Goal: Task Accomplishment & Management: Manage account settings

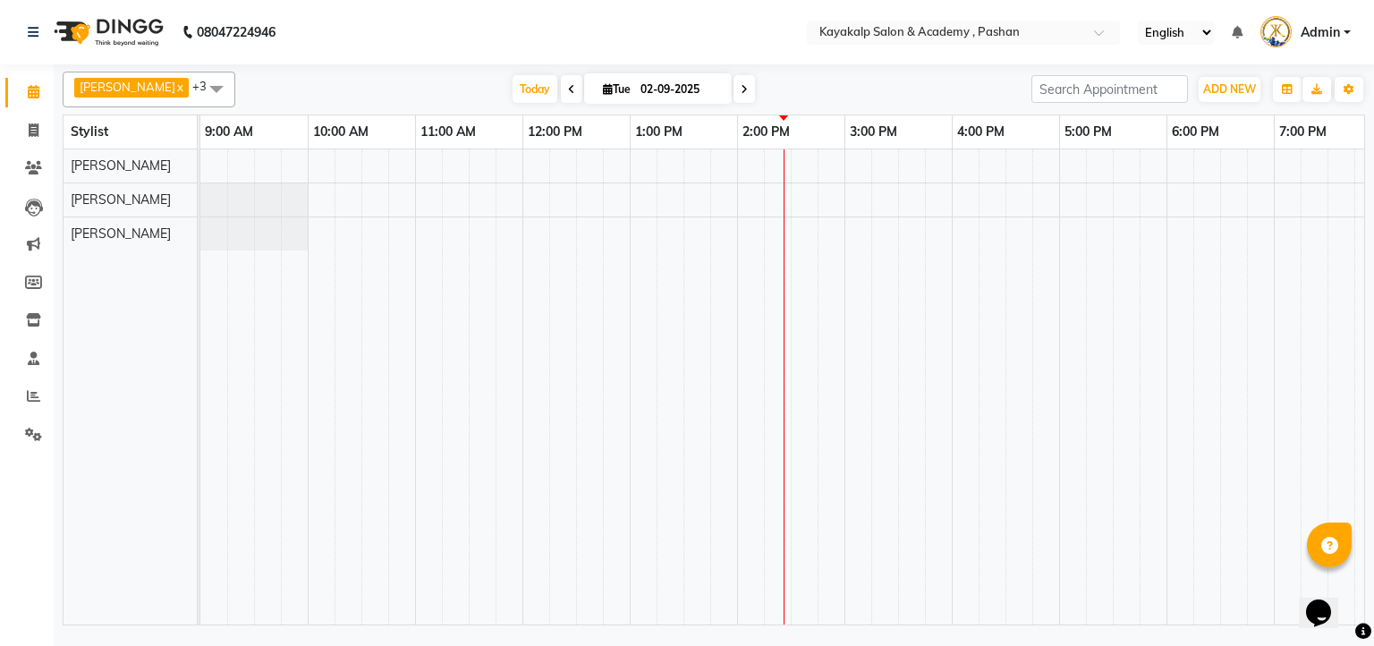
scroll to position [0, 123]
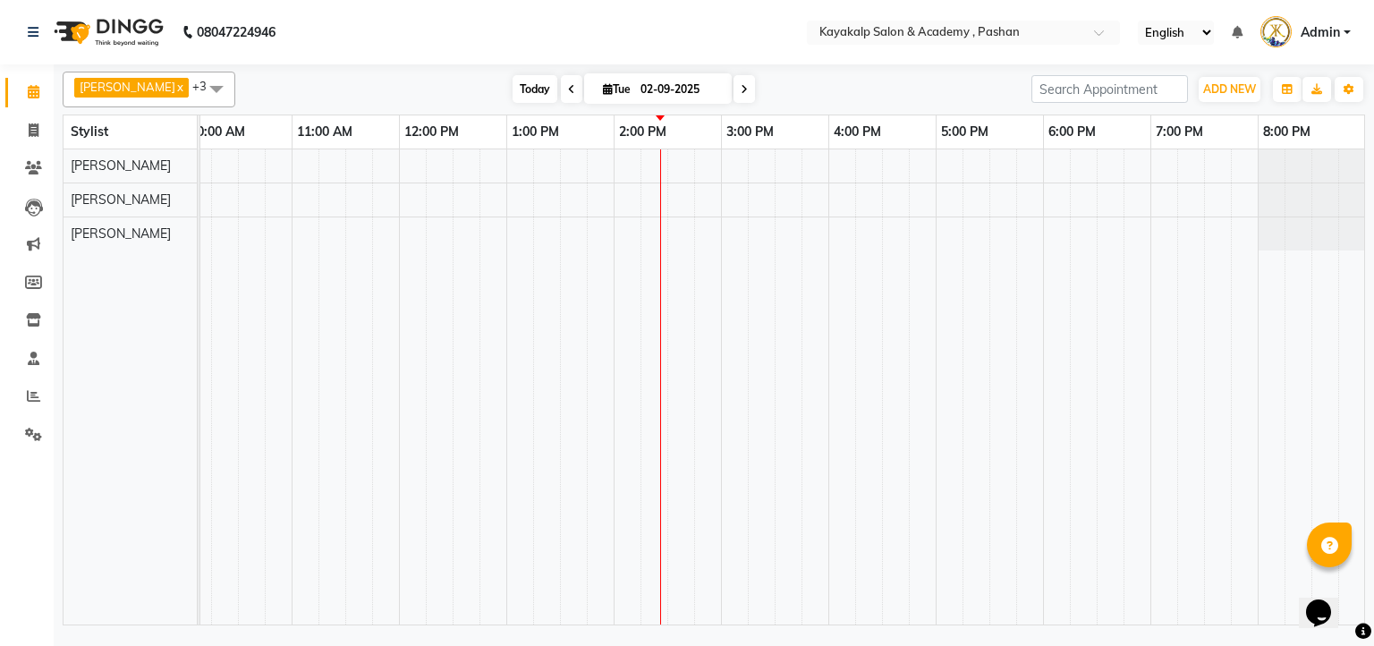
click at [528, 80] on span "Today" at bounding box center [534, 89] width 45 height 28
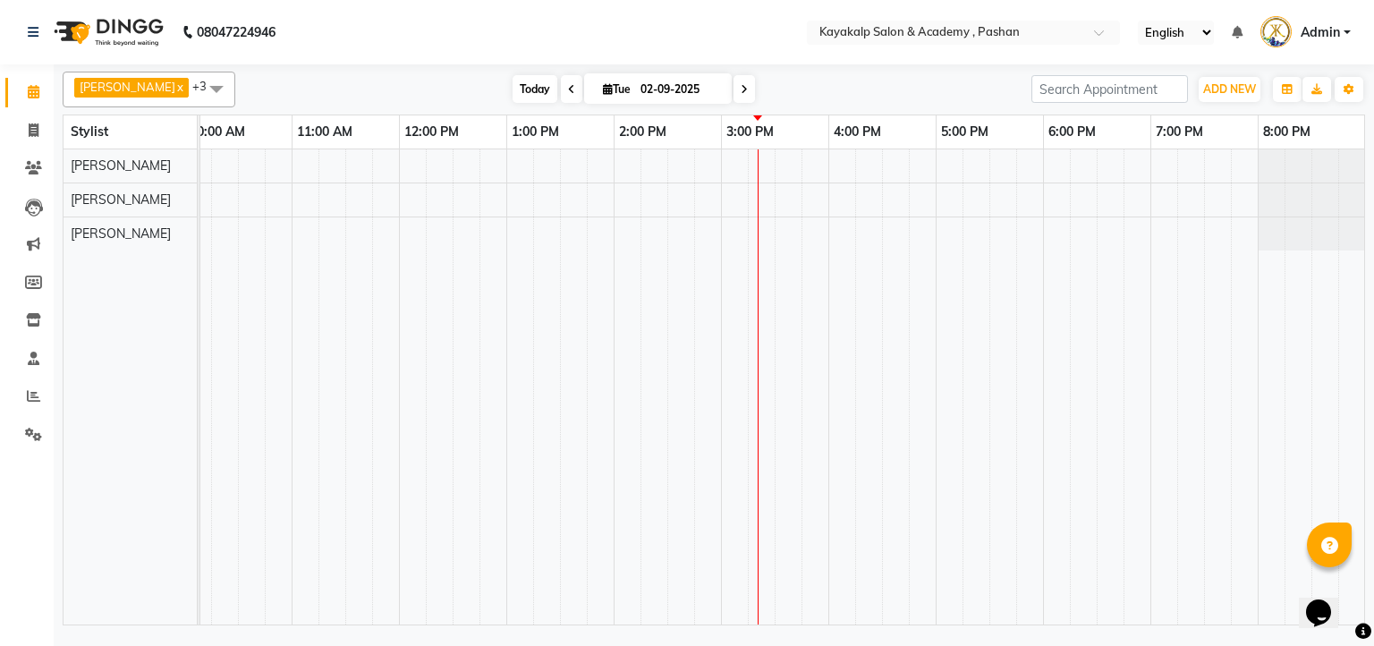
click at [529, 75] on span "Today" at bounding box center [534, 89] width 45 height 28
click at [533, 93] on span "Today" at bounding box center [534, 89] width 45 height 28
click at [848, 159] on div at bounding box center [721, 386] width 1288 height 475
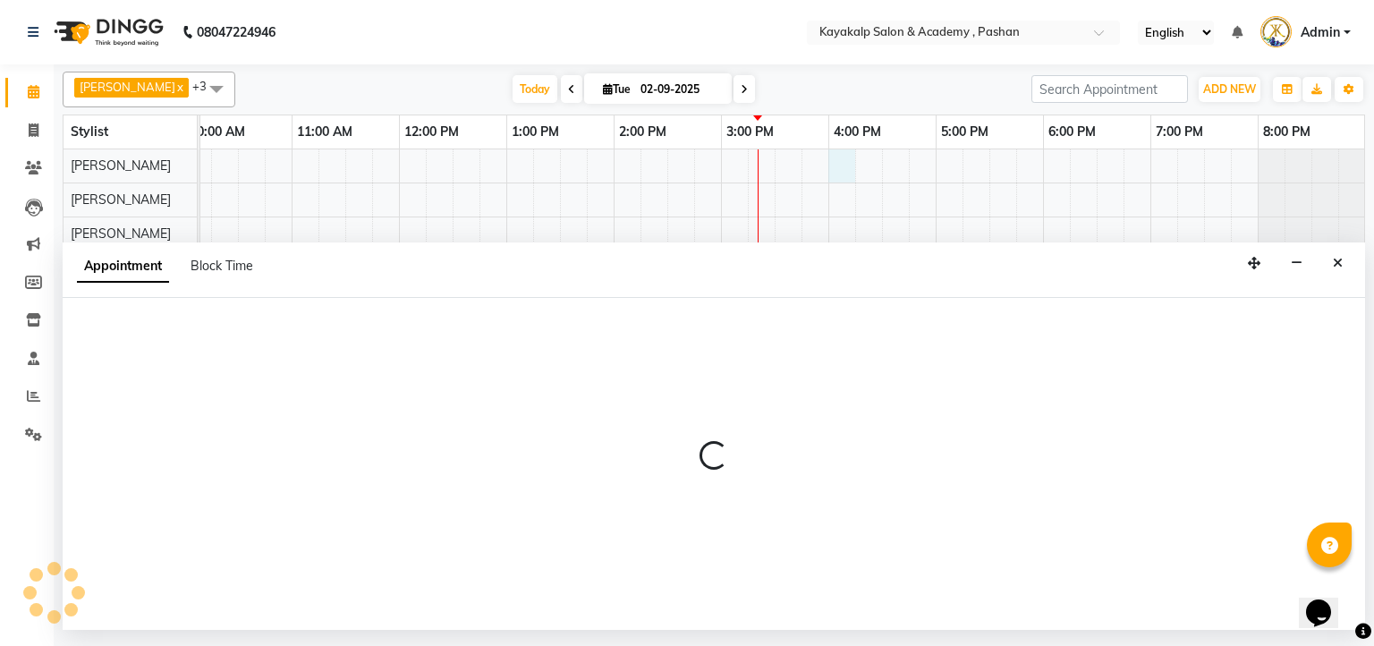
select select "29289"
select select "tentative"
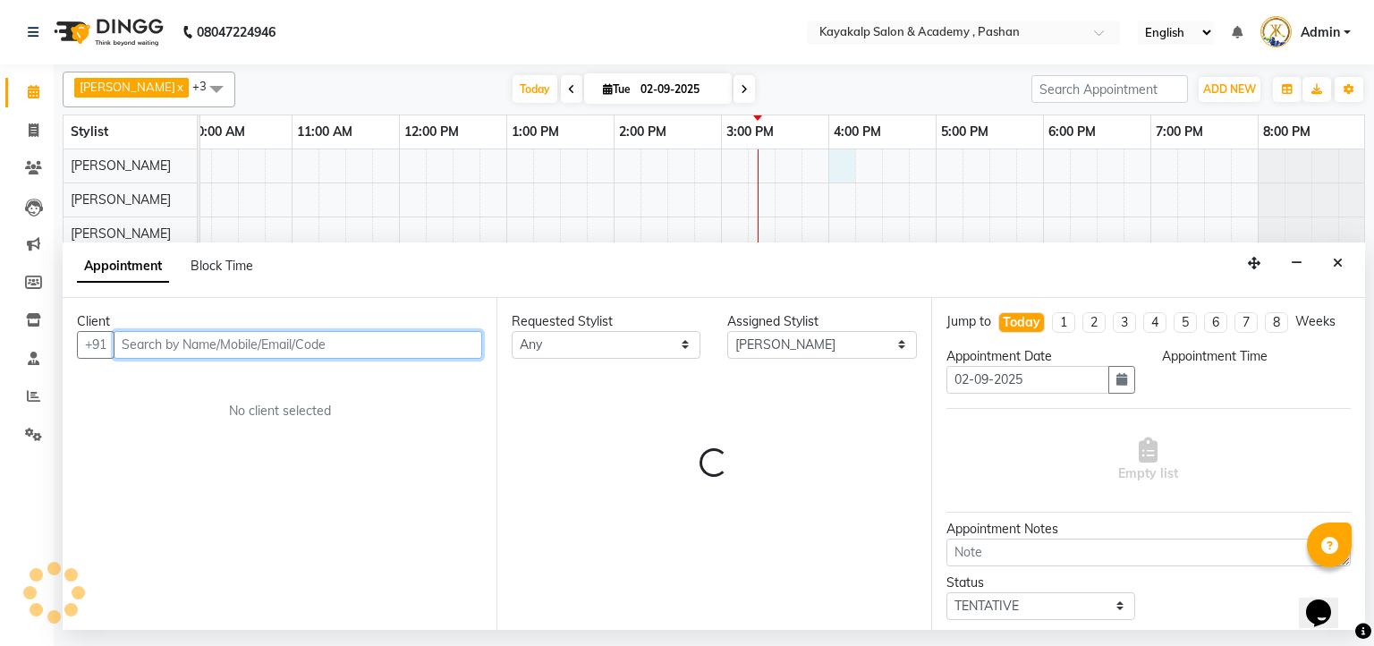
select select "960"
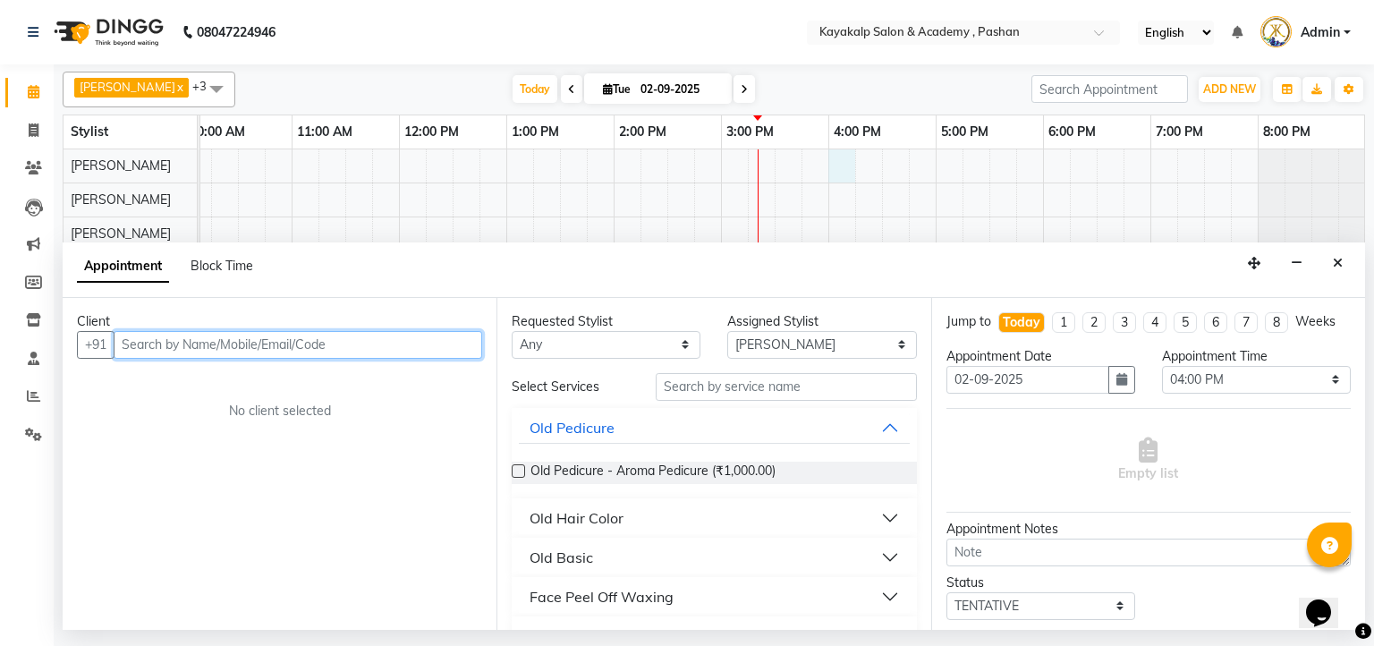
click at [365, 333] on input "text" at bounding box center [298, 345] width 368 height 28
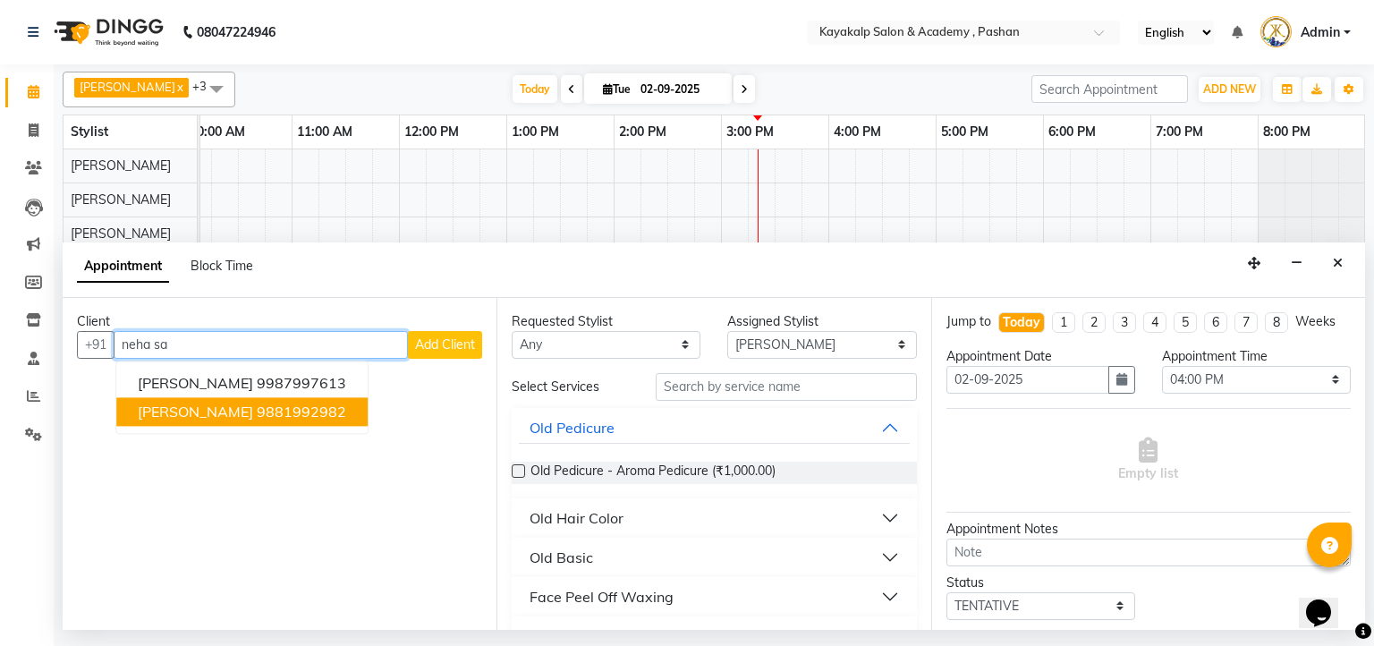
click at [179, 408] on span "NEHA SALVI" at bounding box center [195, 411] width 115 height 18
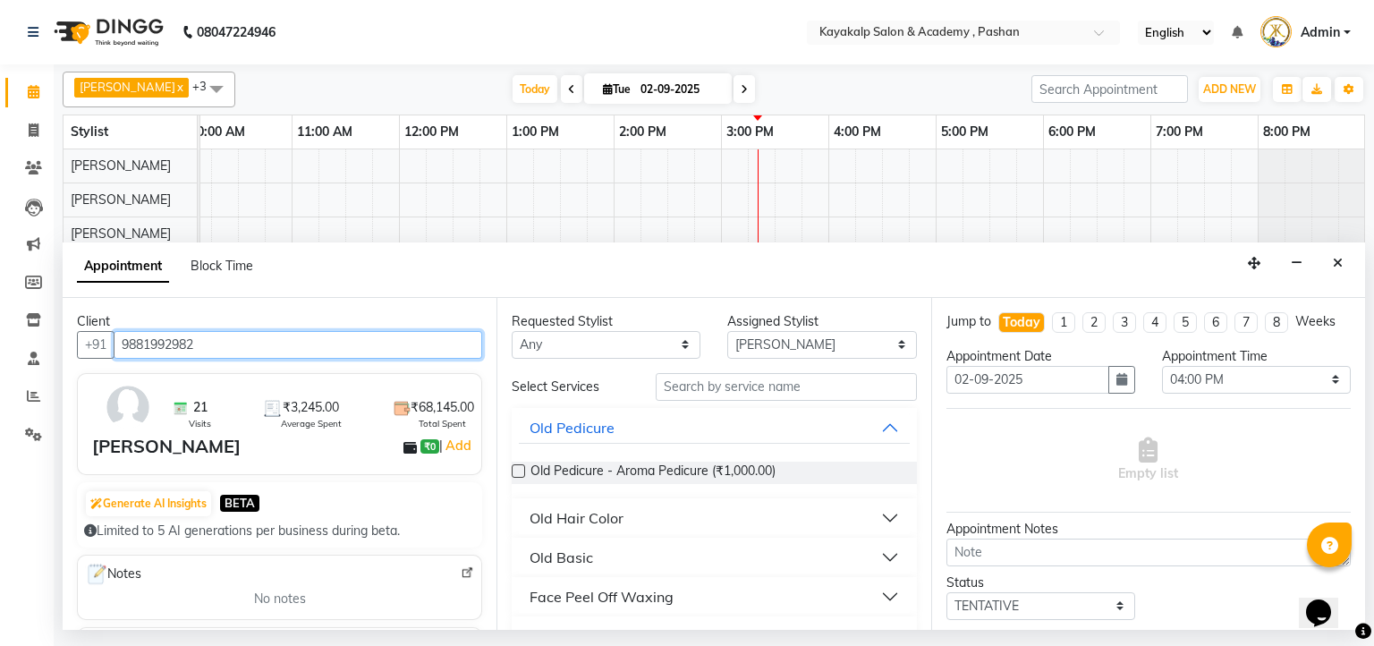
type input "9881992982"
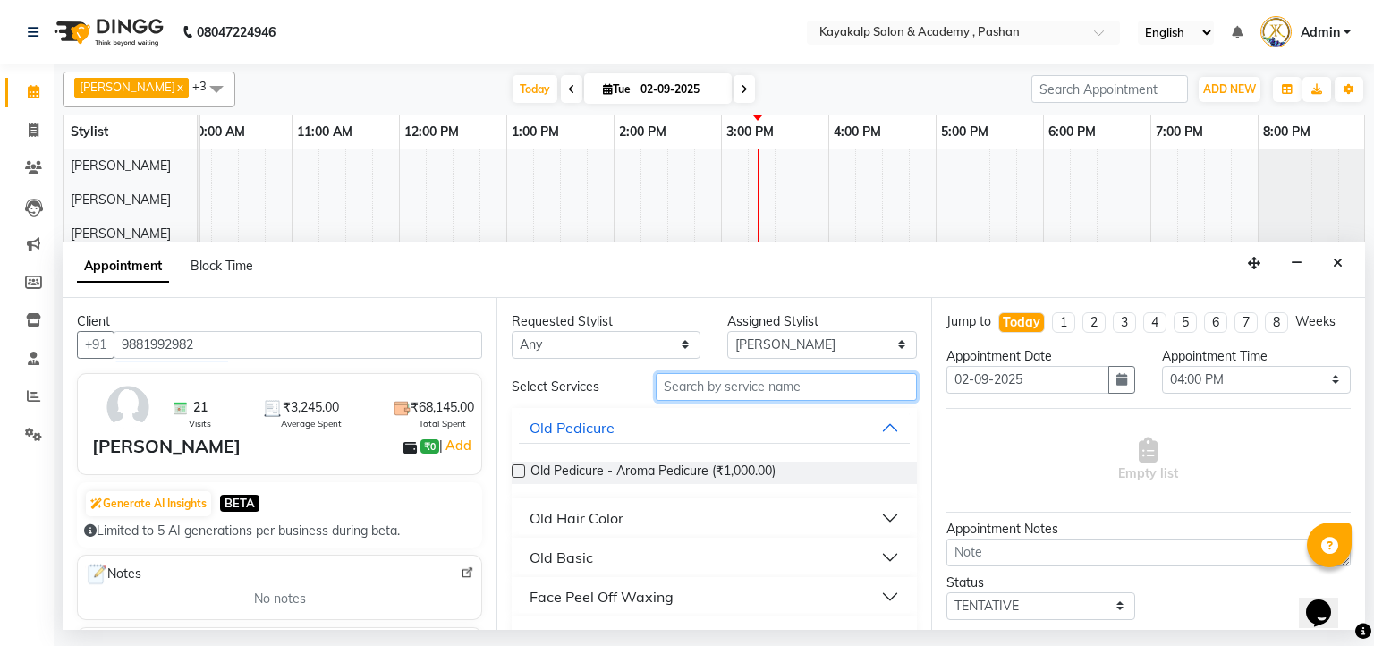
click at [773, 389] on input "text" at bounding box center [786, 387] width 261 height 28
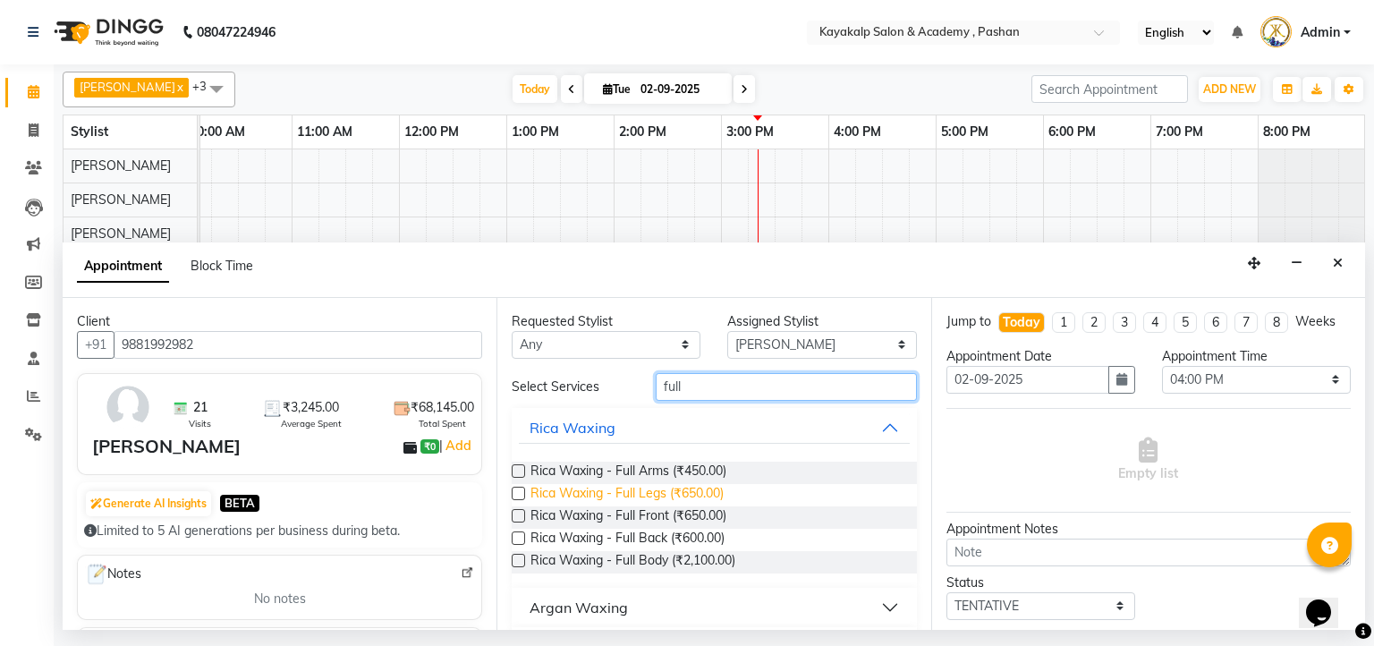
scroll to position [168, 0]
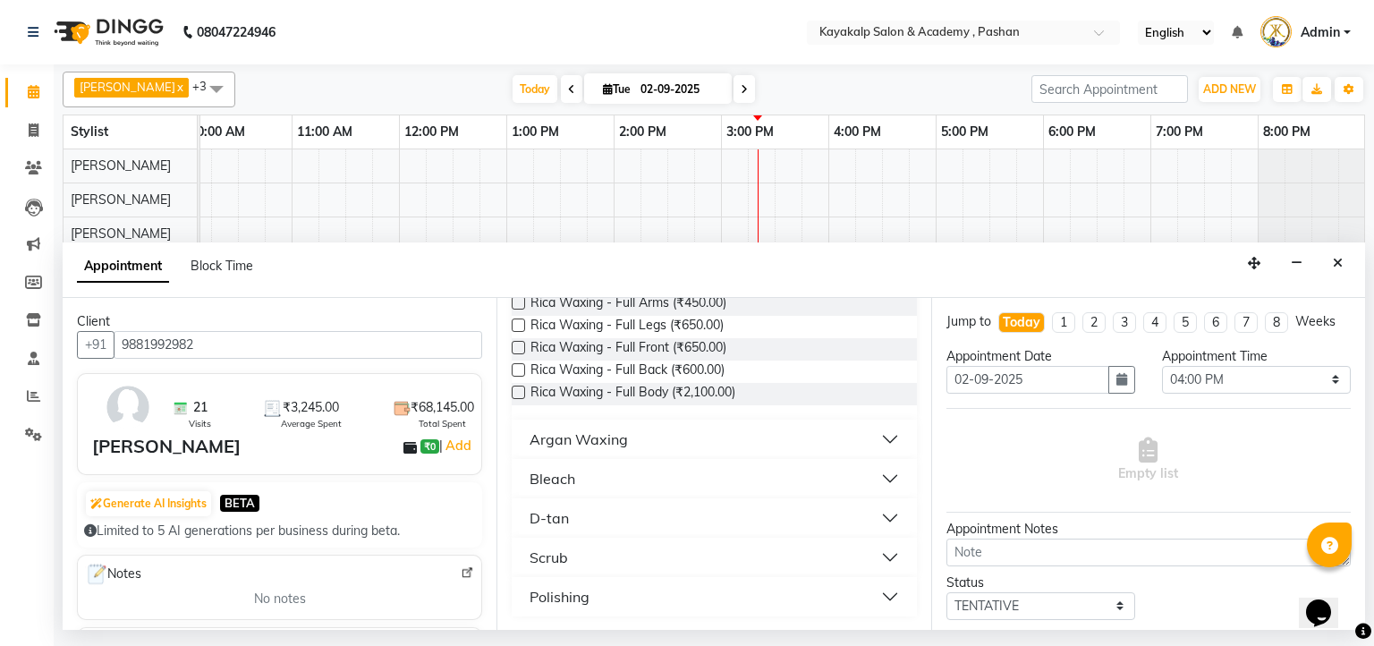
type input "full"
click at [595, 440] on div "Argan Waxing" at bounding box center [578, 438] width 98 height 21
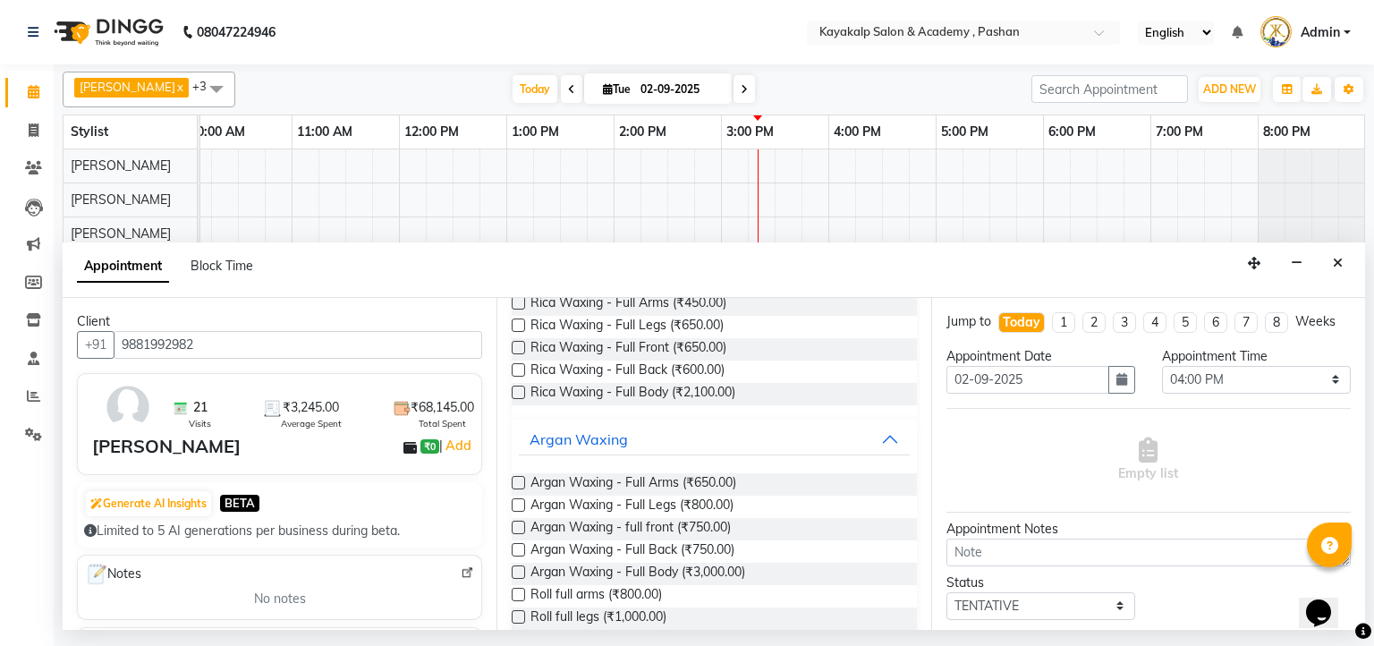
click at [512, 479] on label at bounding box center [518, 482] width 13 height 13
click at [512, 479] on input "checkbox" at bounding box center [518, 484] width 12 height 12
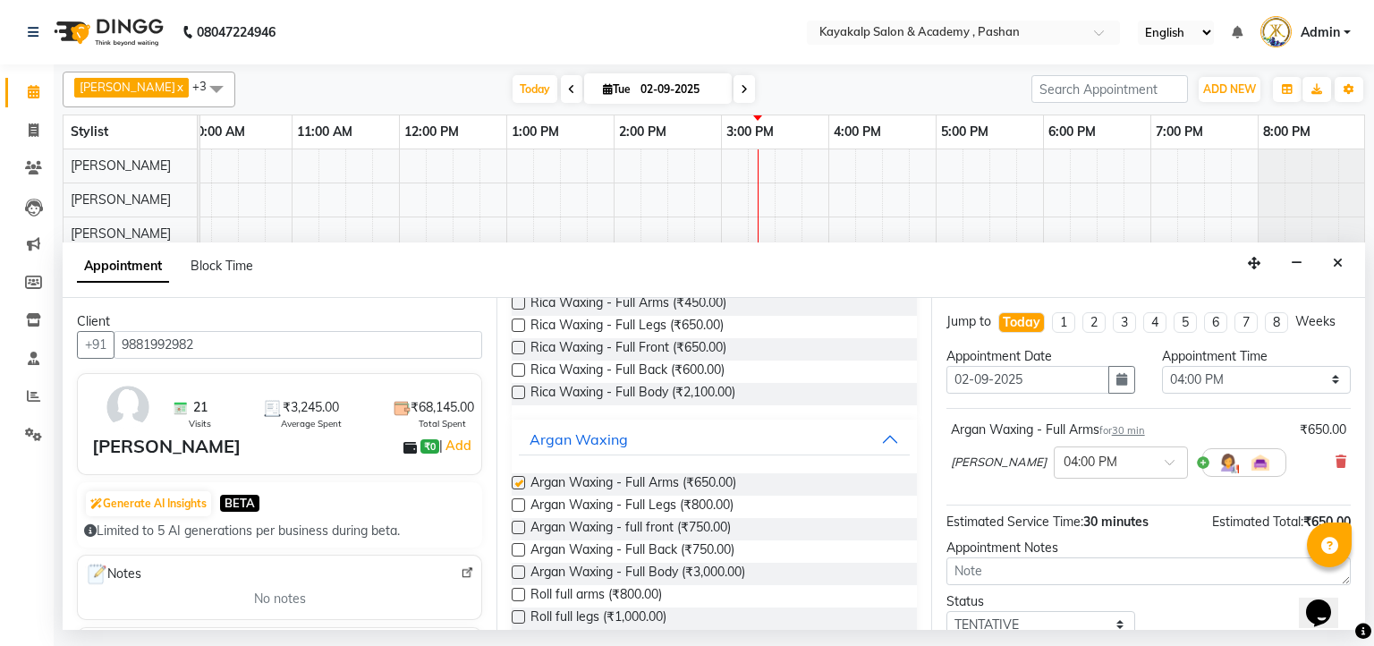
checkbox input "false"
click at [515, 500] on label at bounding box center [518, 504] width 13 height 13
click at [515, 501] on input "checkbox" at bounding box center [518, 507] width 12 height 12
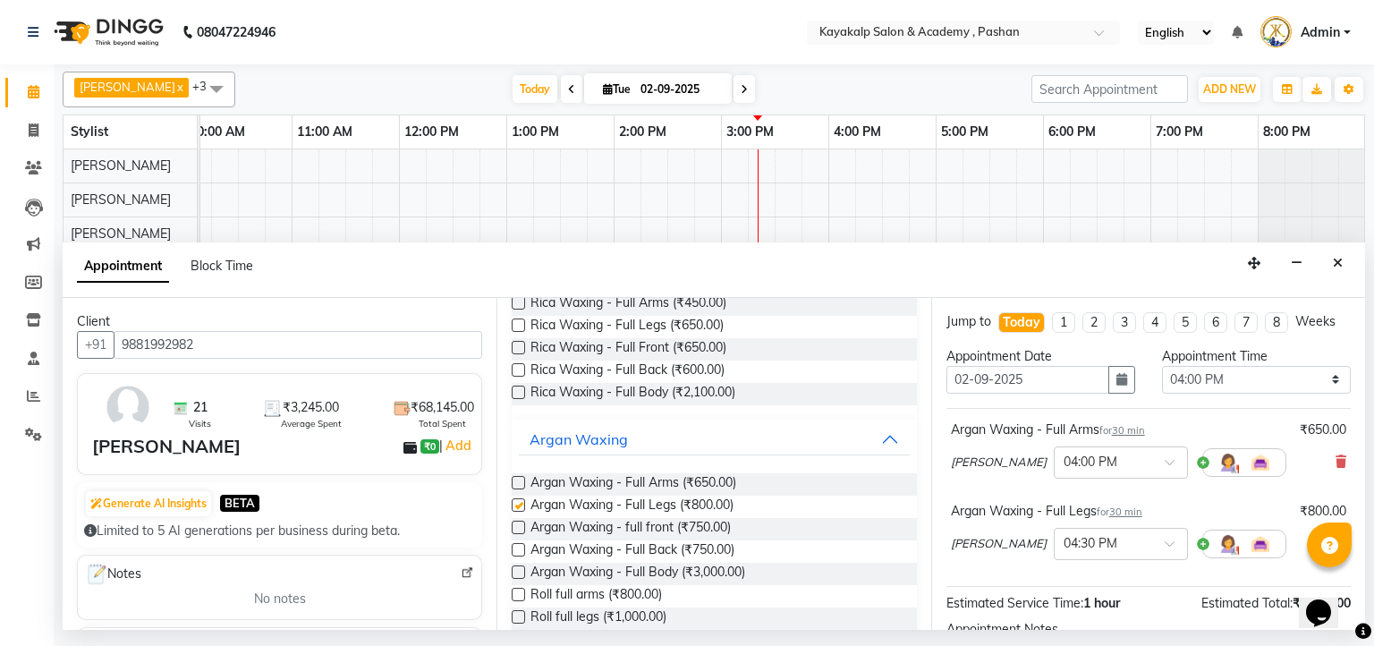
checkbox input "false"
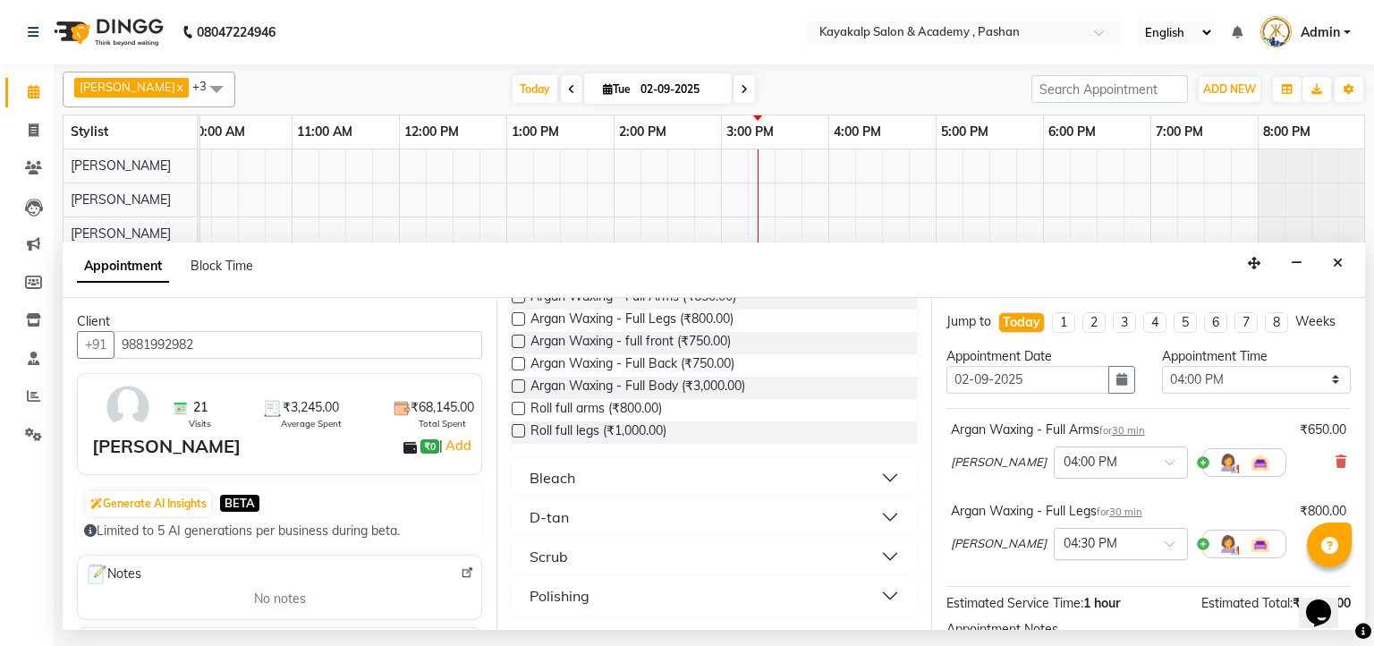
scroll to position [201, 0]
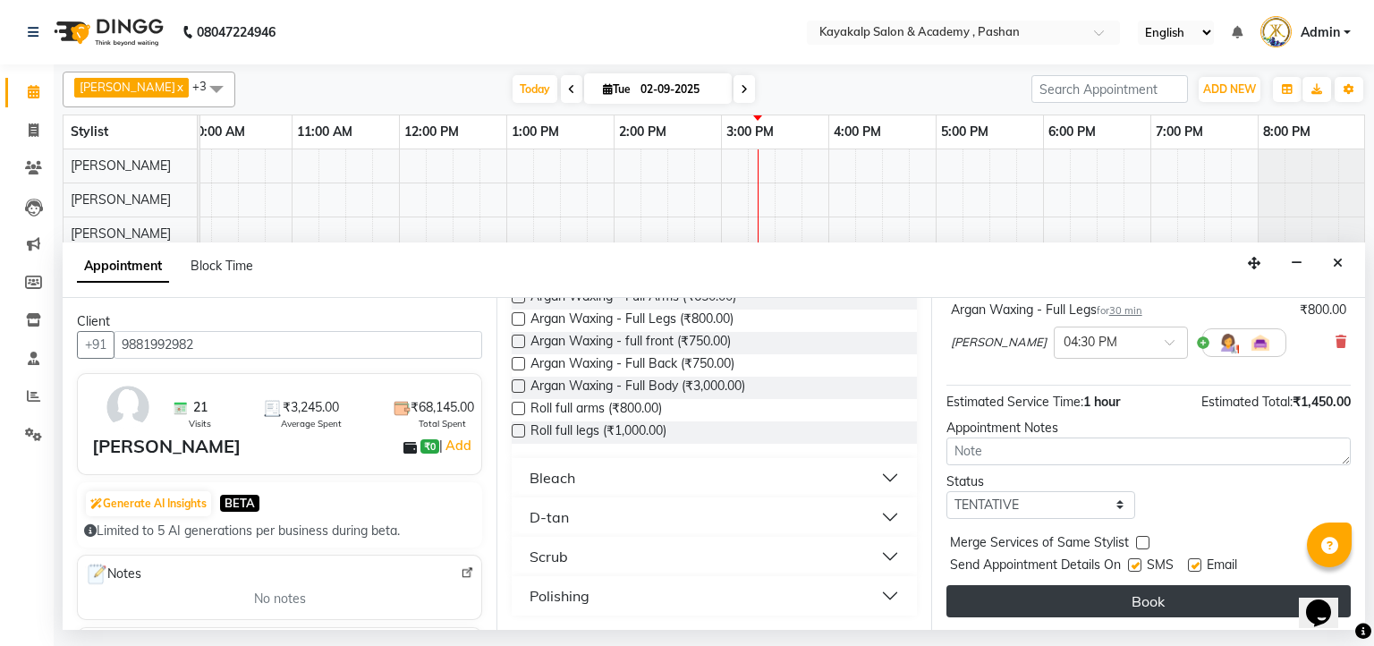
click at [1073, 605] on button "Book" at bounding box center [1148, 601] width 404 height 32
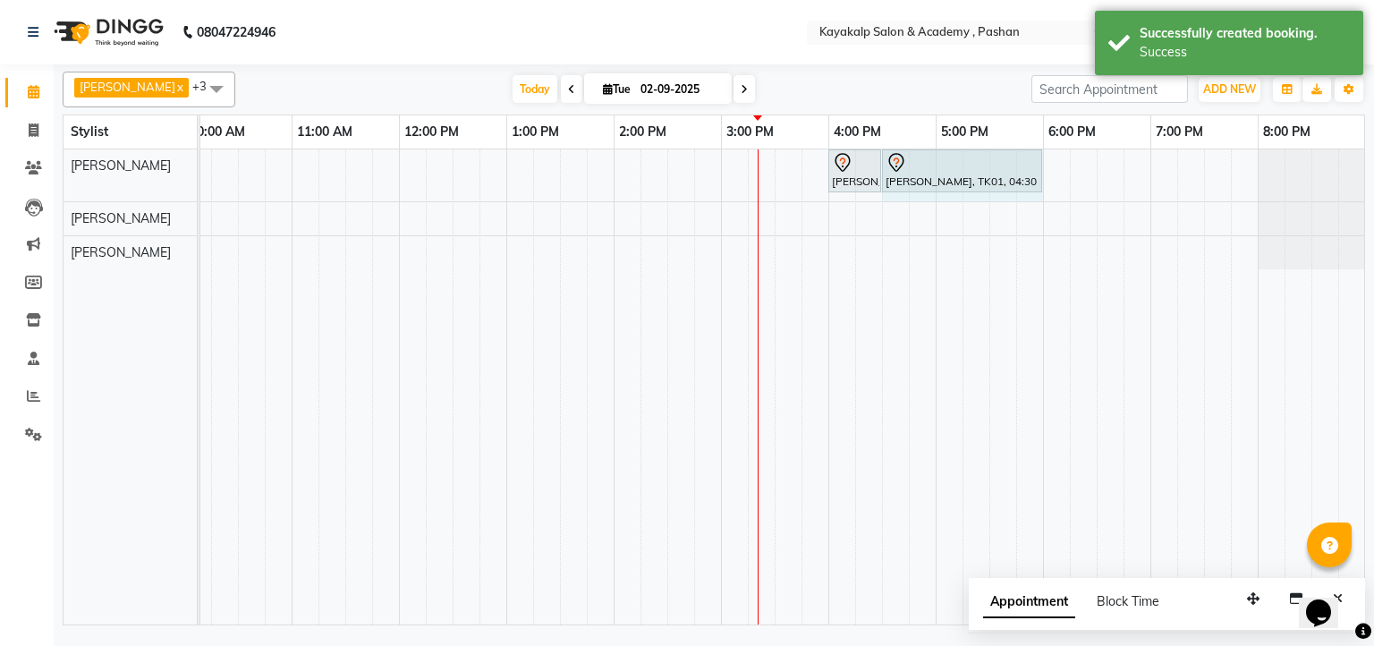
drag, startPoint x: 929, startPoint y: 165, endPoint x: 1032, endPoint y: 182, distance: 104.4
click at [77, 182] on div "NEHA SALVI, TK01, 04:00 PM-04:30 PM, Argan Waxing - Full Arms NEHA SALVI, TK01,…" at bounding box center [77, 175] width 0 height 52
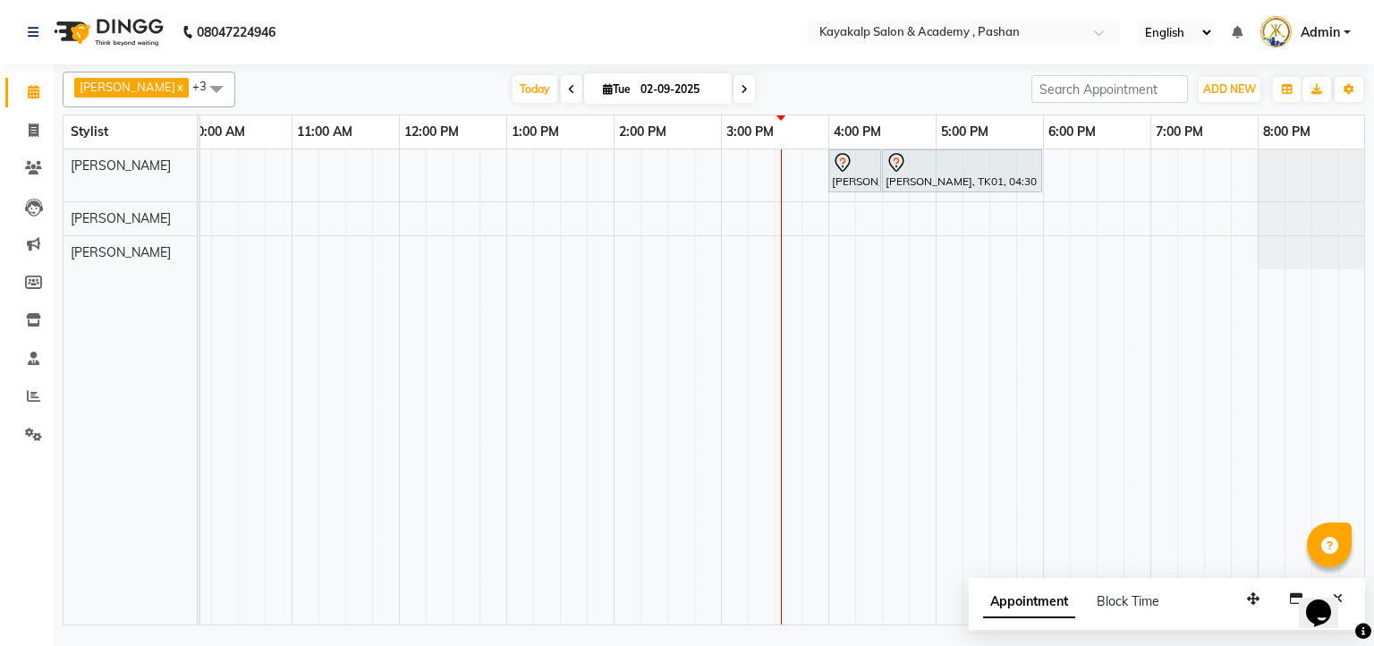
click at [740, 90] on icon at bounding box center [743, 89] width 7 height 11
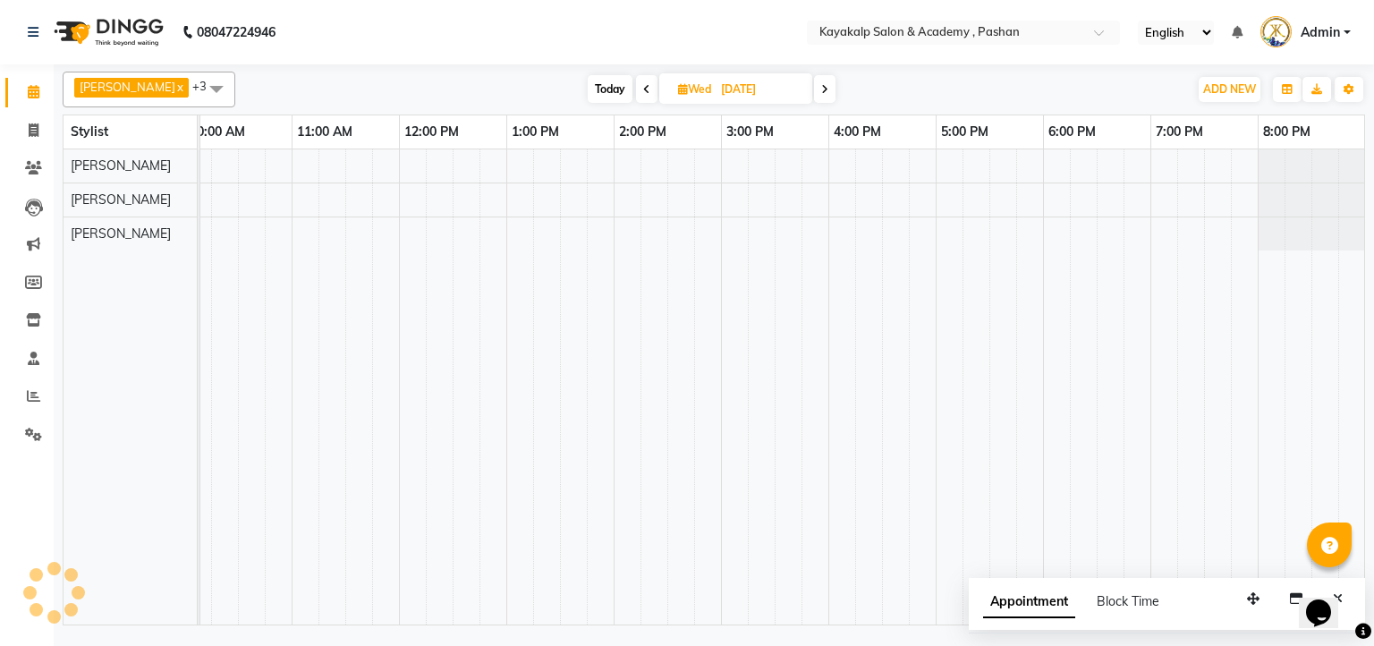
scroll to position [0, 123]
click at [821, 87] on icon at bounding box center [824, 89] width 7 height 11
click at [816, 87] on span at bounding box center [822, 89] width 21 height 28
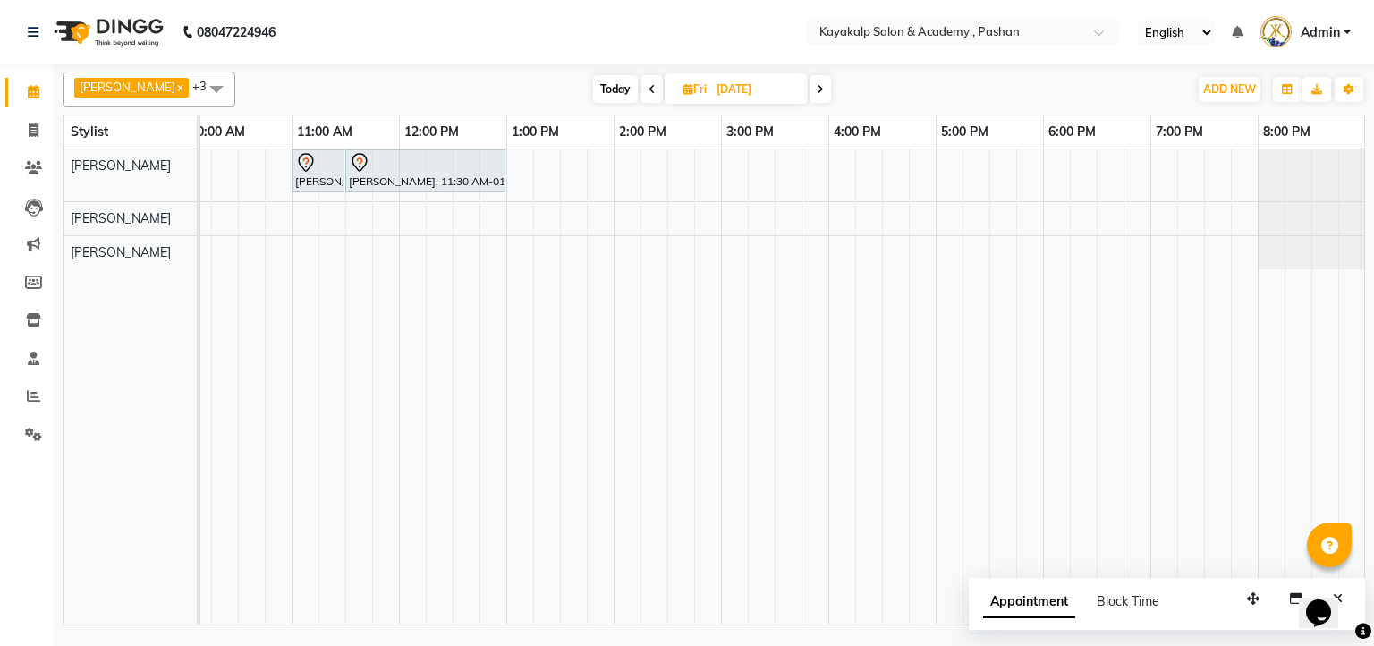
click at [617, 89] on span "Today" at bounding box center [615, 89] width 45 height 28
type input "02-09-2025"
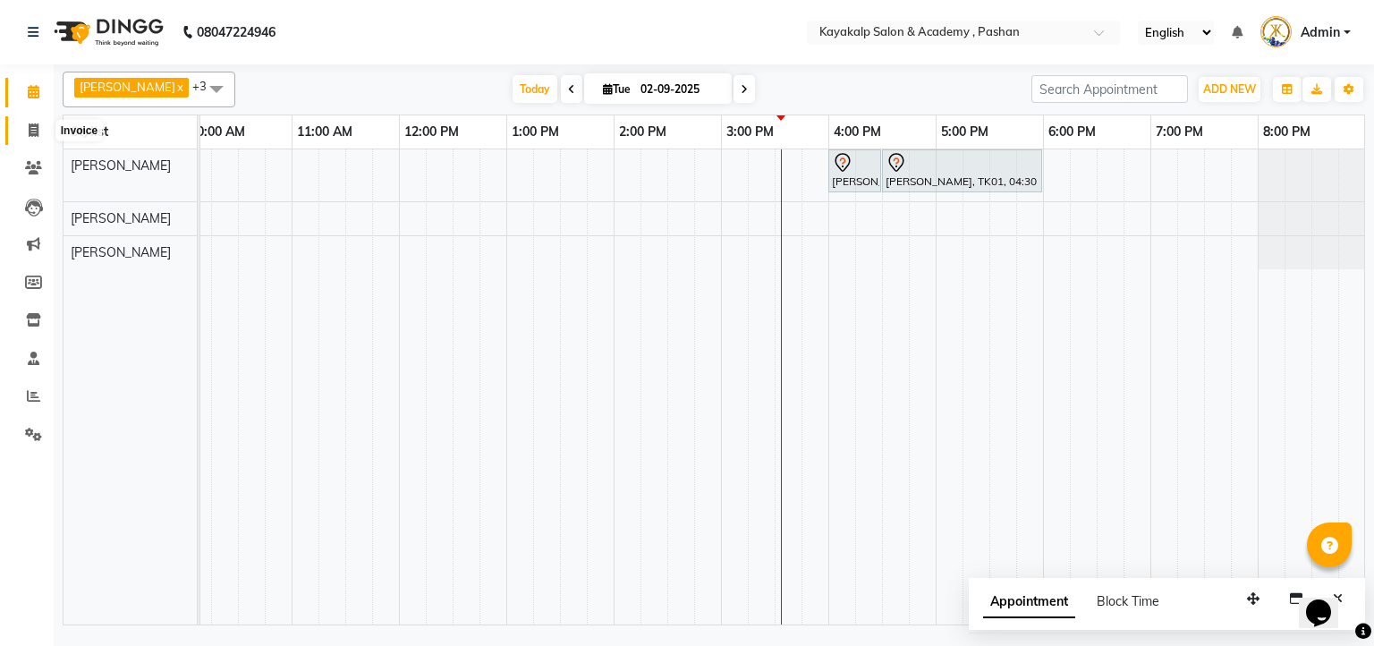
click at [36, 125] on icon at bounding box center [34, 129] width 10 height 13
select select "service"
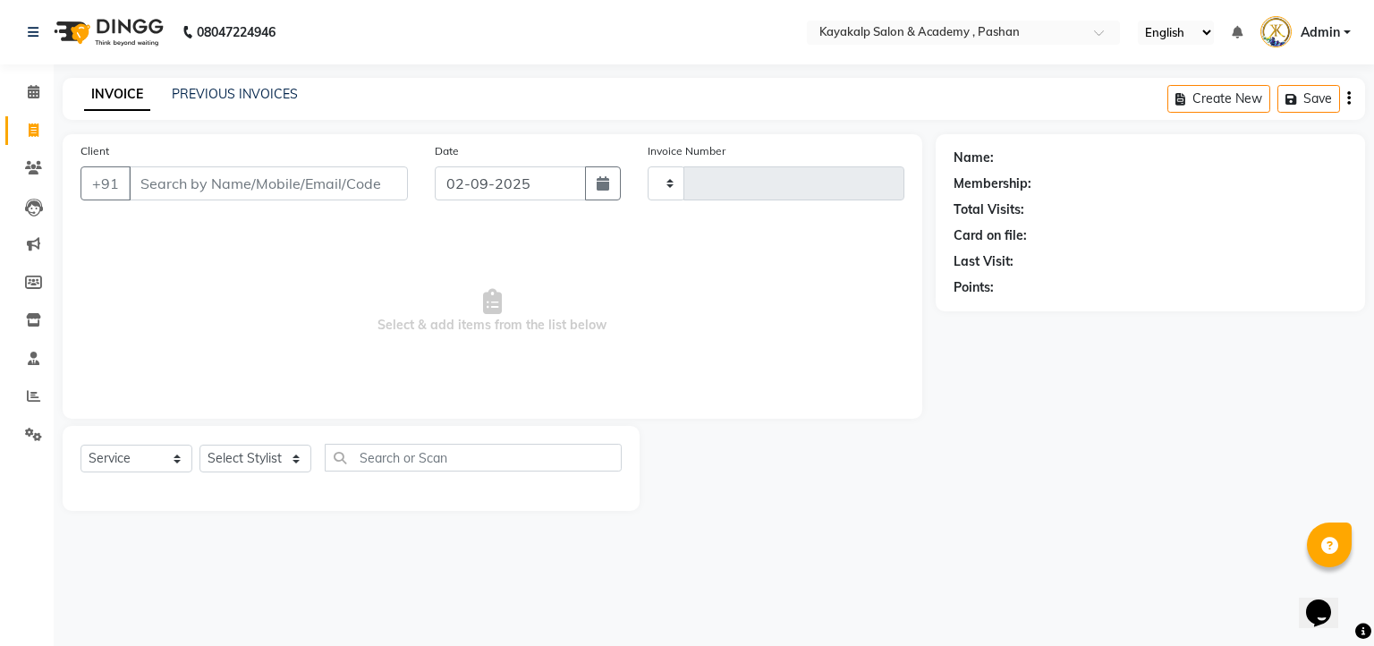
type input "0628"
select select "4804"
click at [30, 165] on icon at bounding box center [33, 167] width 17 height 13
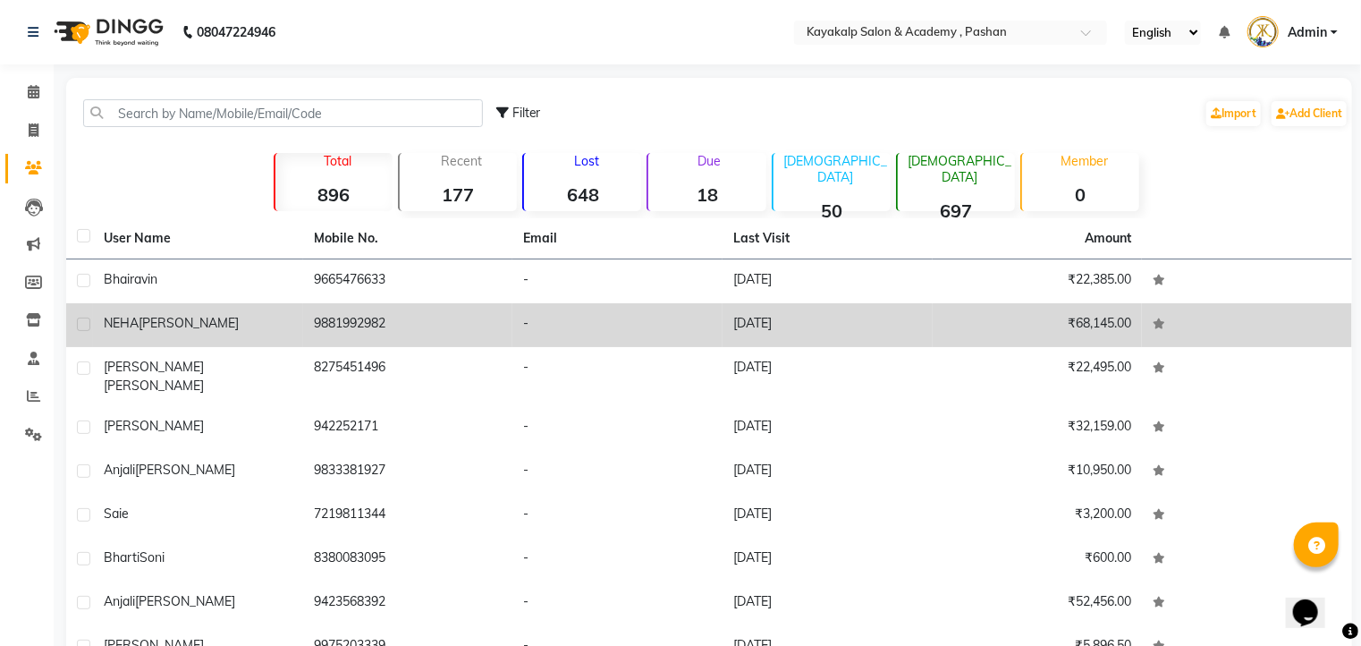
click at [351, 314] on td "9881992982" at bounding box center [408, 325] width 210 height 44
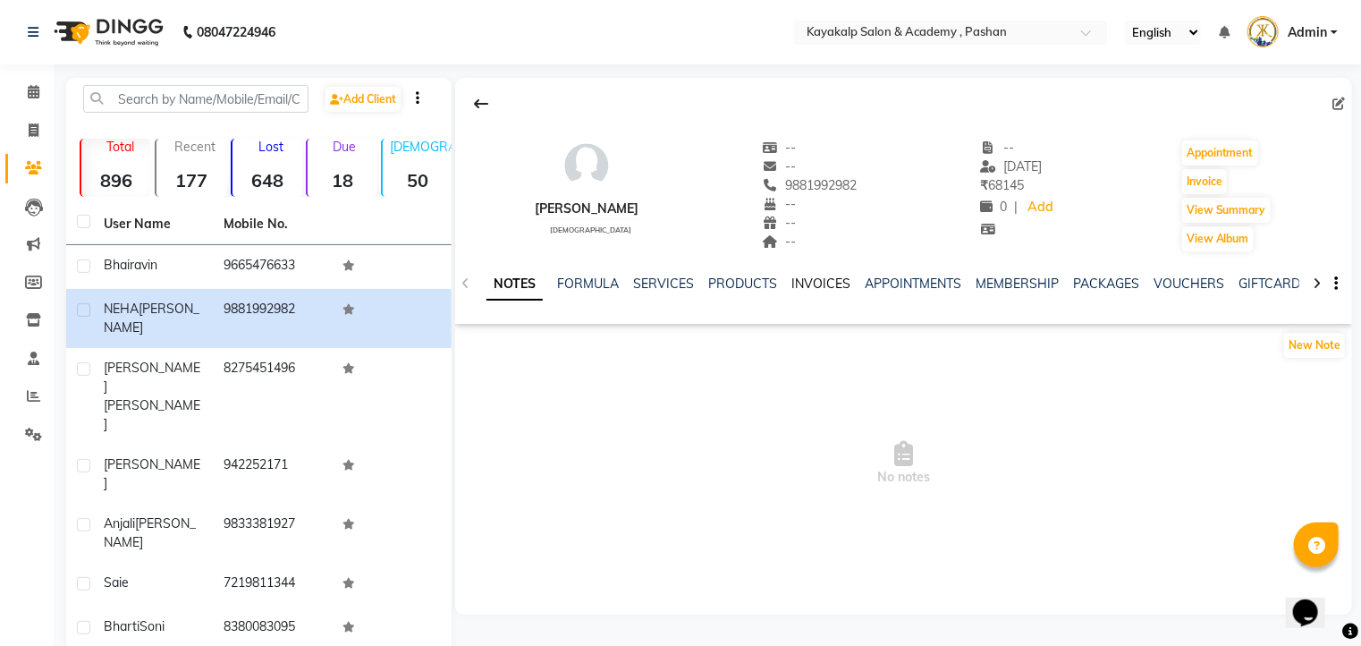
click at [823, 291] on link "INVOICES" at bounding box center [820, 283] width 59 height 16
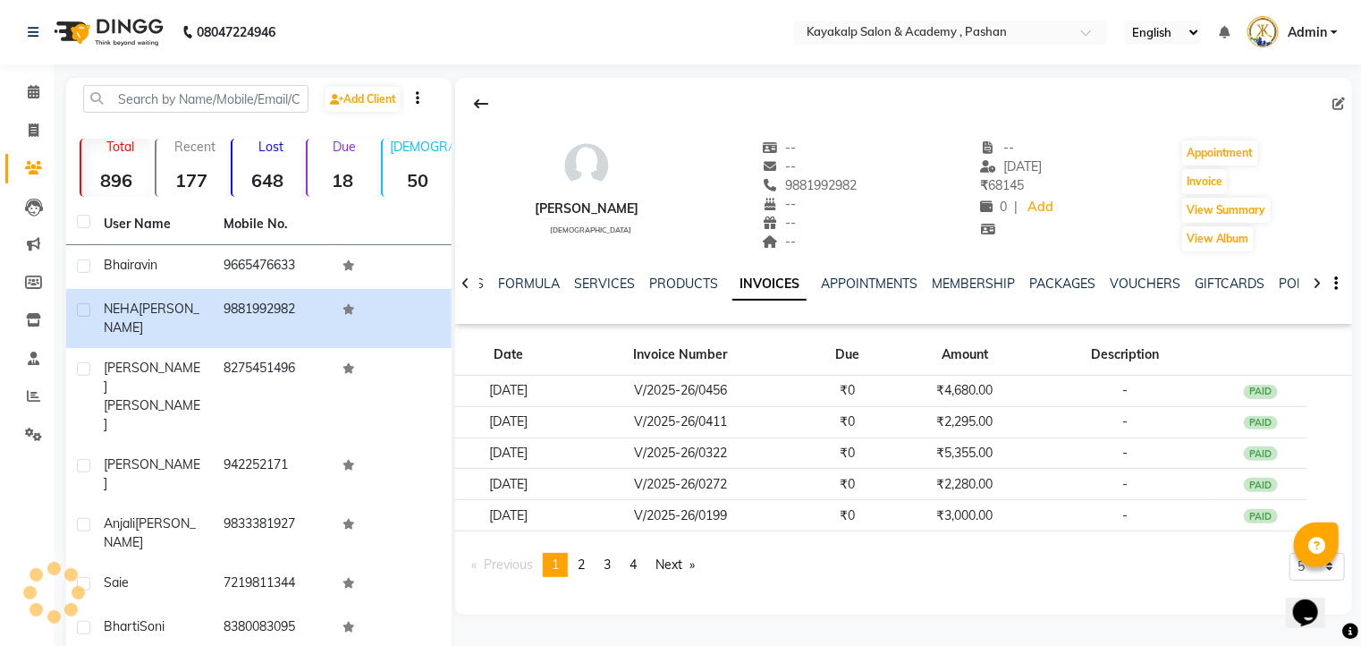
click at [334, 179] on strong "18" at bounding box center [343, 180] width 70 height 22
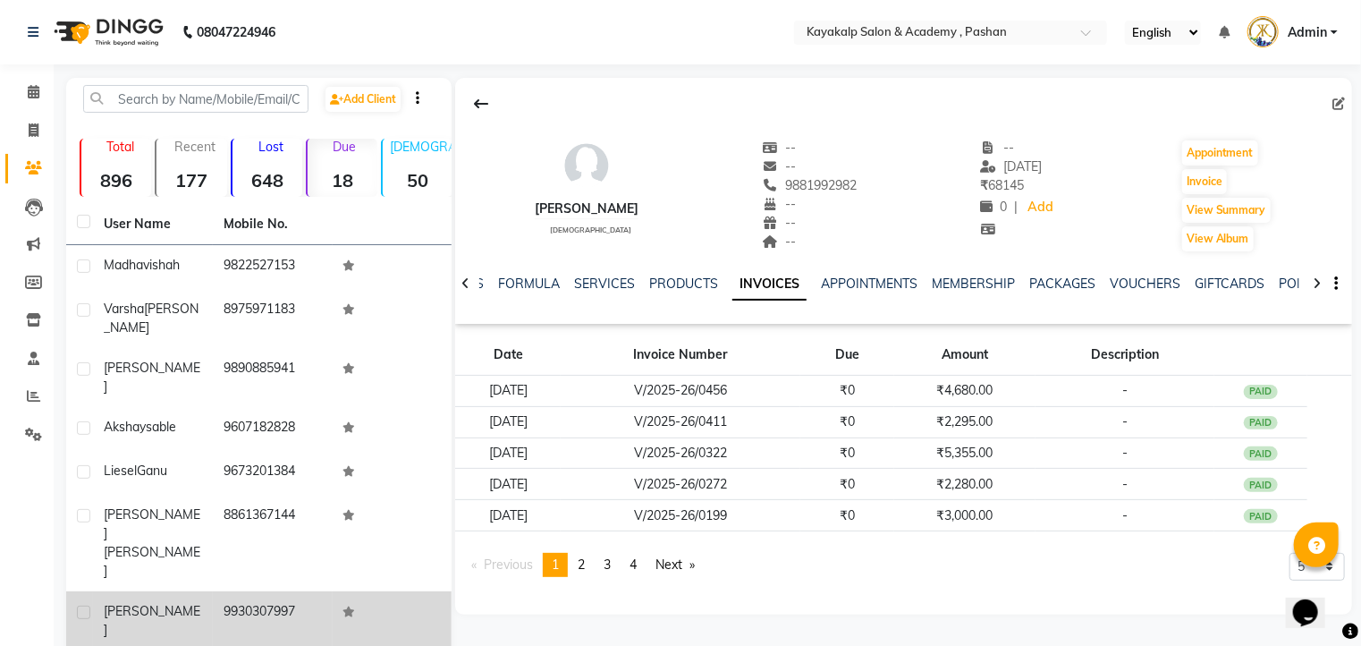
click at [275, 591] on td "9930307997" at bounding box center [273, 620] width 120 height 59
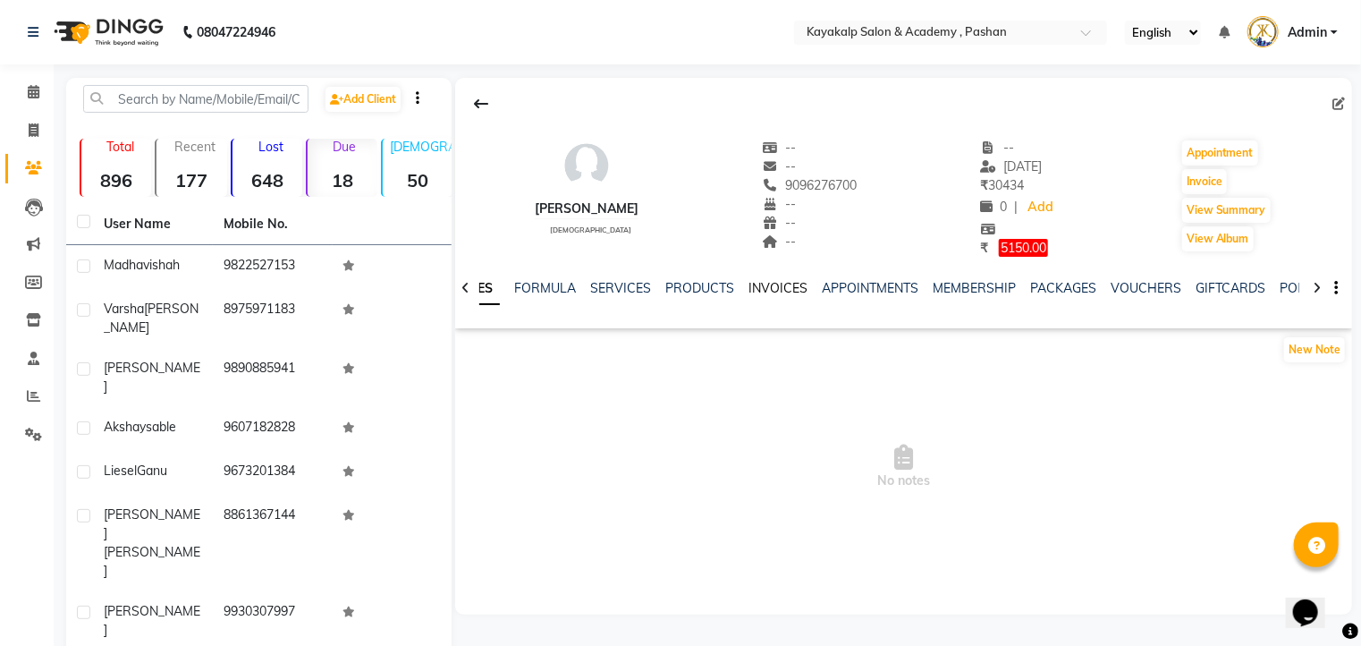
click at [783, 289] on link "INVOICES" at bounding box center [778, 288] width 59 height 16
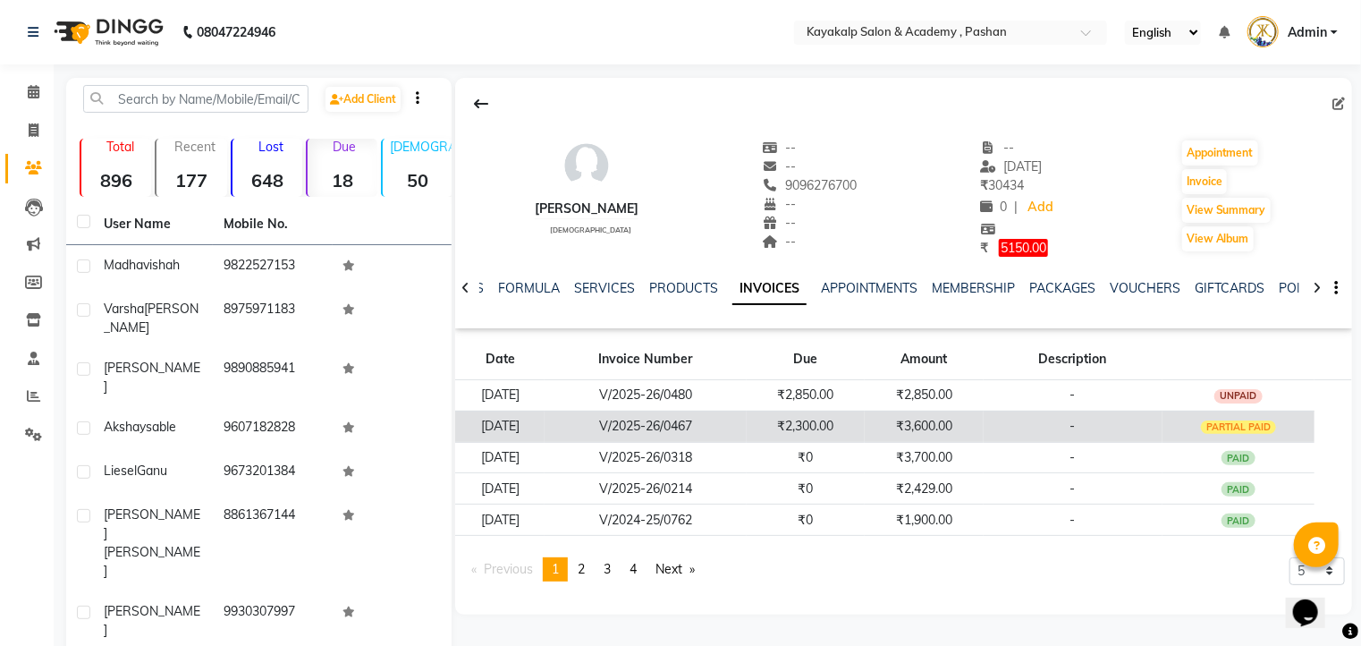
click at [1243, 422] on div "PARTIAL PAID" at bounding box center [1239, 427] width 76 height 14
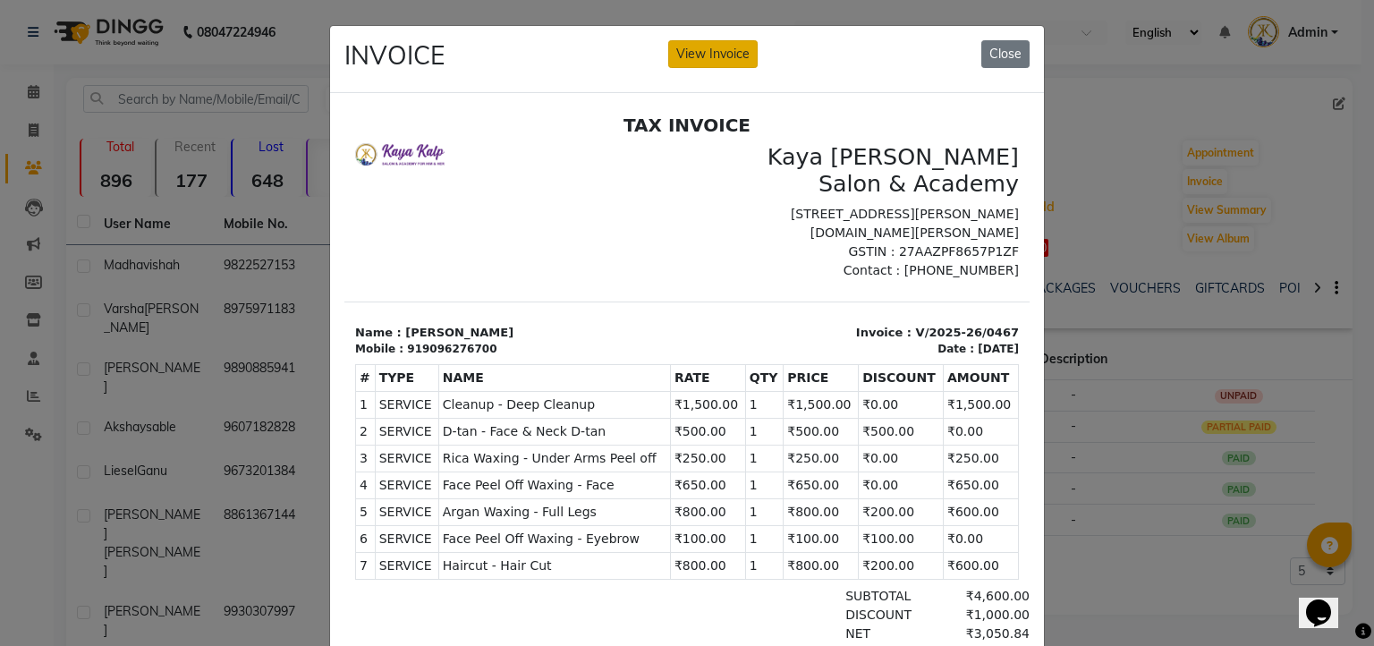
click at [697, 47] on button "View Invoice" at bounding box center [712, 54] width 89 height 28
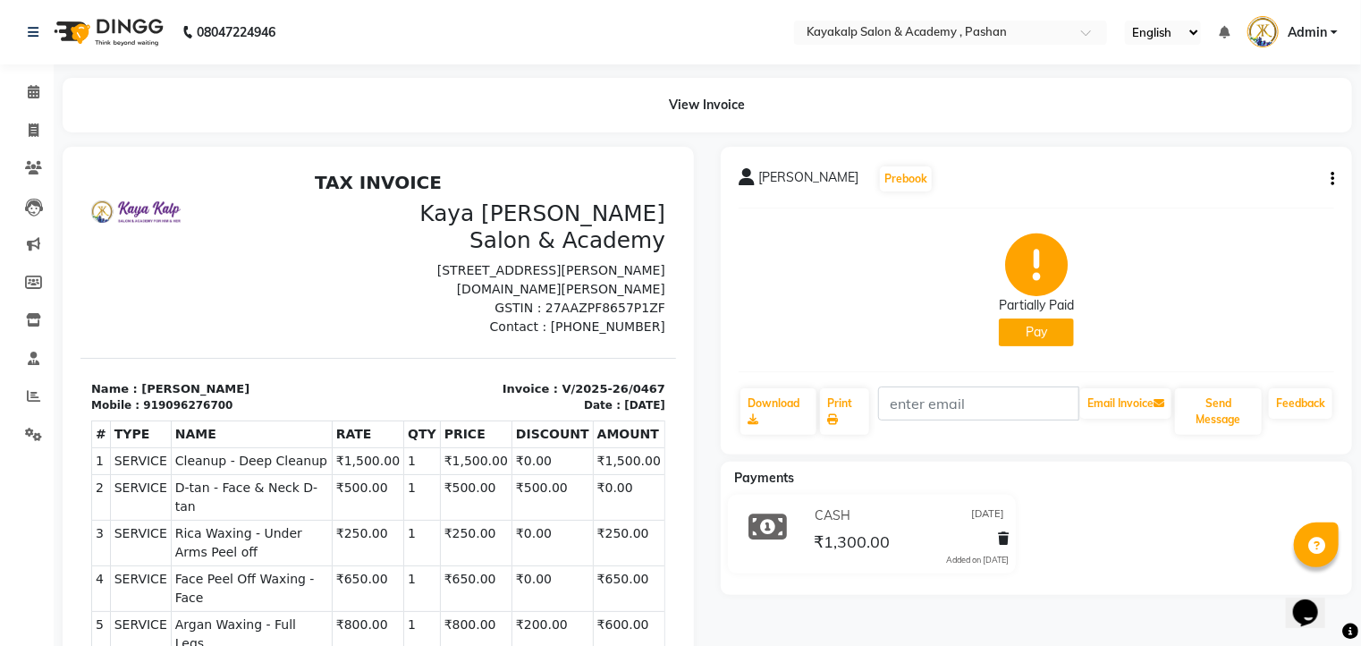
click at [1031, 329] on button "Pay" at bounding box center [1036, 332] width 75 height 28
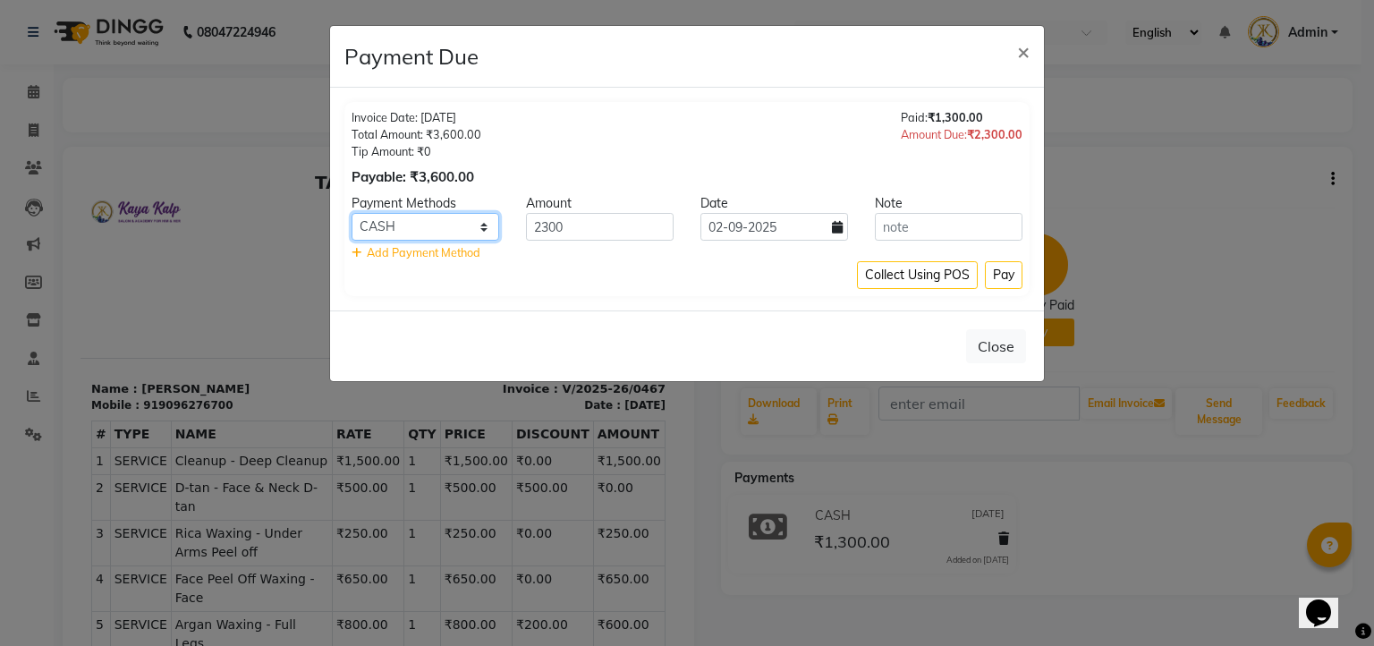
click at [410, 226] on select "CASH CARD ONLINE CUSTOM GPay PayTM PhonePe UPI NearBuy Loan BharatPay Cheque Mo…" at bounding box center [425, 227] width 148 height 28
select select "5"
click at [351, 213] on select "CASH CARD ONLINE CUSTOM GPay PayTM PhonePe UPI NearBuy Loan BharatPay Cheque Mo…" at bounding box center [425, 227] width 148 height 28
click at [999, 267] on button "Pay" at bounding box center [1004, 275] width 38 height 28
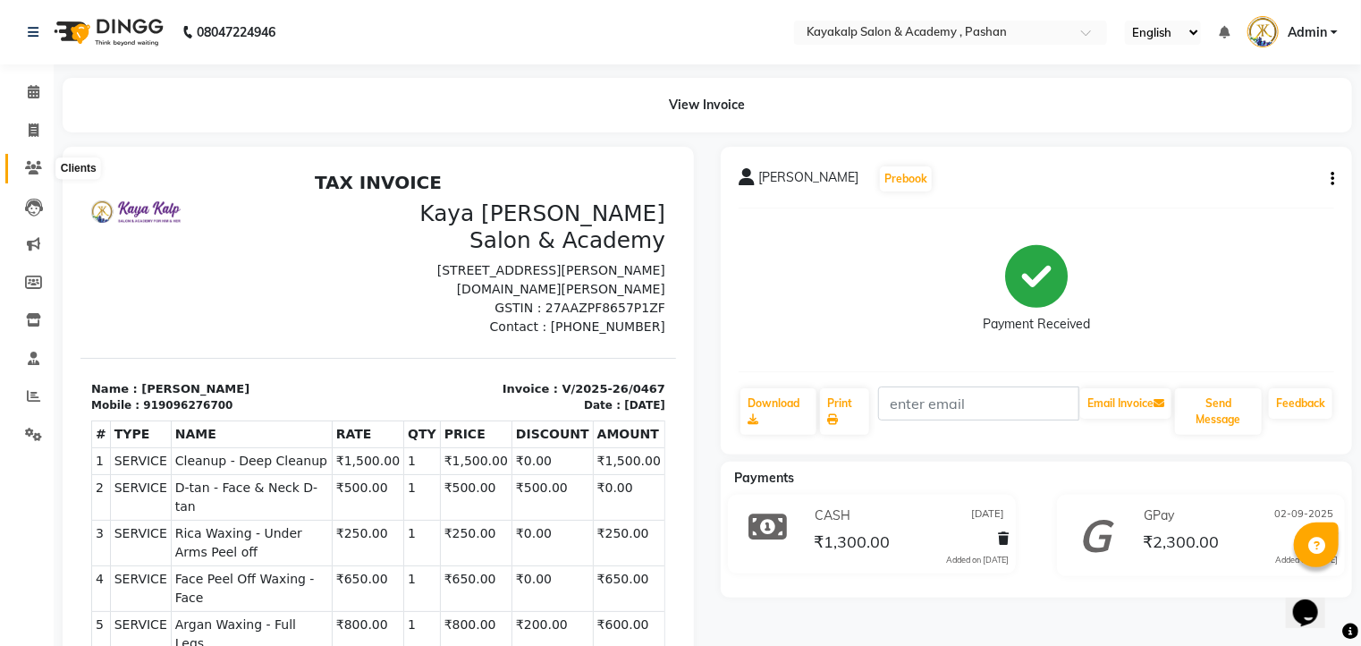
click at [32, 162] on icon at bounding box center [33, 167] width 17 height 13
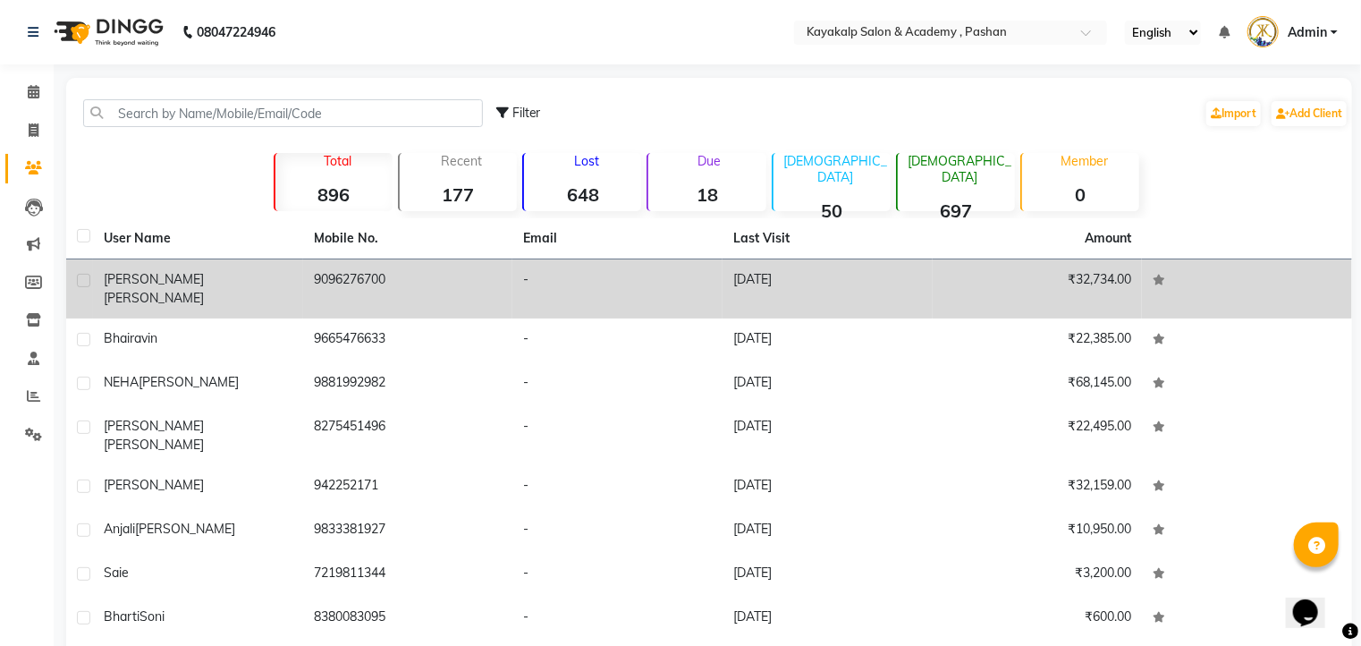
click at [229, 294] on td "Tanuja Nikam" at bounding box center [198, 288] width 210 height 59
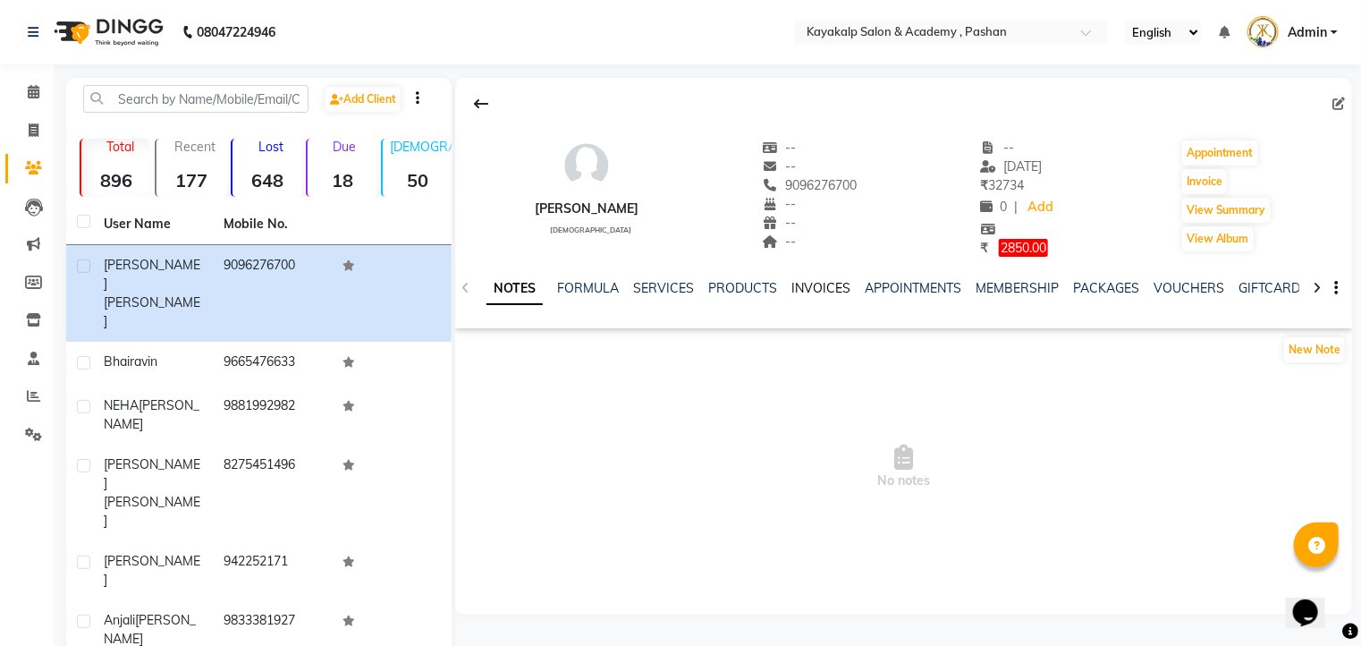
click at [818, 293] on link "INVOICES" at bounding box center [820, 288] width 59 height 16
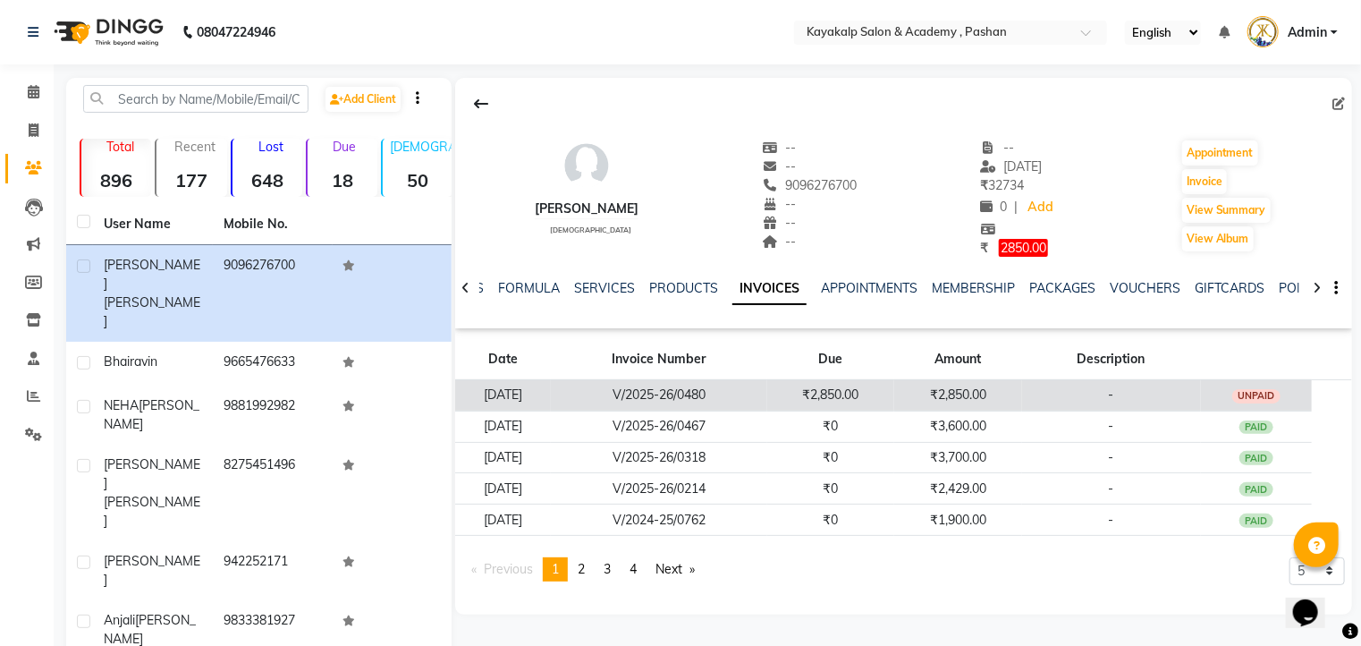
click at [1109, 393] on td "-" at bounding box center [1111, 394] width 179 height 31
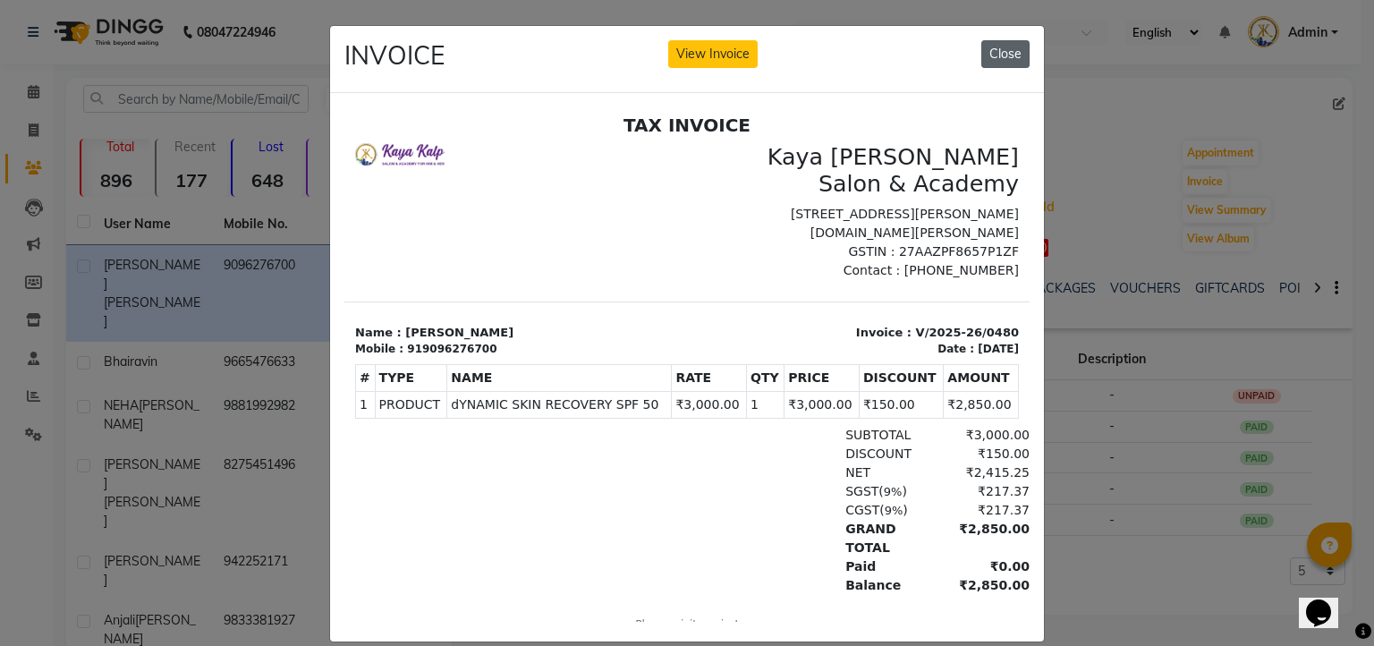
click at [985, 50] on button "Close" at bounding box center [1005, 54] width 48 height 28
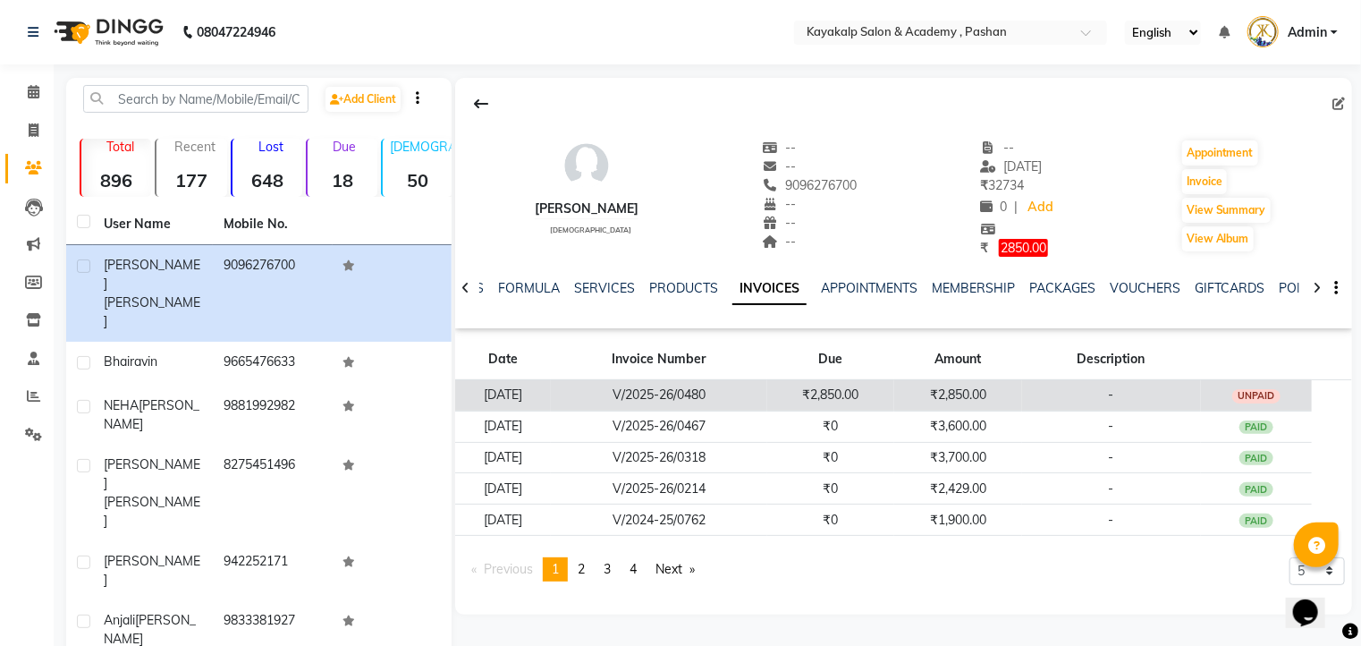
click at [1230, 400] on td "UNPAID" at bounding box center [1256, 394] width 111 height 31
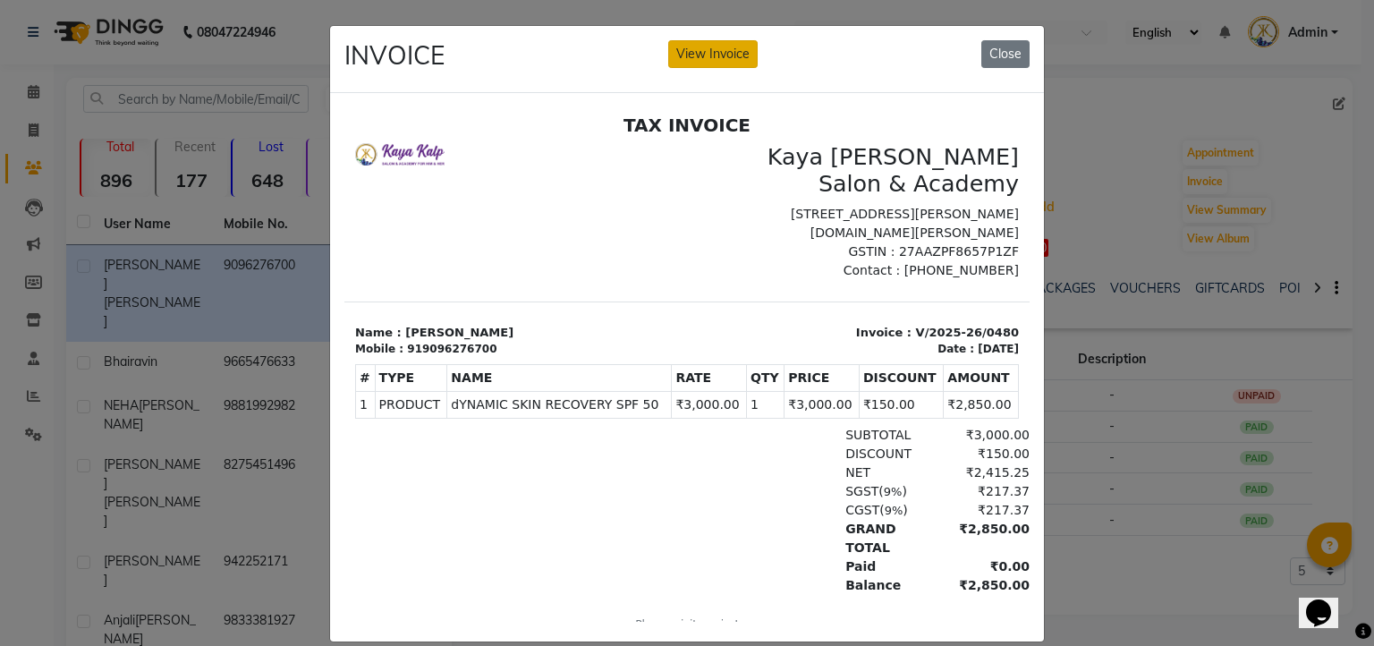
click at [728, 55] on button "View Invoice" at bounding box center [712, 54] width 89 height 28
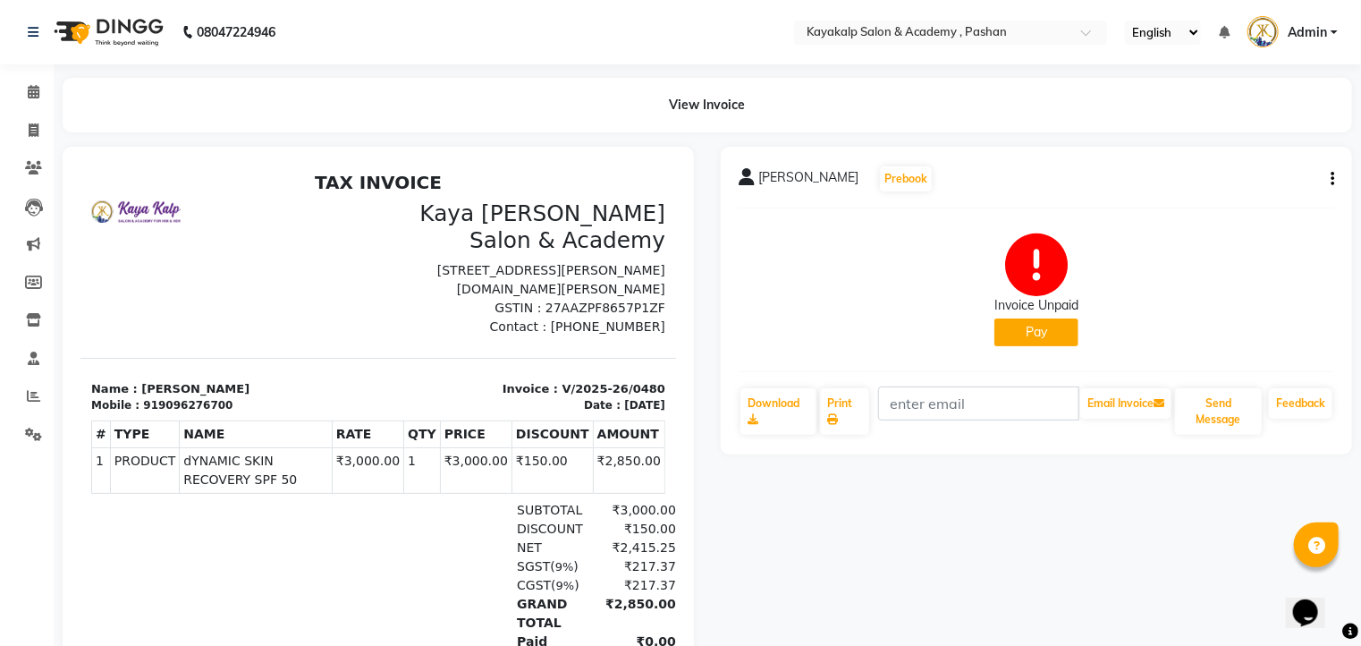
click at [1053, 333] on button "Pay" at bounding box center [1036, 332] width 84 height 28
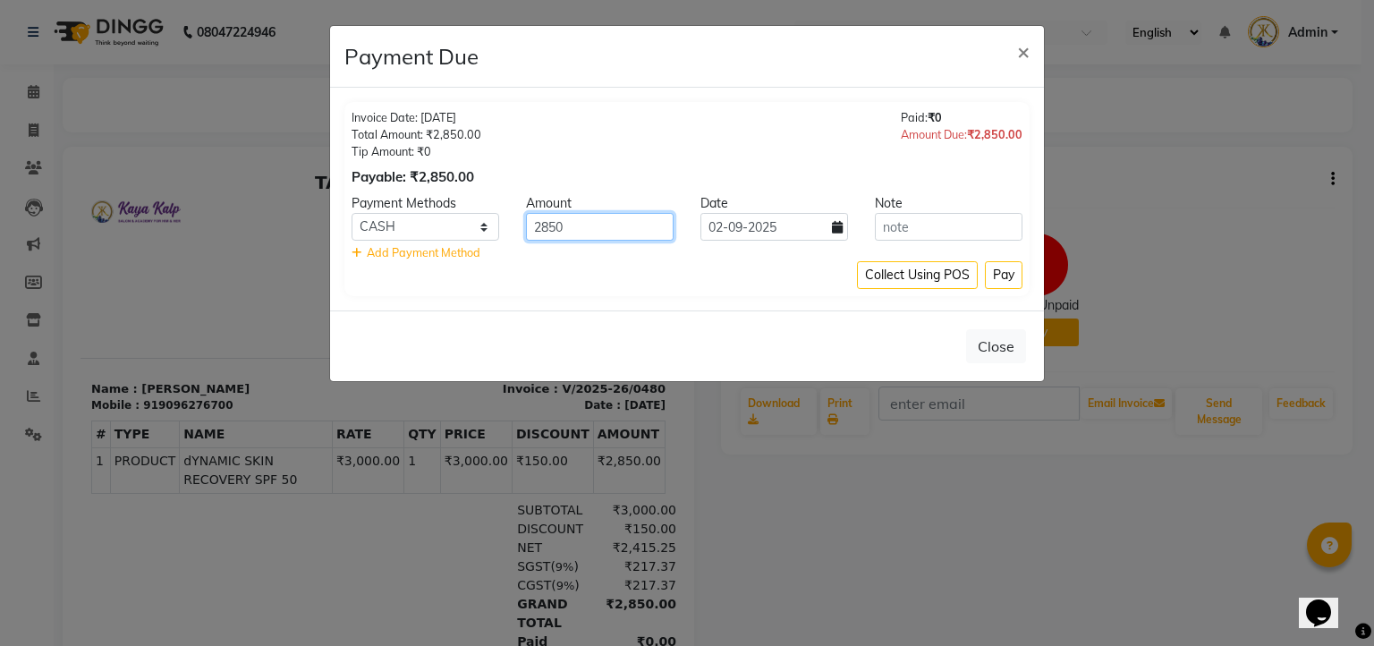
click at [595, 227] on input "2850" at bounding box center [600, 227] width 148 height 28
click at [609, 229] on input "2850" at bounding box center [600, 227] width 148 height 28
type input "2"
type input "700"
click at [397, 224] on select "CASH CARD ONLINE CUSTOM GPay PayTM PhonePe UPI NearBuy Loan BharatPay Cheque Mo…" at bounding box center [425, 227] width 148 height 28
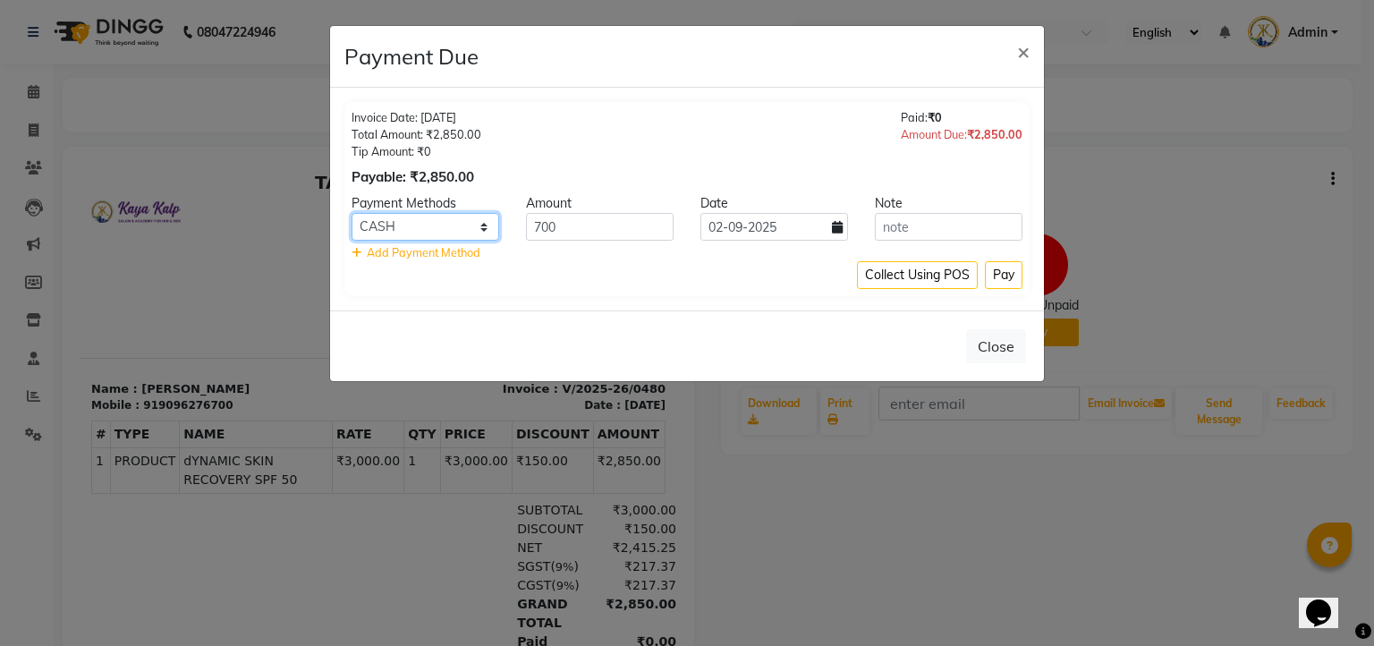
select select "5"
click at [351, 213] on select "CASH CARD ONLINE CUSTOM GPay PayTM PhonePe UPI NearBuy Loan BharatPay Cheque Mo…" at bounding box center [425, 227] width 148 height 28
click at [1008, 281] on button "Pay" at bounding box center [1004, 275] width 38 height 28
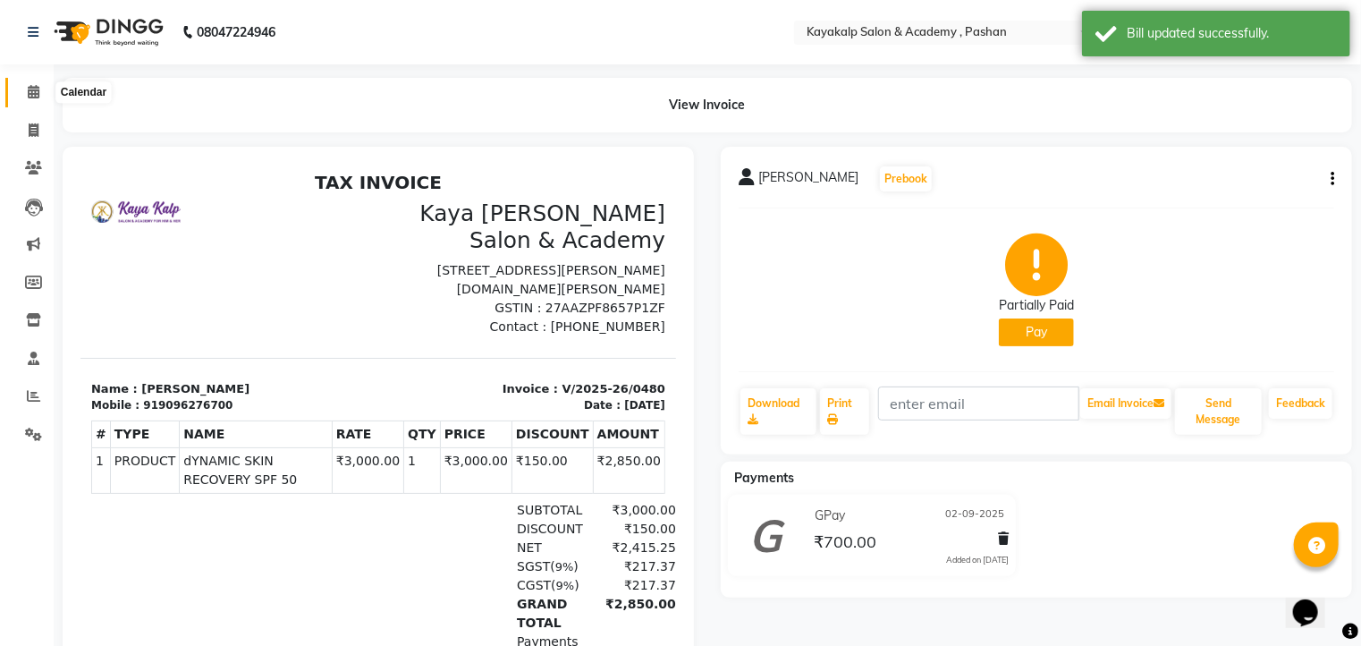
click at [28, 90] on icon at bounding box center [34, 91] width 12 height 13
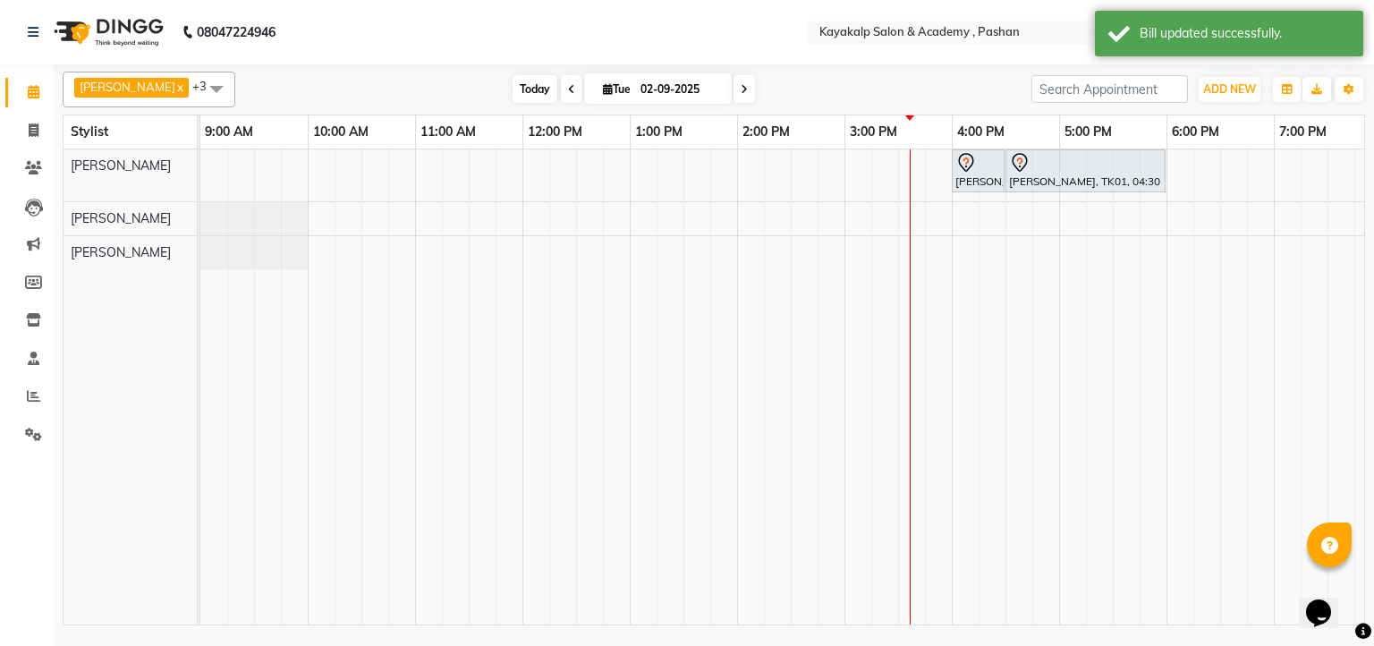
click at [514, 92] on span "Today" at bounding box center [534, 89] width 45 height 28
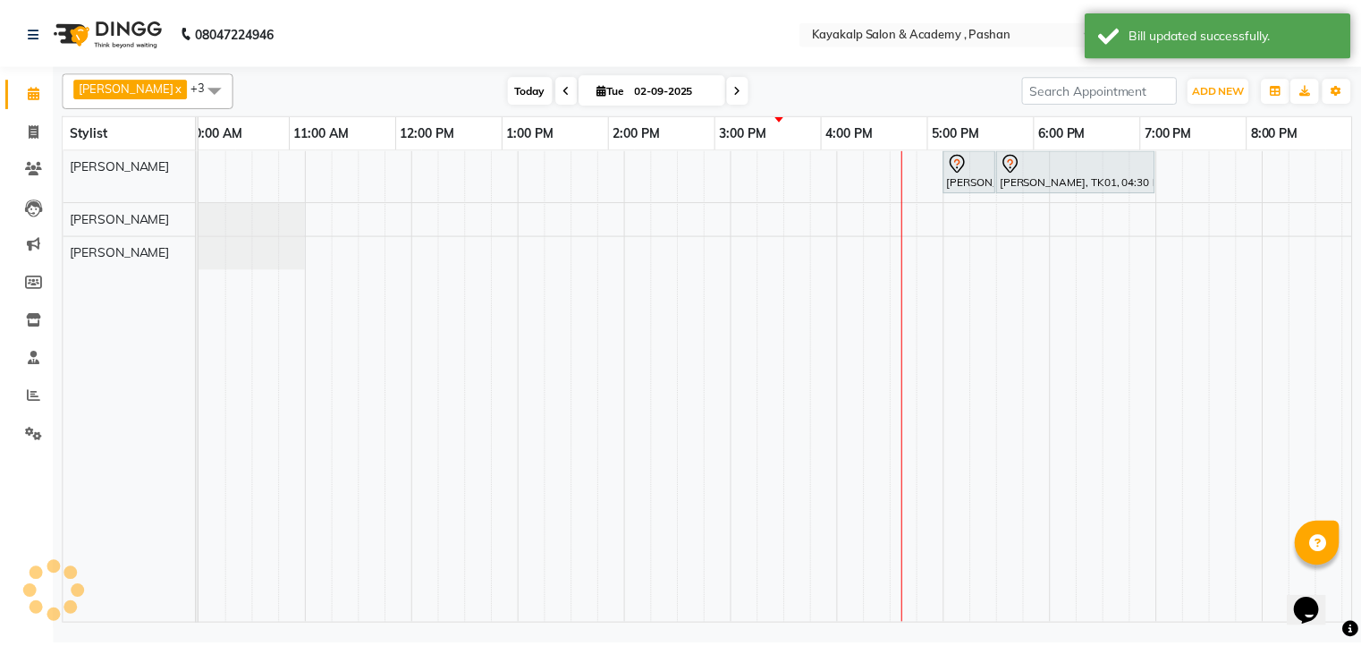
scroll to position [0, 123]
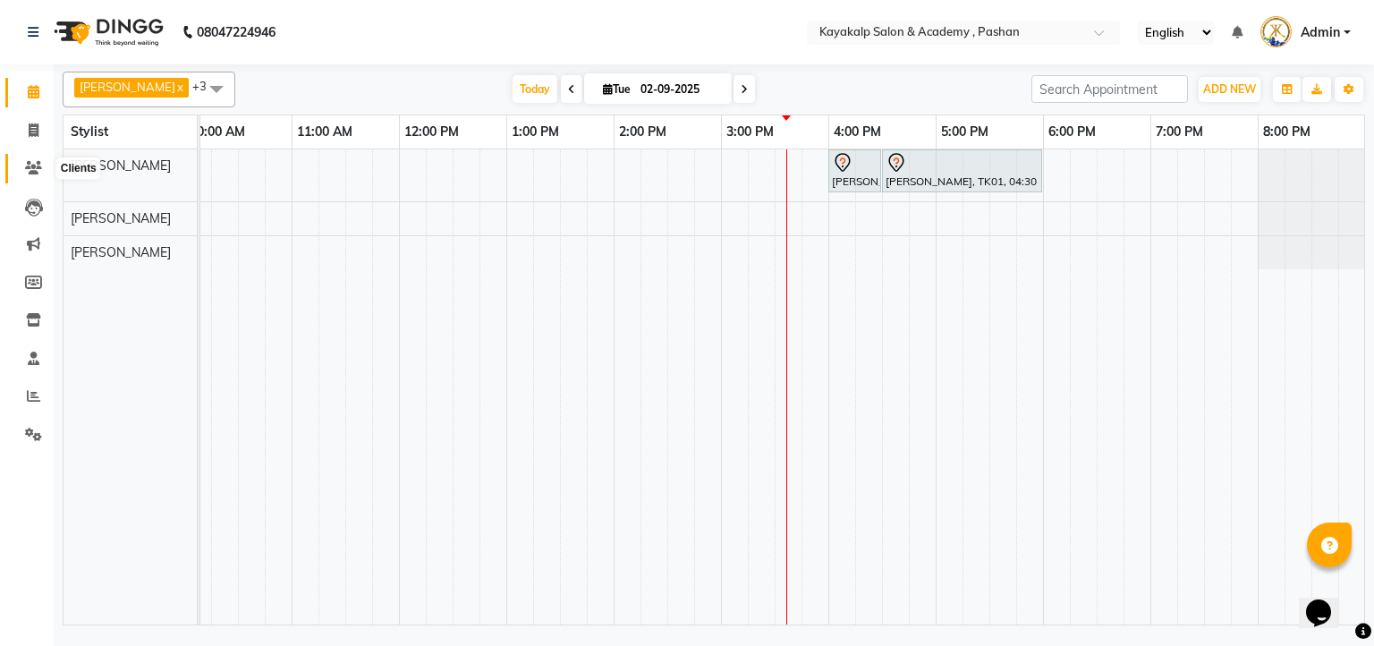
click at [31, 170] on icon at bounding box center [33, 167] width 17 height 13
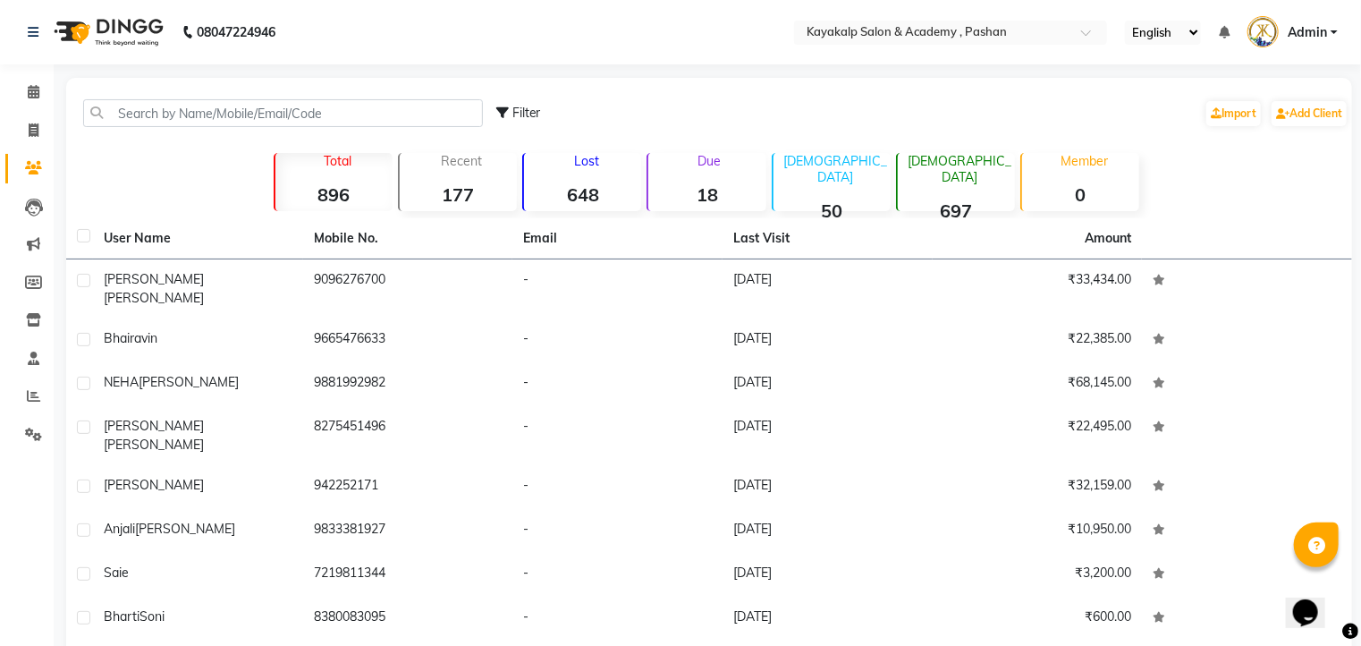
click at [721, 169] on div "Due 18" at bounding box center [706, 182] width 119 height 58
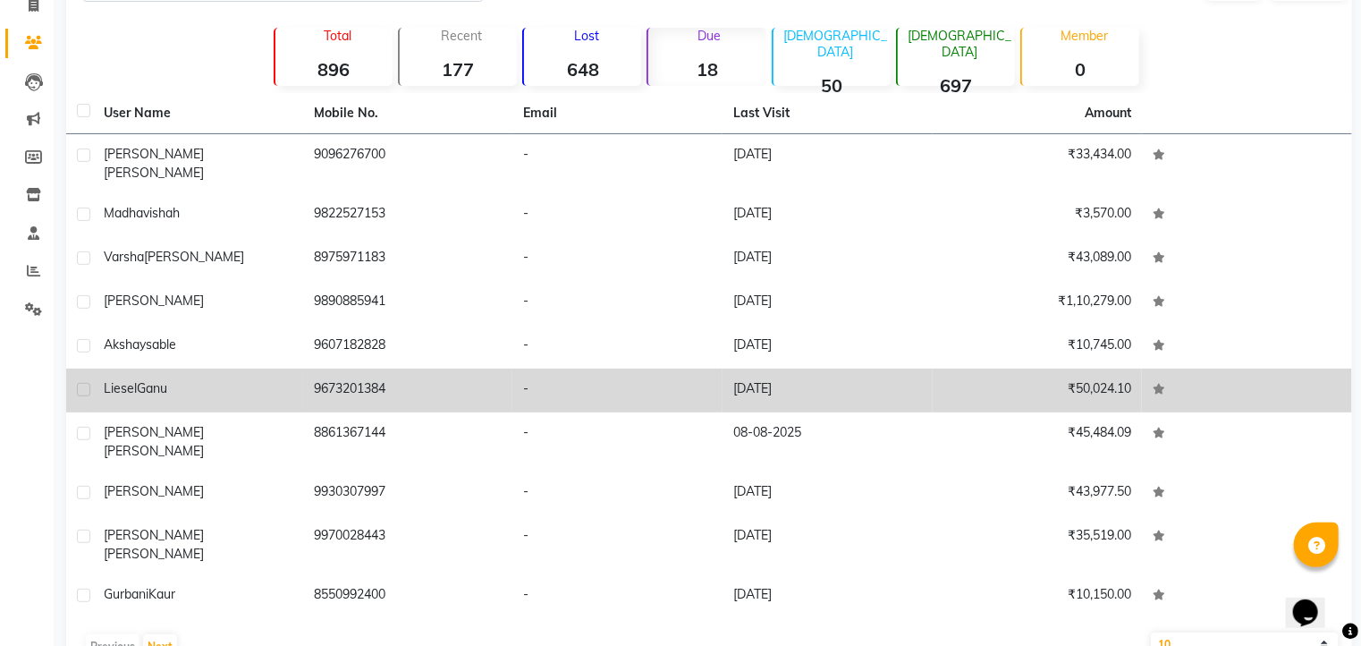
scroll to position [129, 0]
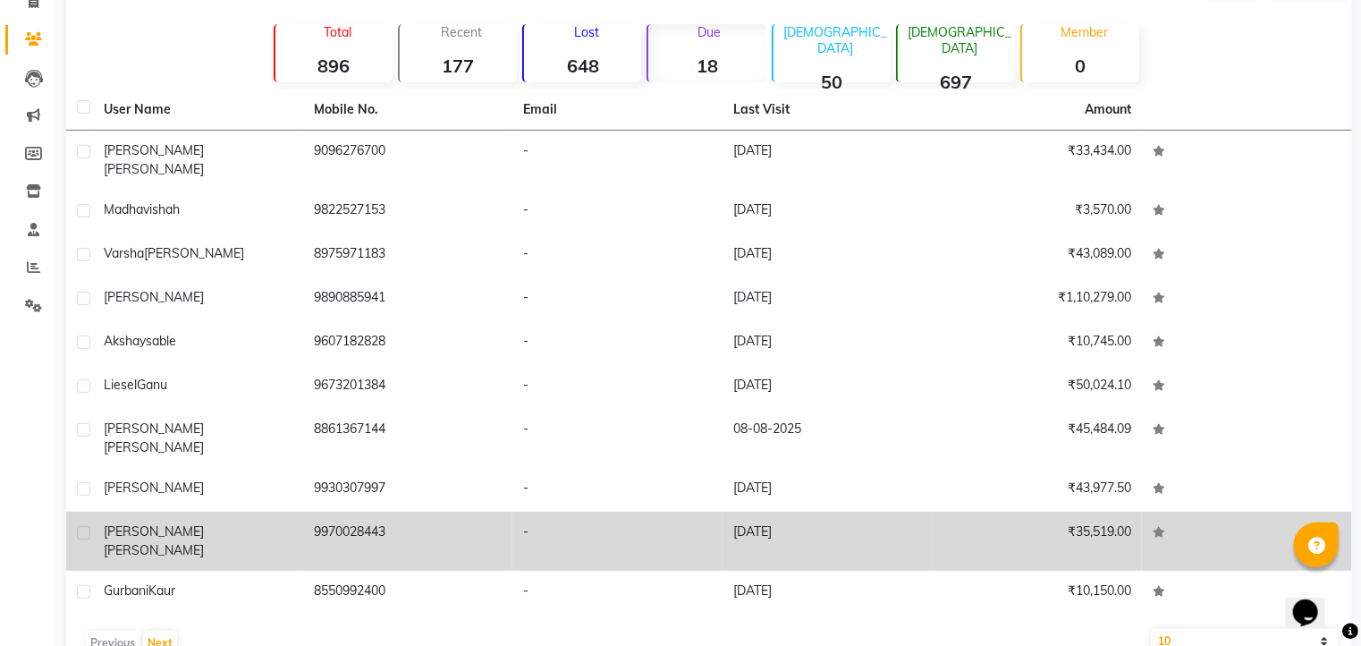
click at [357, 512] on td "9970028443" at bounding box center [408, 541] width 210 height 59
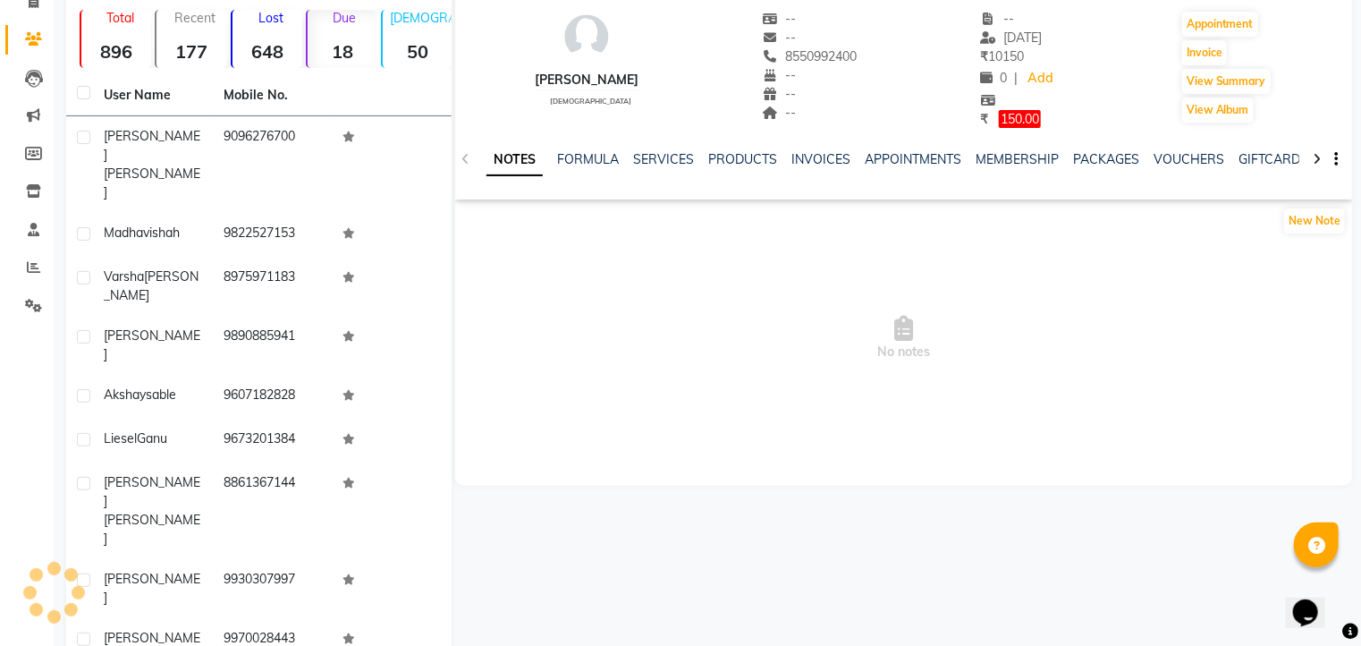
scroll to position [72, 0]
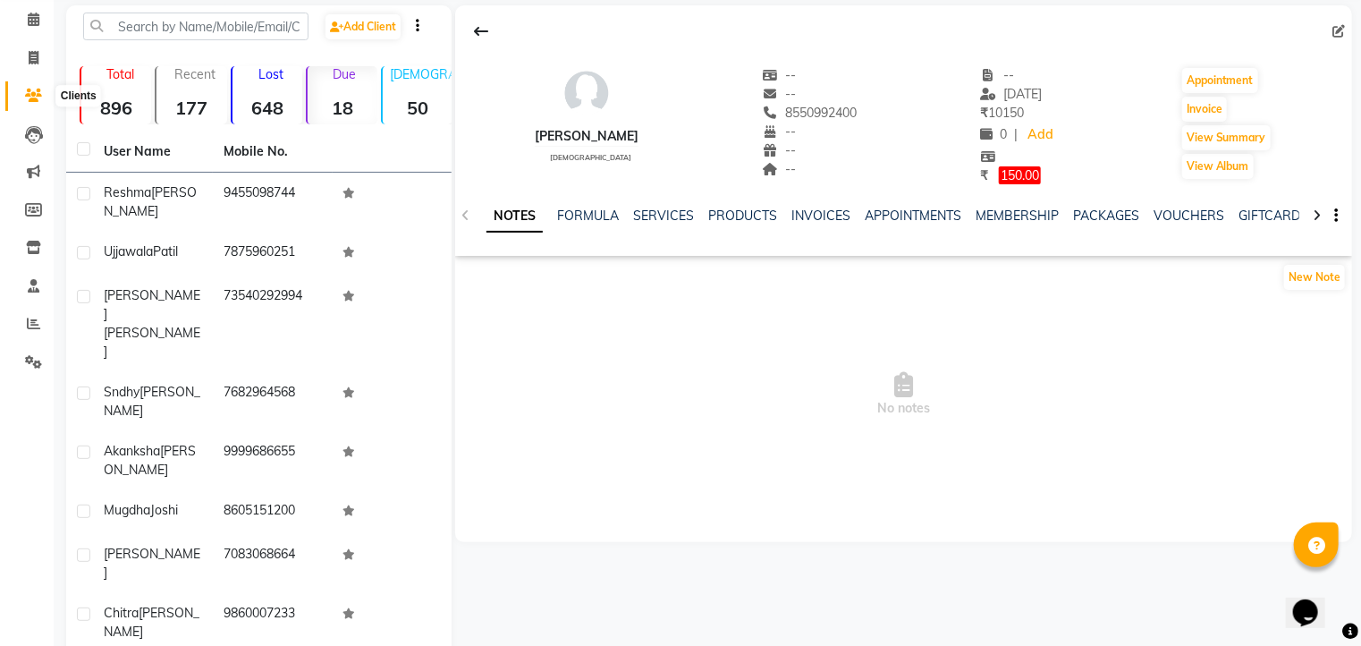
click at [32, 86] on span at bounding box center [33, 96] width 31 height 21
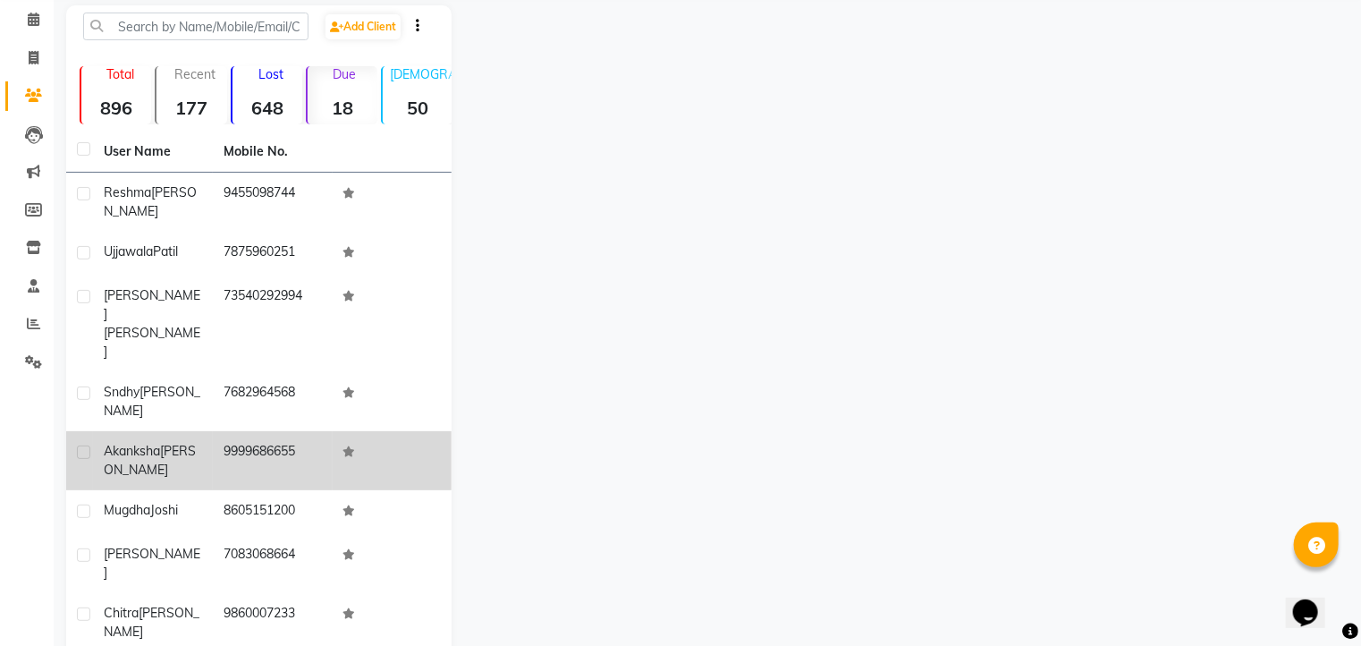
click at [157, 442] on div "Akanksha Chaudhary" at bounding box center [153, 461] width 98 height 38
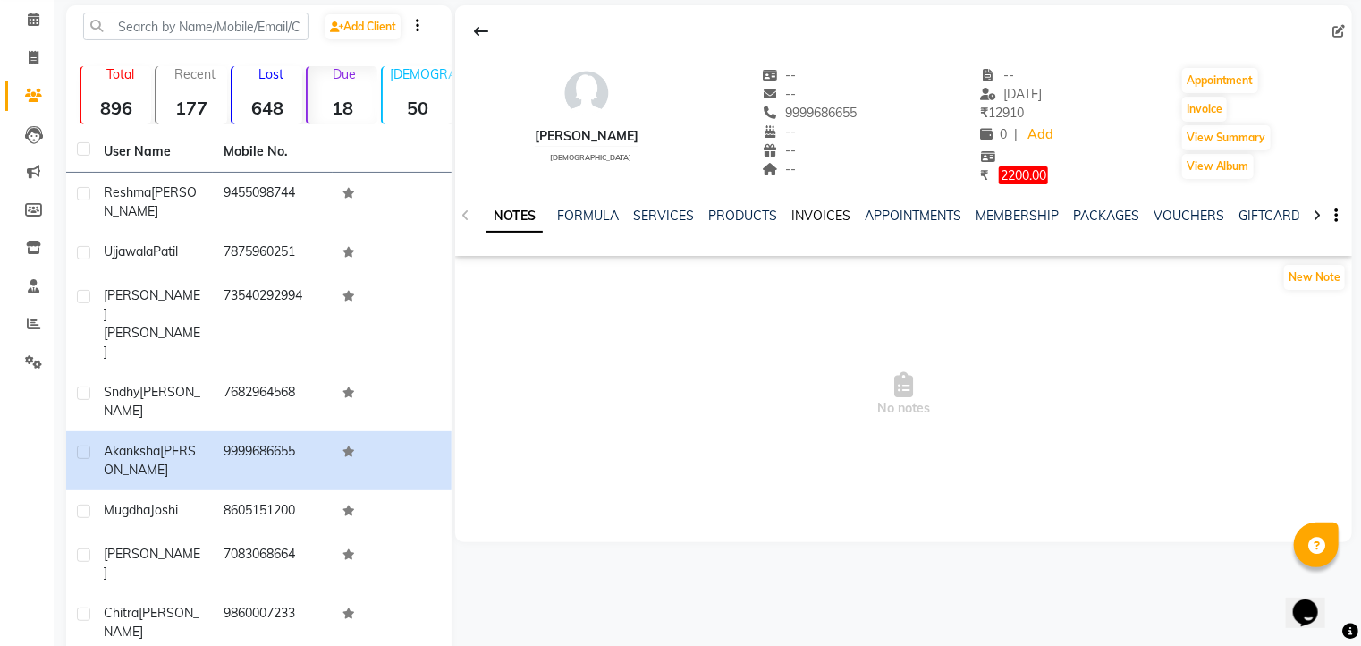
click at [808, 210] on link "INVOICES" at bounding box center [820, 215] width 59 height 16
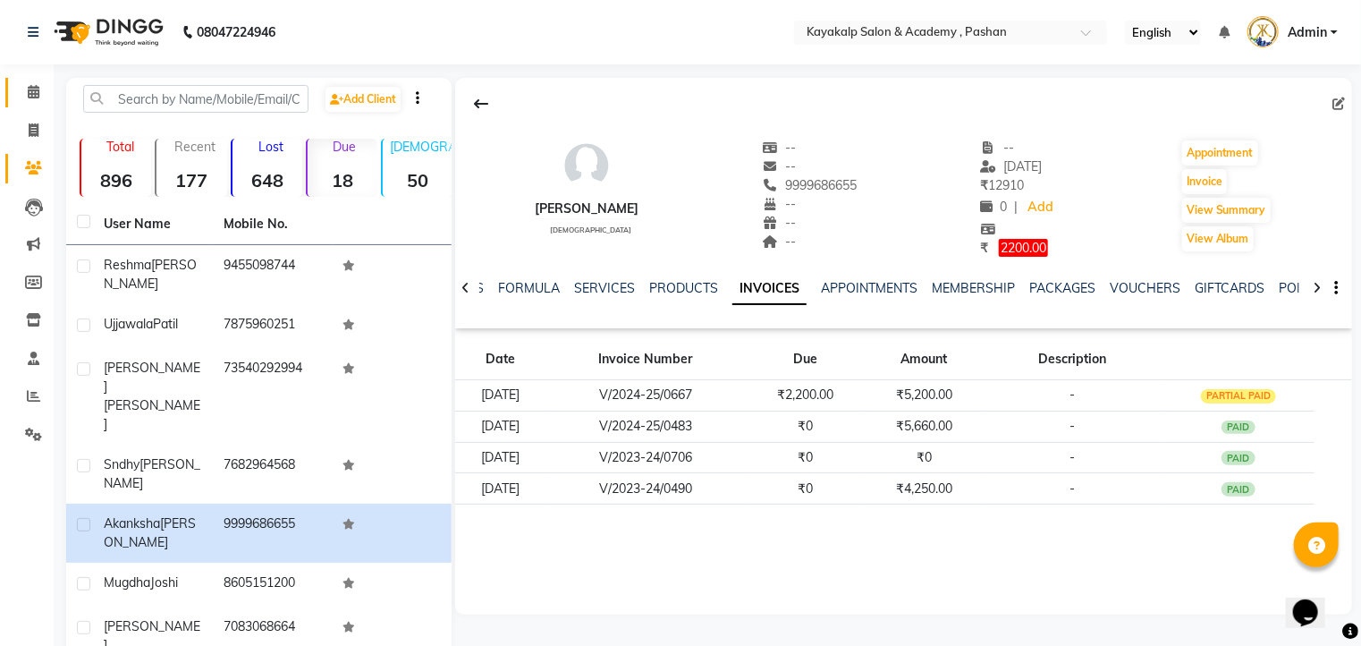
click at [32, 99] on span at bounding box center [33, 92] width 31 height 21
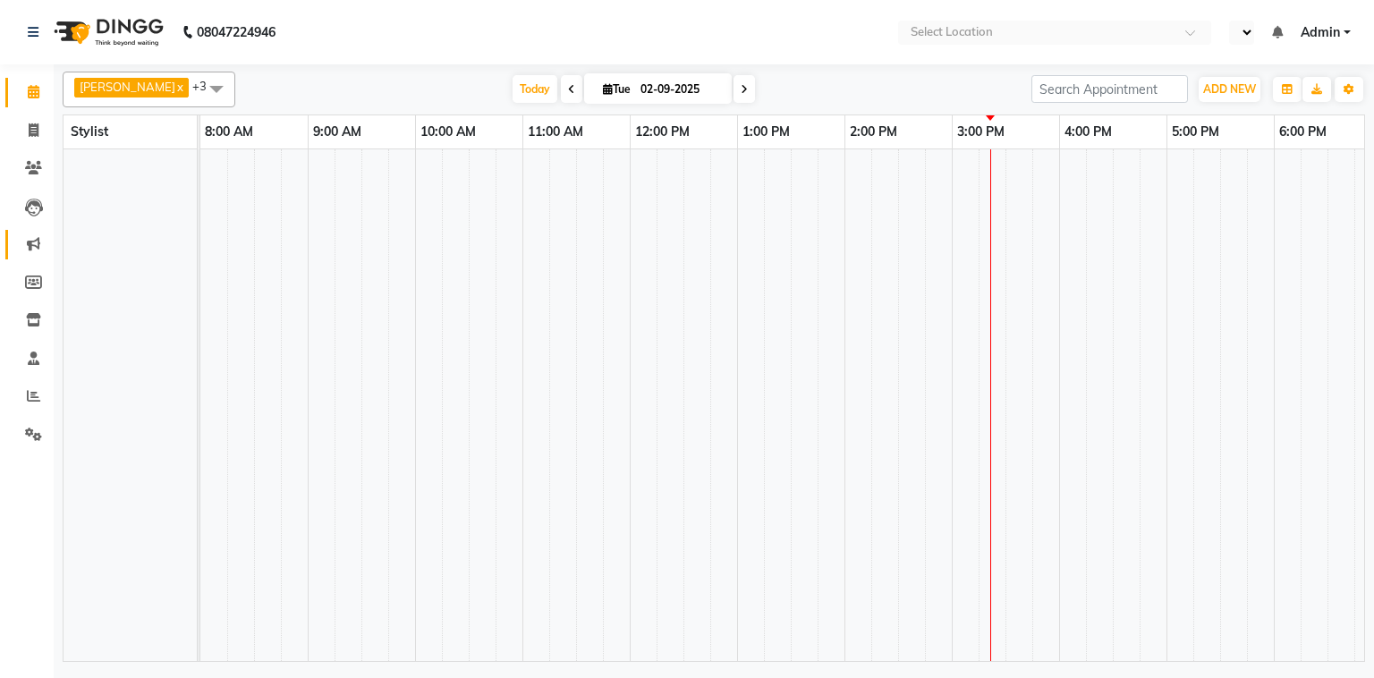
select select "en"
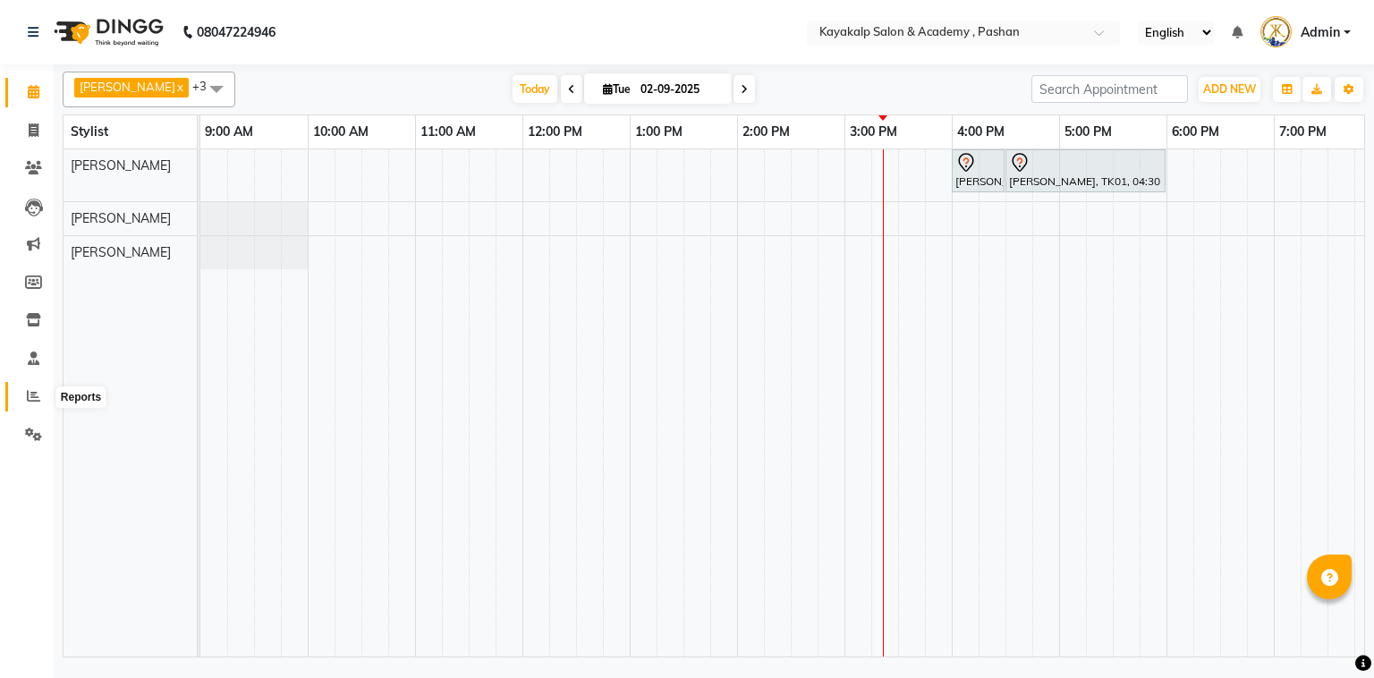
click at [37, 393] on icon at bounding box center [33, 395] width 13 height 13
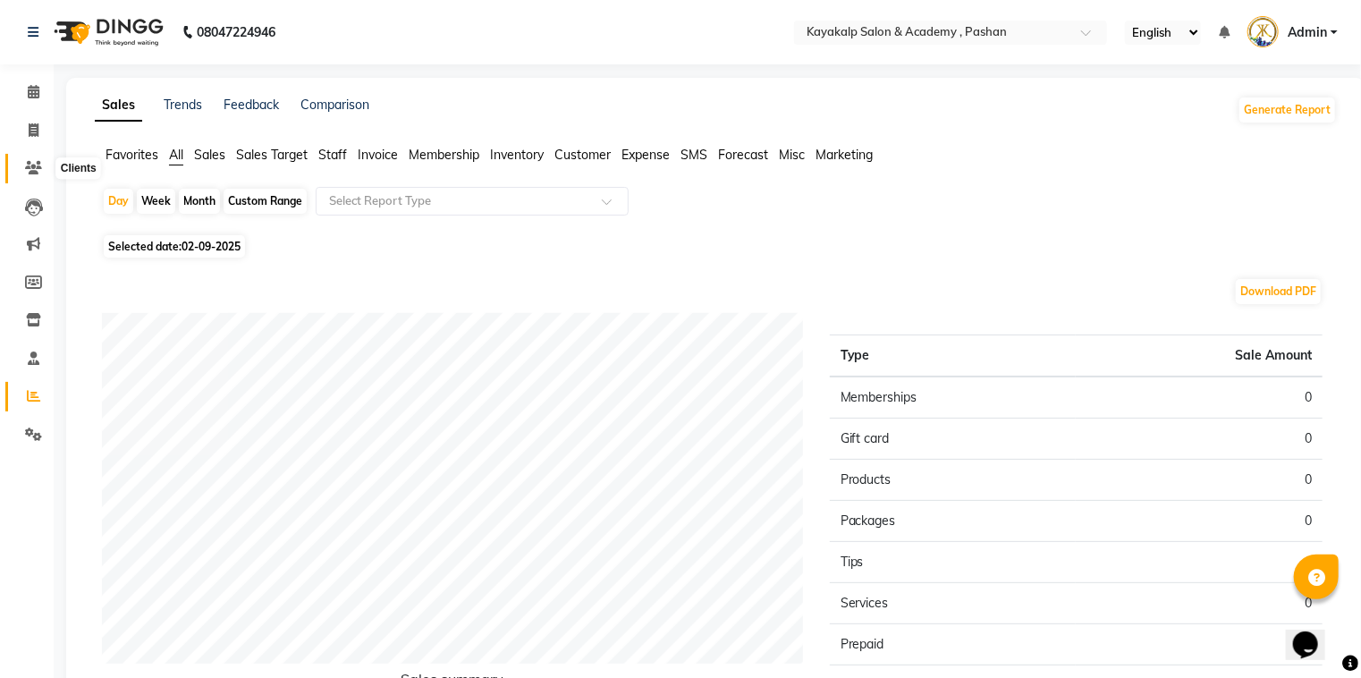
click at [30, 161] on icon at bounding box center [33, 167] width 17 height 13
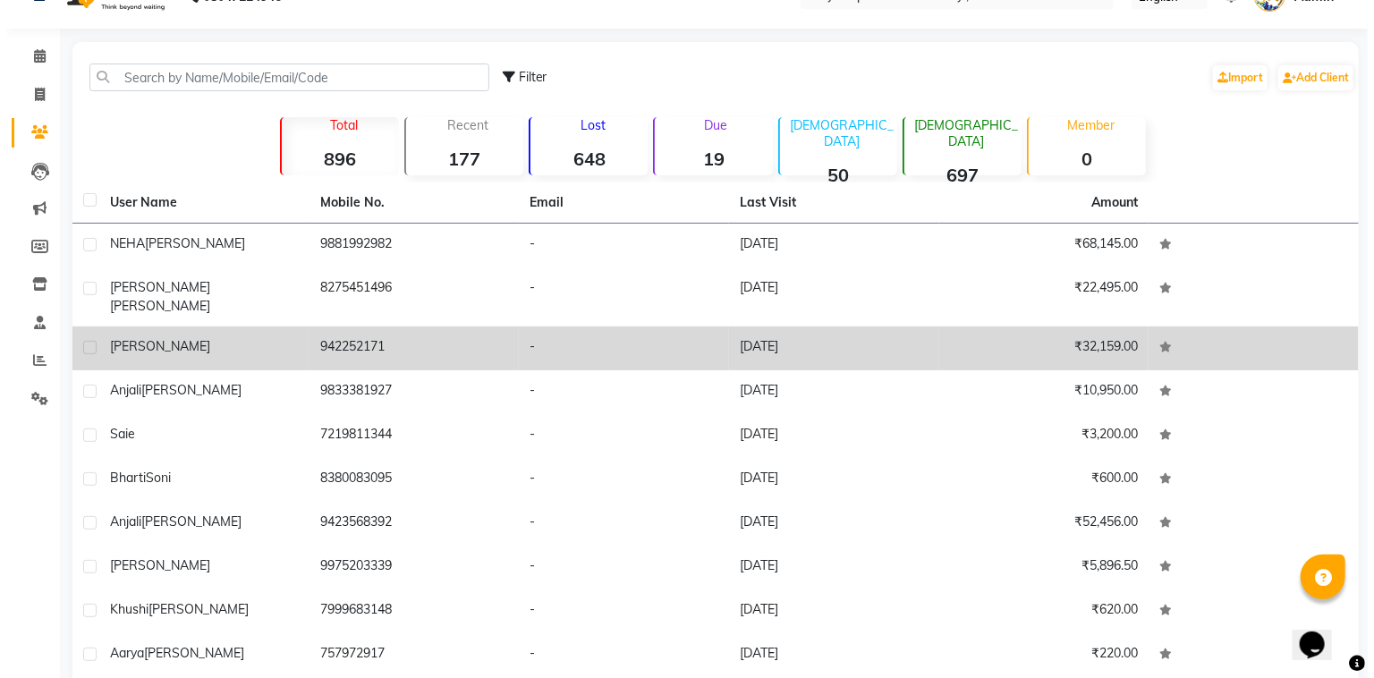
scroll to position [72, 0]
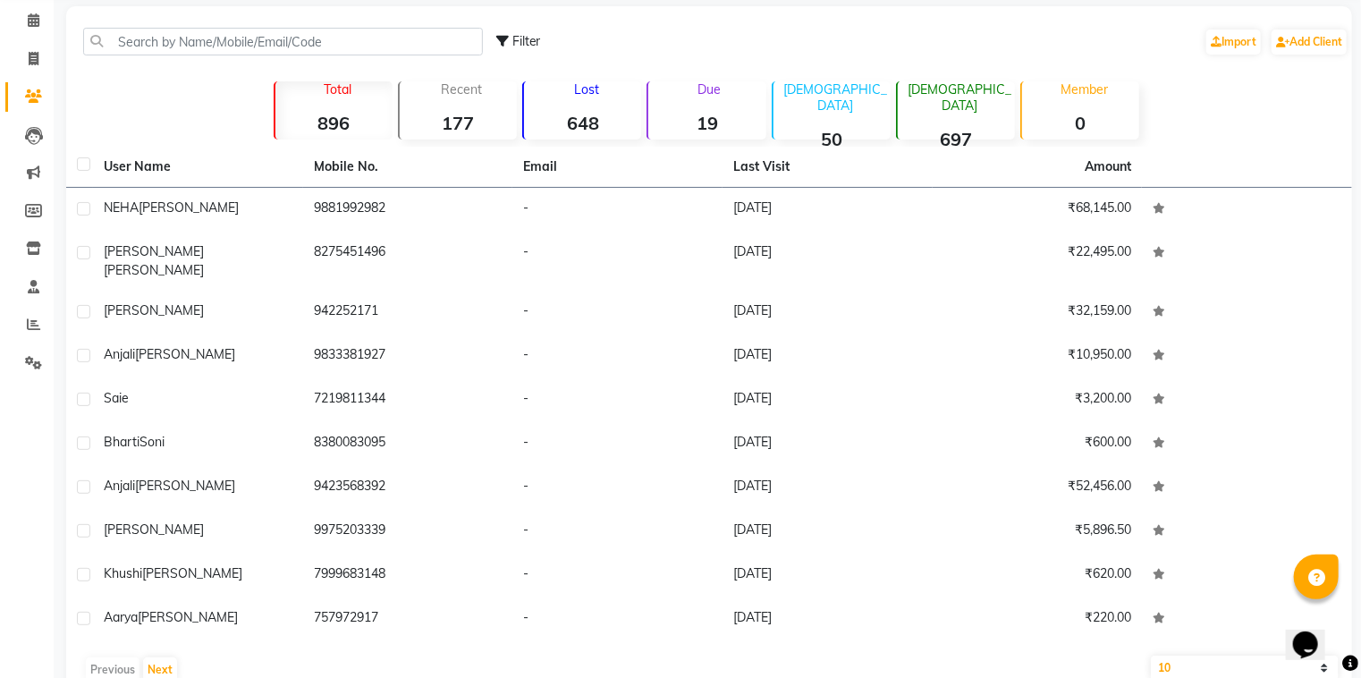
click at [720, 118] on strong "19" at bounding box center [706, 123] width 117 height 22
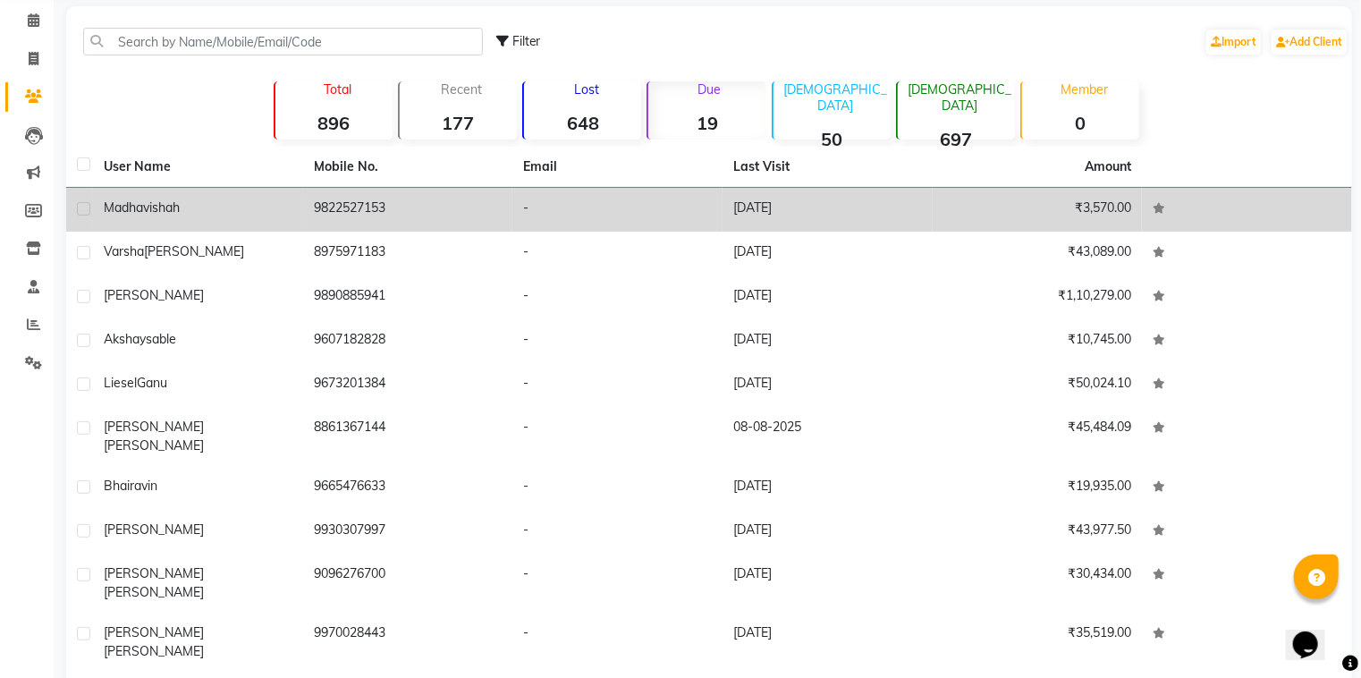
click at [435, 215] on td "9822527153" at bounding box center [408, 210] width 210 height 44
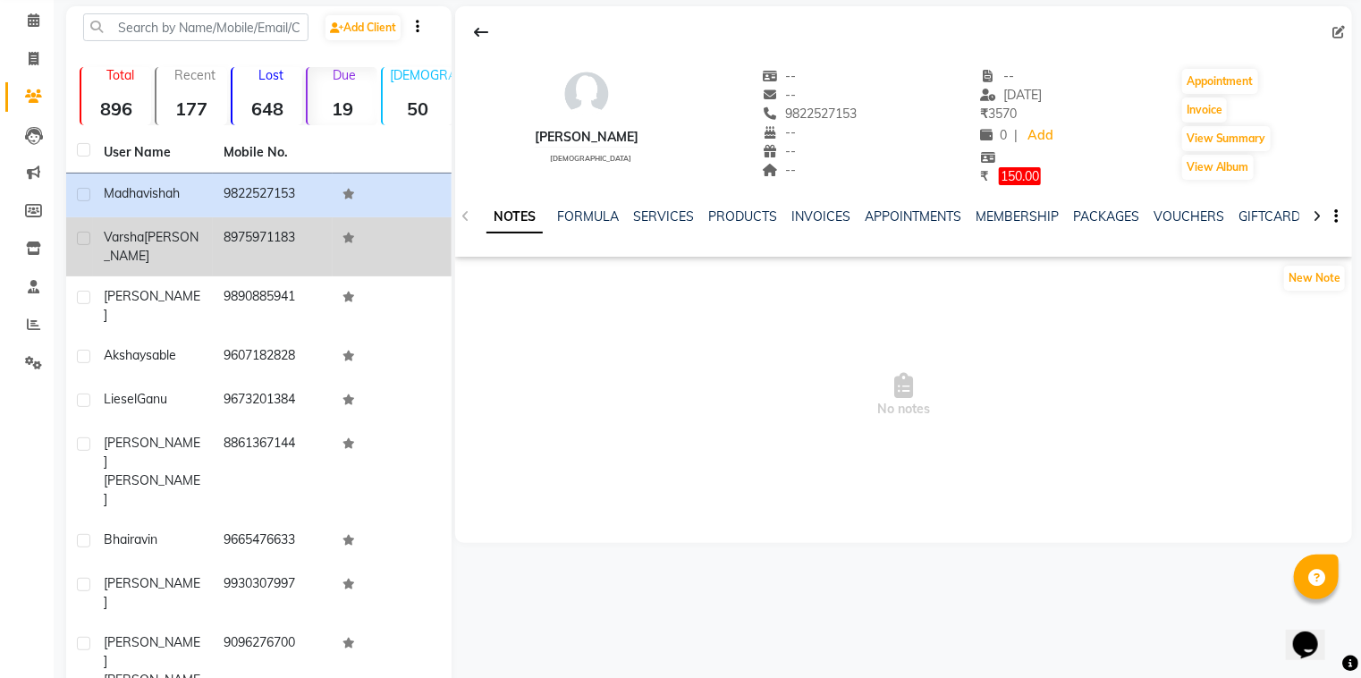
click at [415, 238] on td at bounding box center [393, 246] width 120 height 59
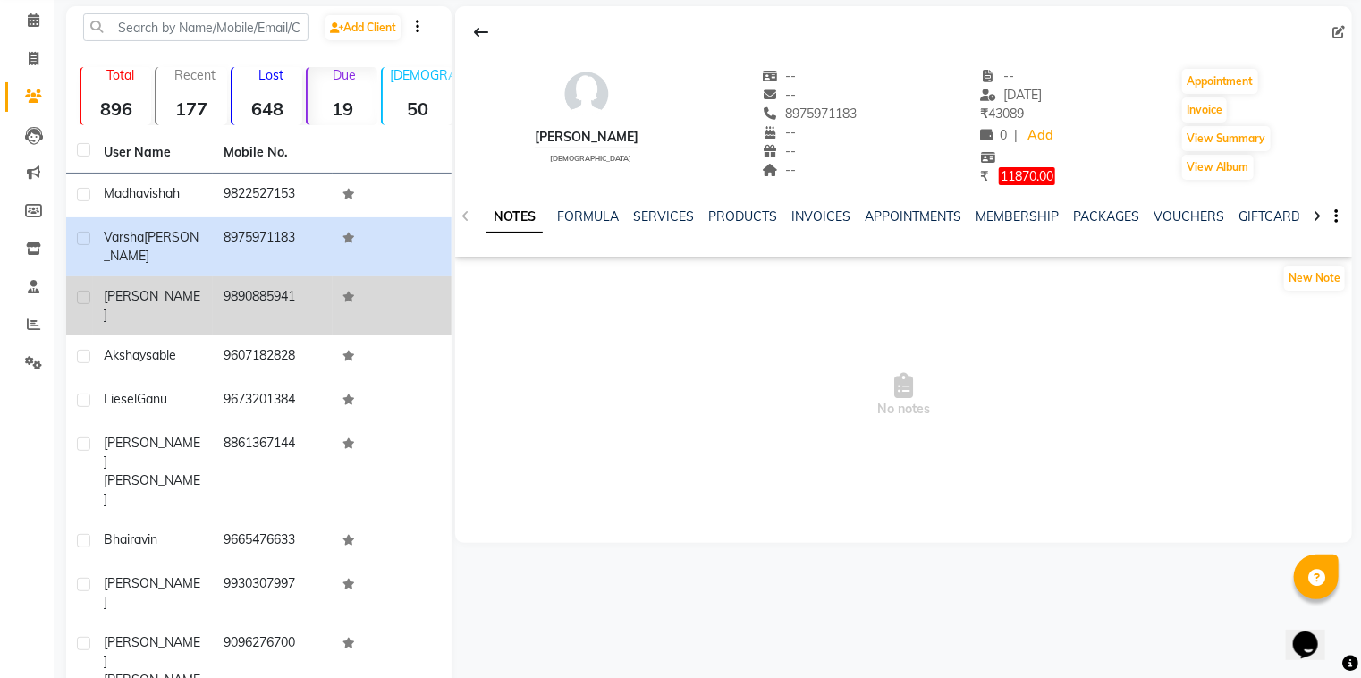
click at [383, 286] on td at bounding box center [393, 305] width 120 height 59
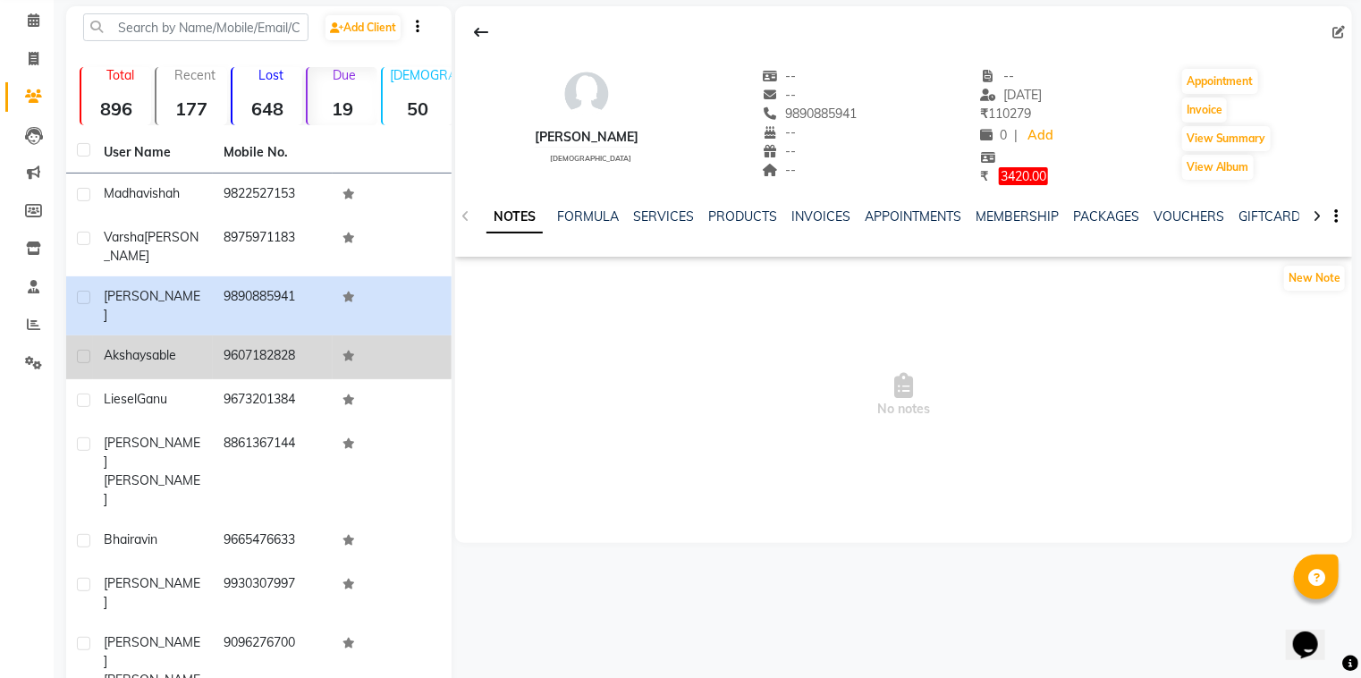
click at [351, 349] on span at bounding box center [349, 355] width 13 height 13
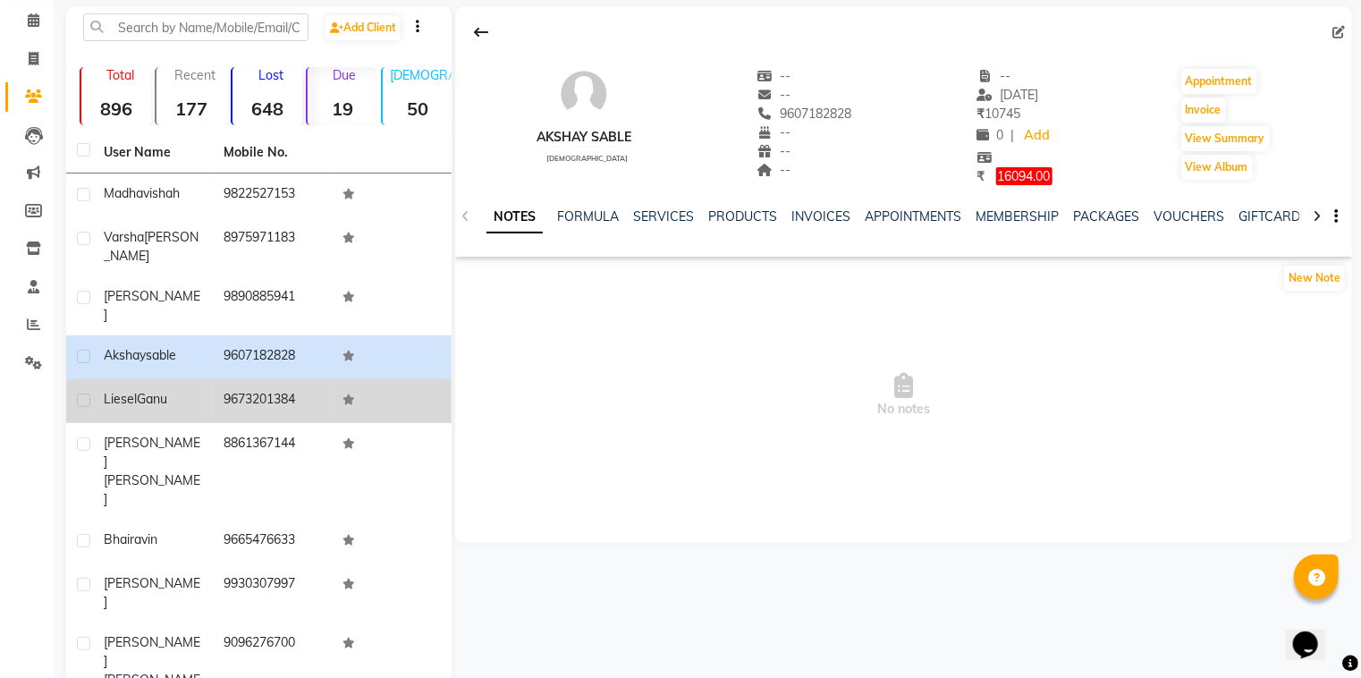
click at [336, 379] on td at bounding box center [393, 401] width 120 height 44
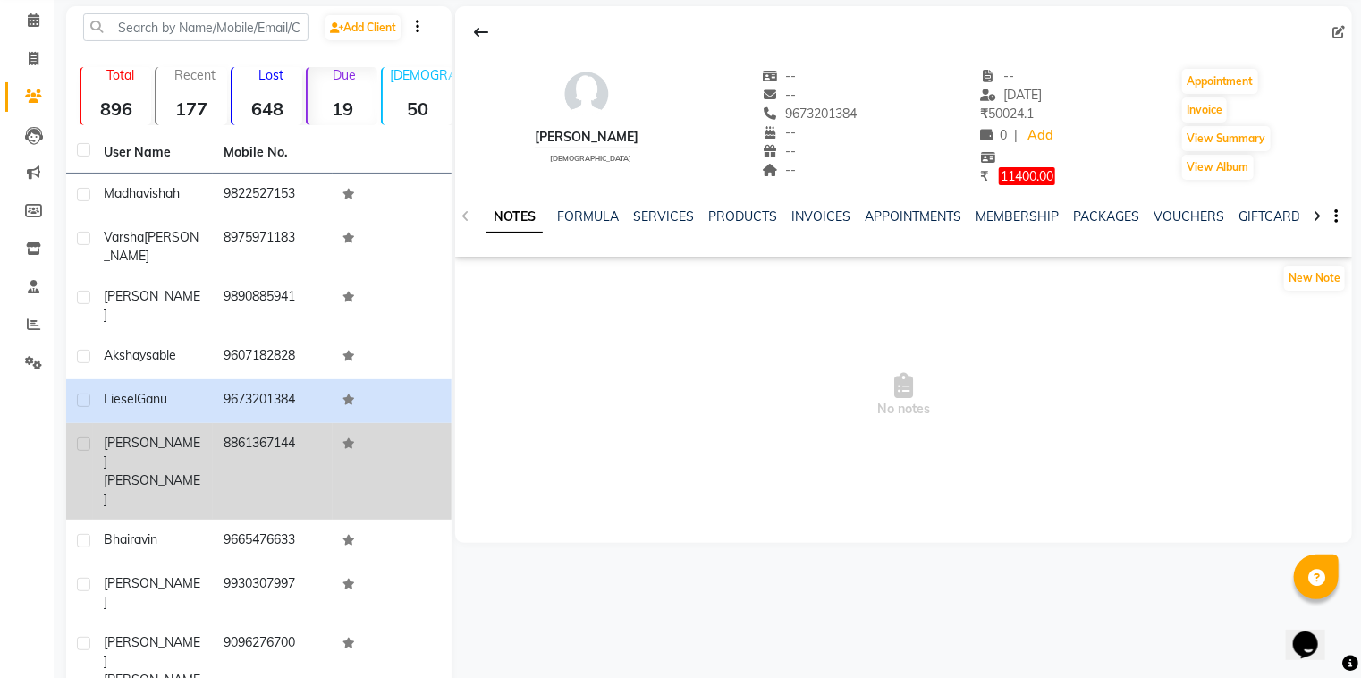
click at [305, 423] on td "8861367144" at bounding box center [273, 471] width 120 height 97
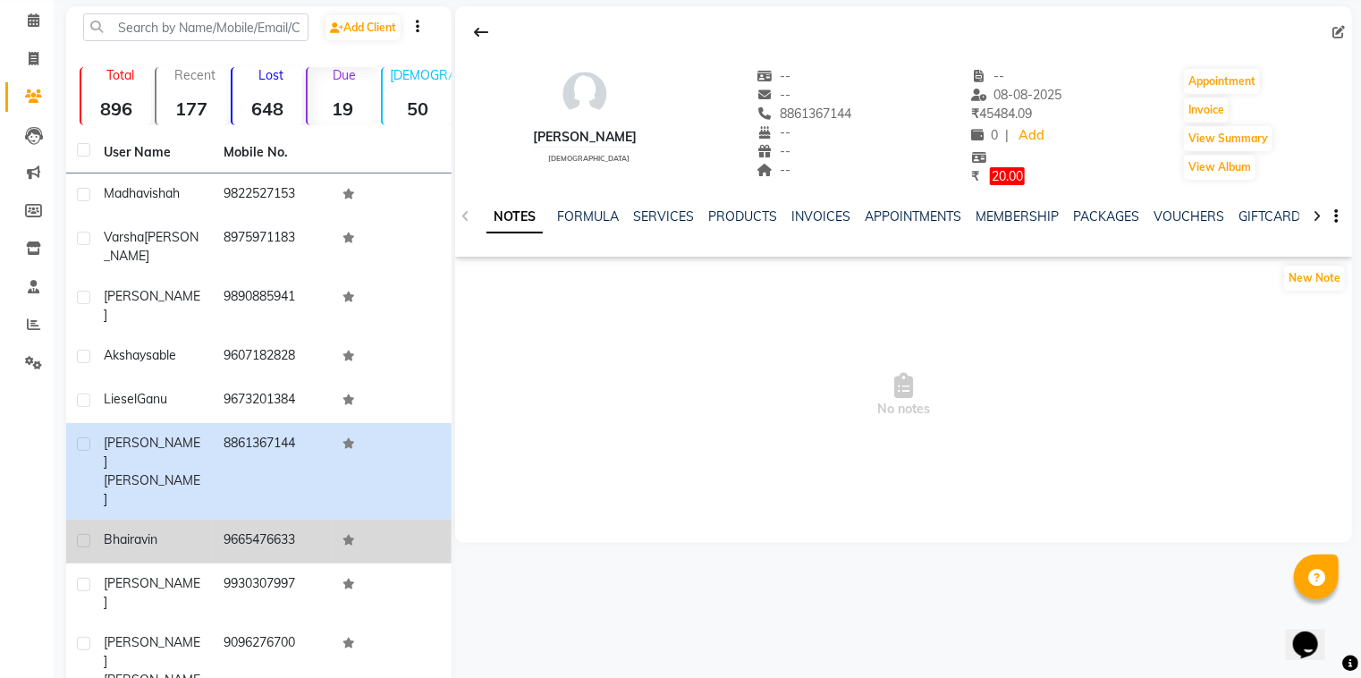
click at [275, 520] on td "9665476633" at bounding box center [273, 542] width 120 height 44
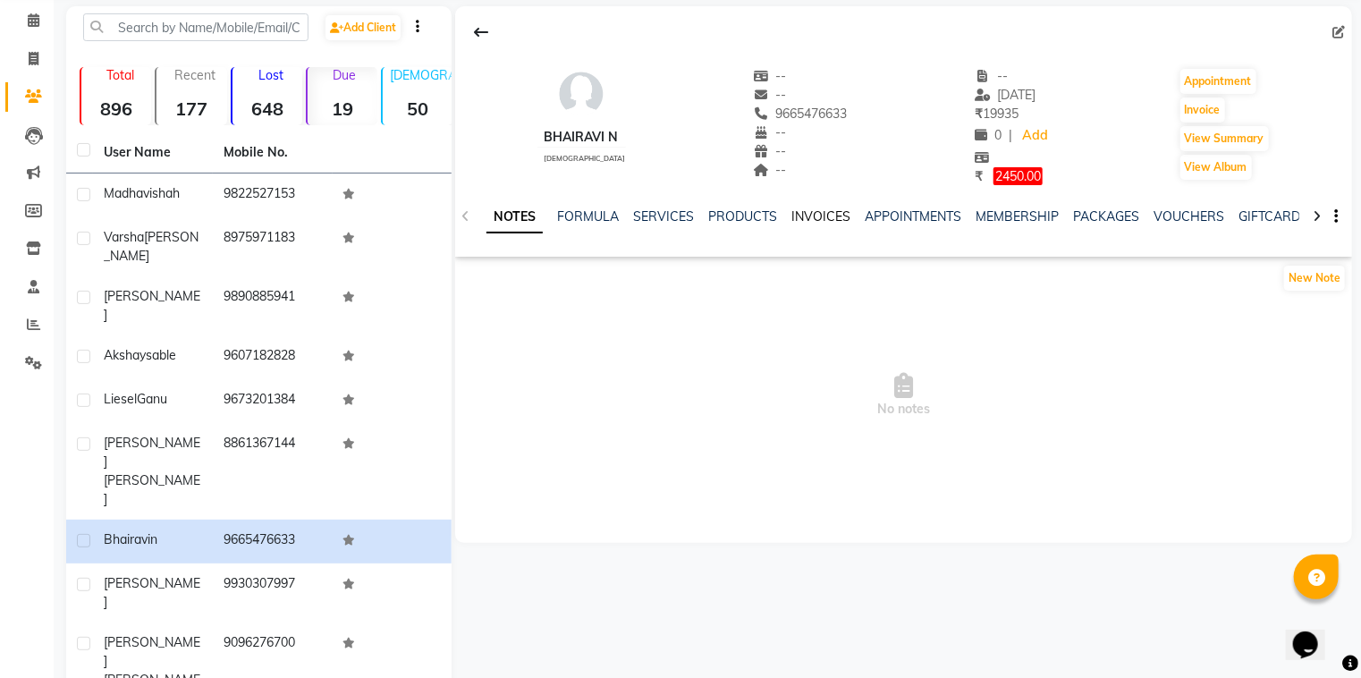
click at [830, 215] on link "INVOICES" at bounding box center [820, 216] width 59 height 16
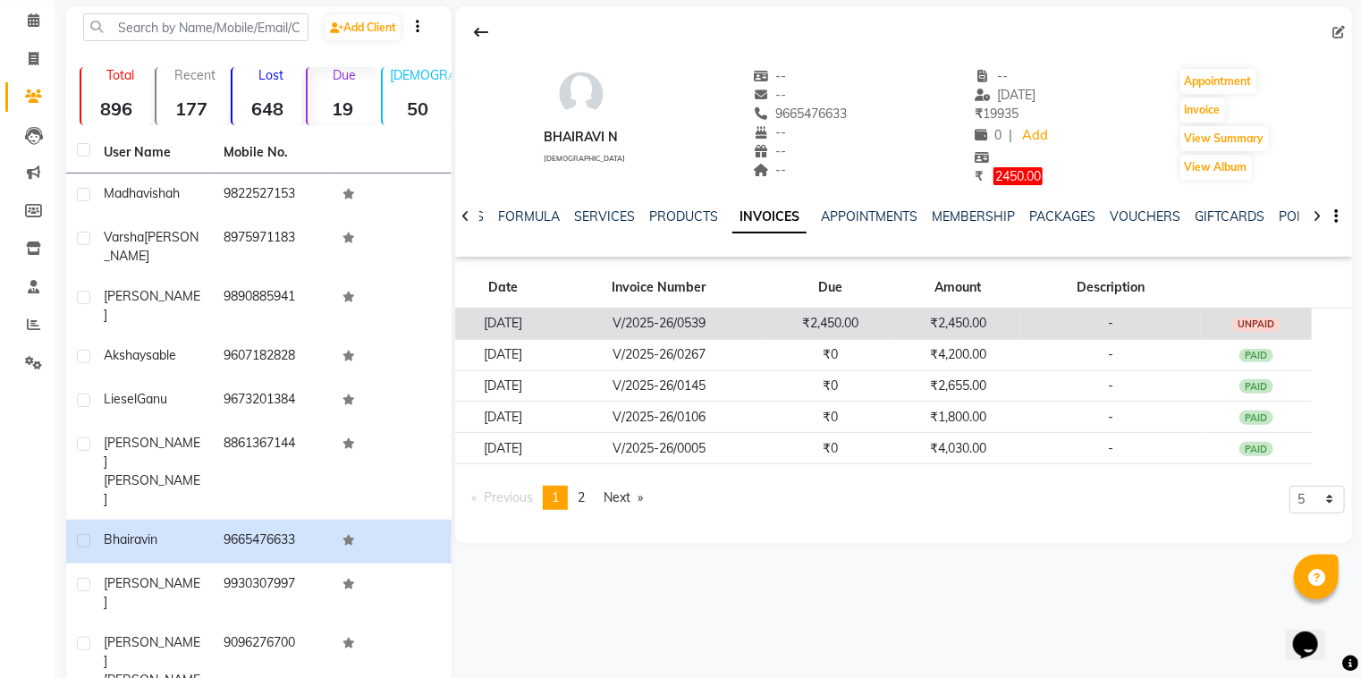
click at [1259, 321] on div "UNPAID" at bounding box center [1256, 324] width 48 height 14
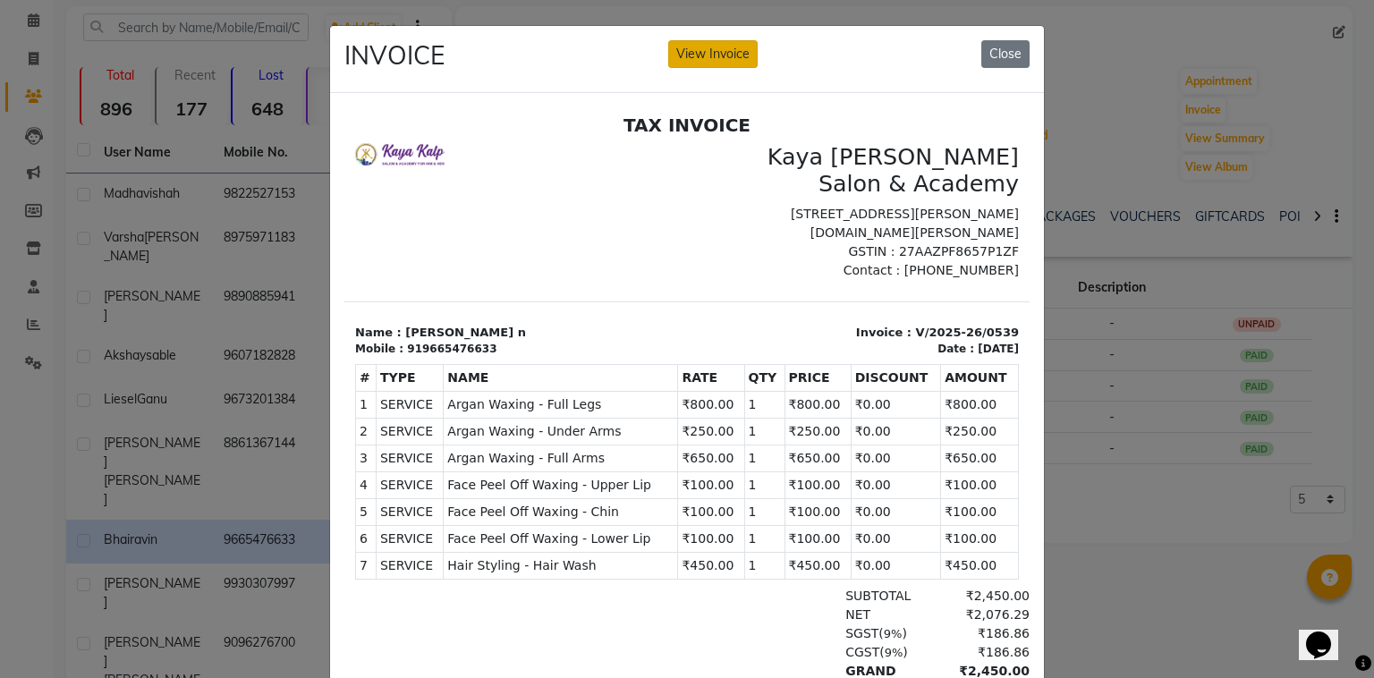
click at [703, 52] on button "View Invoice" at bounding box center [712, 54] width 89 height 28
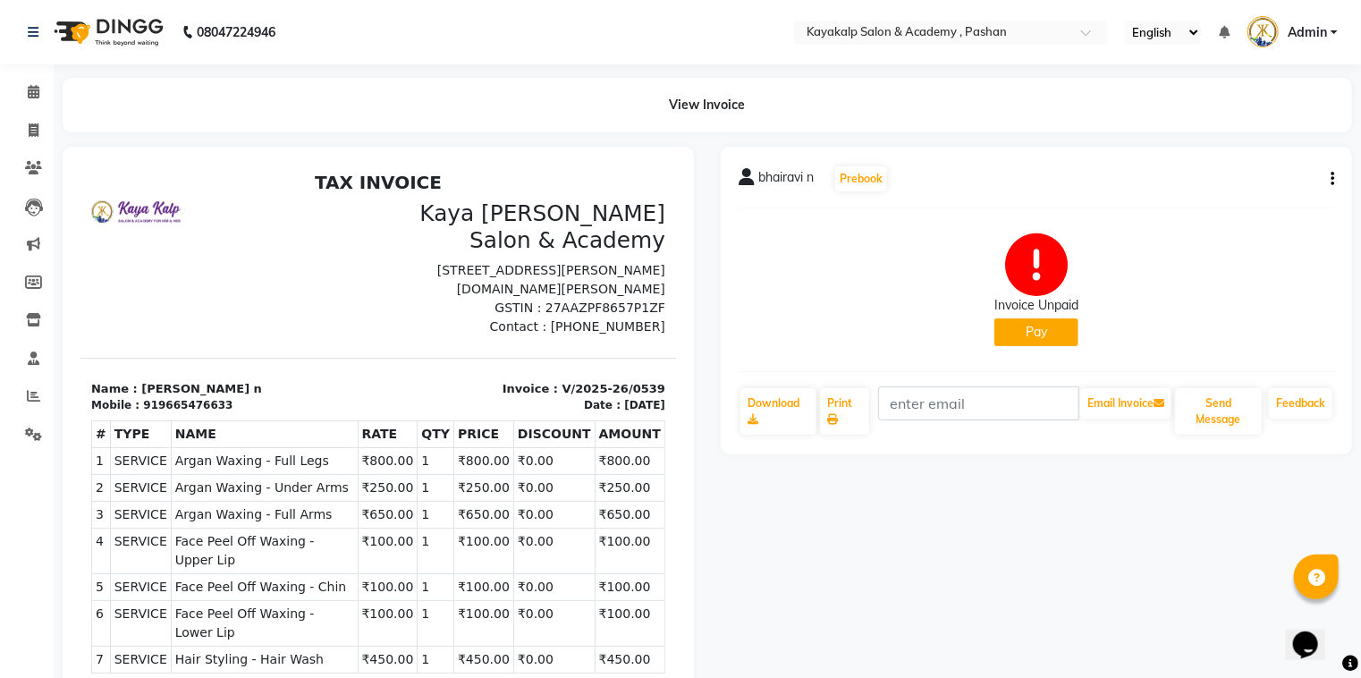
click at [1017, 334] on button "Pay" at bounding box center [1036, 332] width 84 height 28
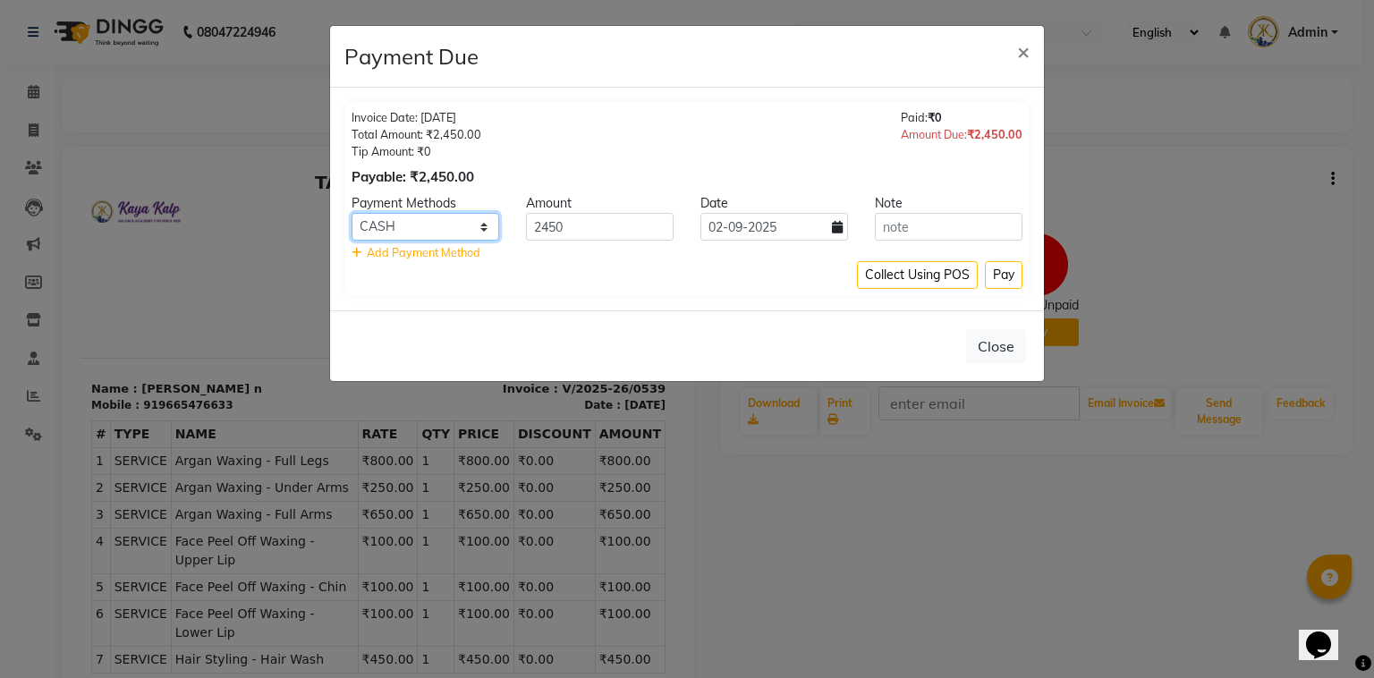
click at [416, 229] on select "CASH CARD ONLINE CUSTOM GPay PayTM PhonePe UPI NearBuy Loan BharatPay Cheque Mo…" at bounding box center [425, 227] width 148 height 28
select select "5"
click at [351, 213] on select "CASH CARD ONLINE CUSTOM GPay PayTM PhonePe UPI NearBuy Loan BharatPay Cheque Mo…" at bounding box center [425, 227] width 148 height 28
click at [999, 343] on button "Close" at bounding box center [996, 346] width 60 height 34
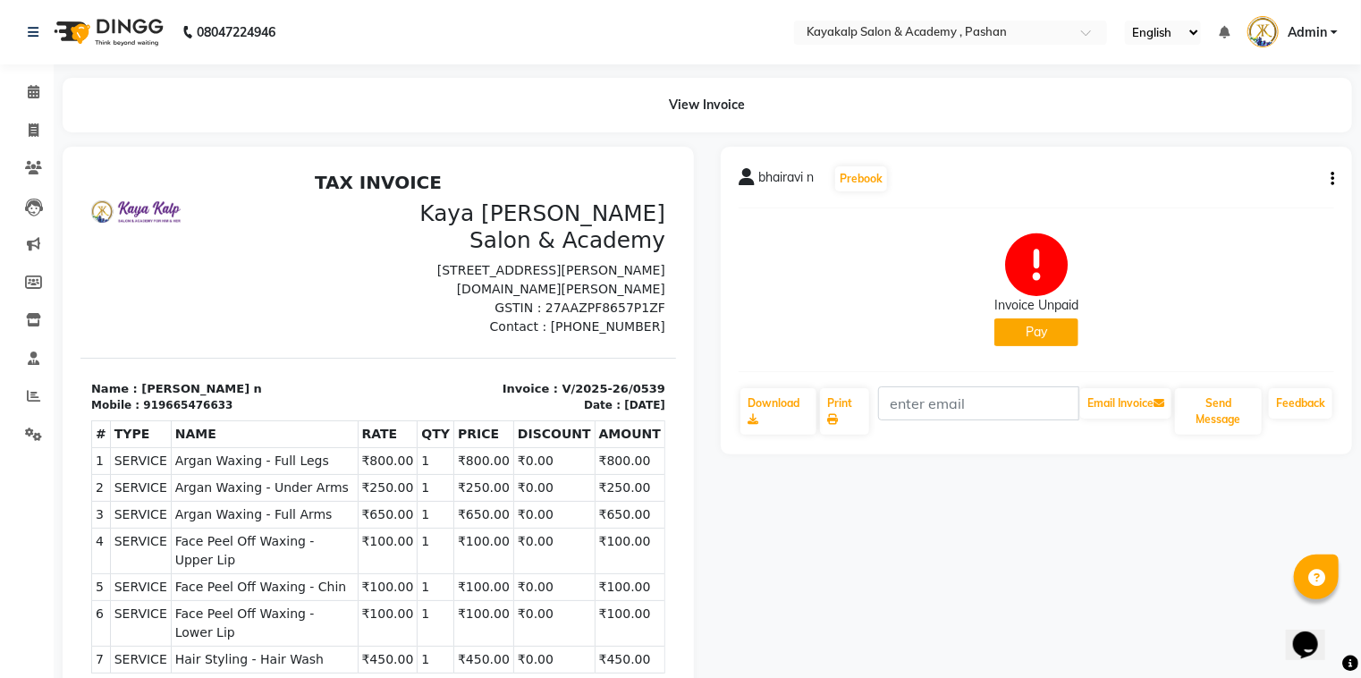
click at [1041, 326] on button "Pay" at bounding box center [1036, 332] width 84 height 28
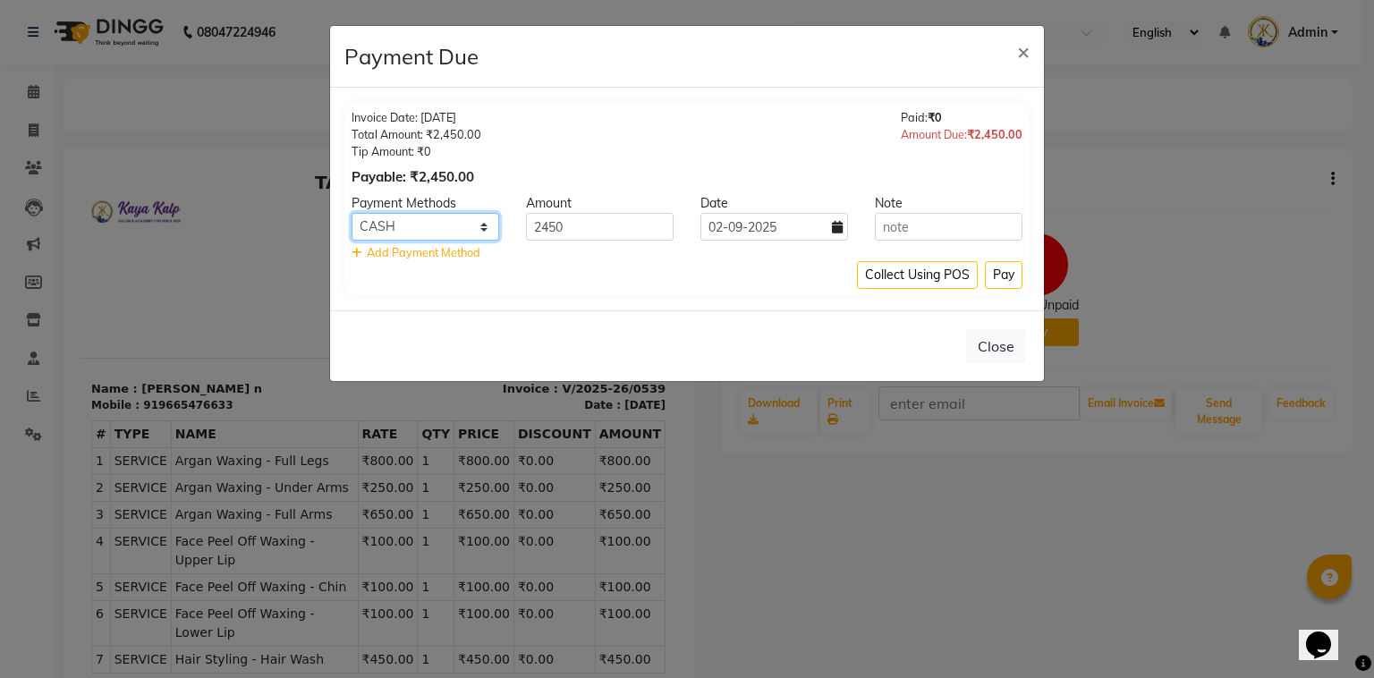
click at [429, 217] on select "CASH CARD ONLINE CUSTOM GPay PayTM PhonePe UPI NearBuy Loan BharatPay Cheque Mo…" at bounding box center [425, 227] width 148 height 28
select select "5"
click at [351, 213] on select "CASH CARD ONLINE CUSTOM GPay PayTM PhonePe UPI NearBuy Loan BharatPay Cheque Mo…" at bounding box center [425, 227] width 148 height 28
click at [995, 272] on button "Pay" at bounding box center [1004, 275] width 38 height 28
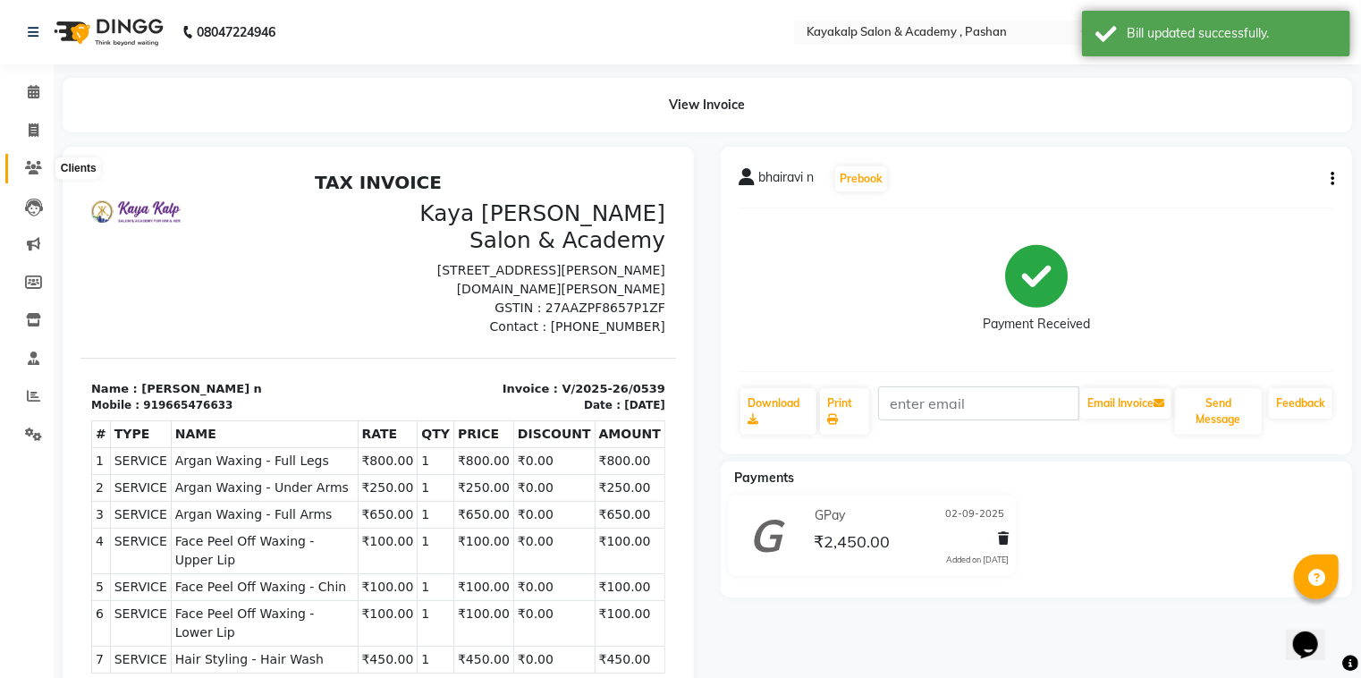
click at [38, 168] on icon at bounding box center [33, 167] width 17 height 13
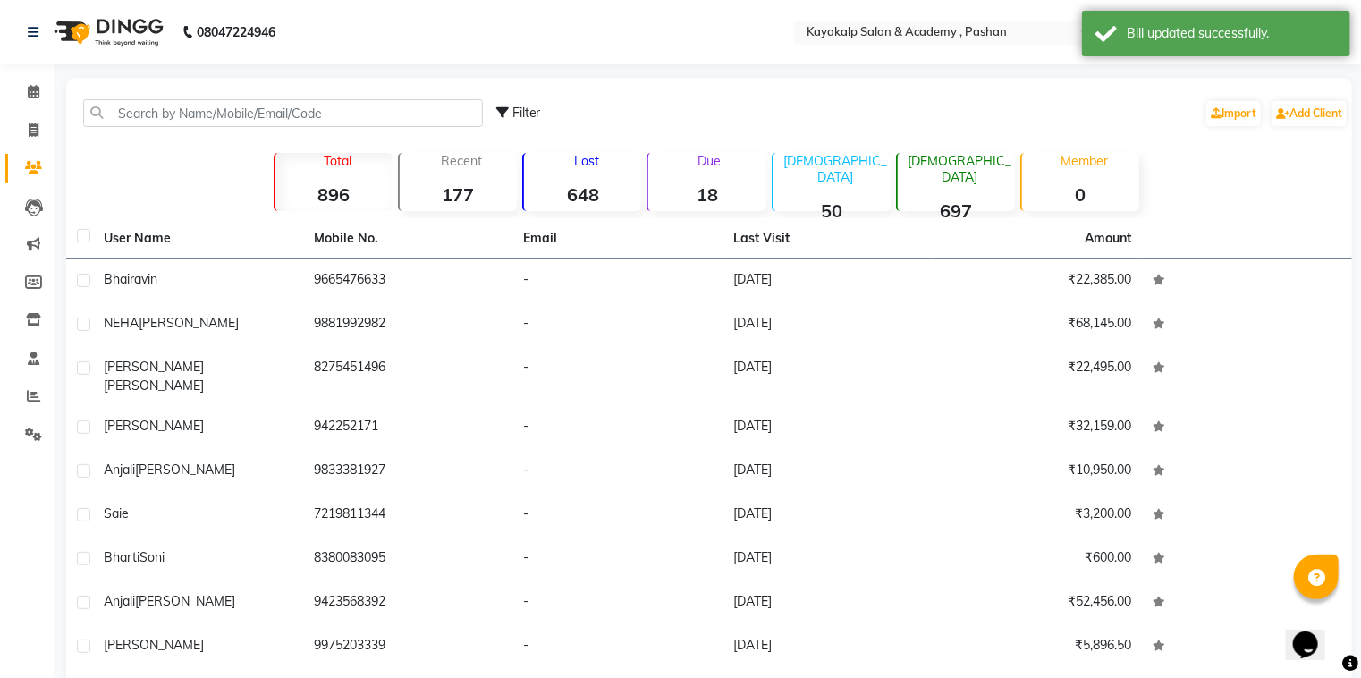
click at [719, 186] on strong "18" at bounding box center [706, 194] width 117 height 22
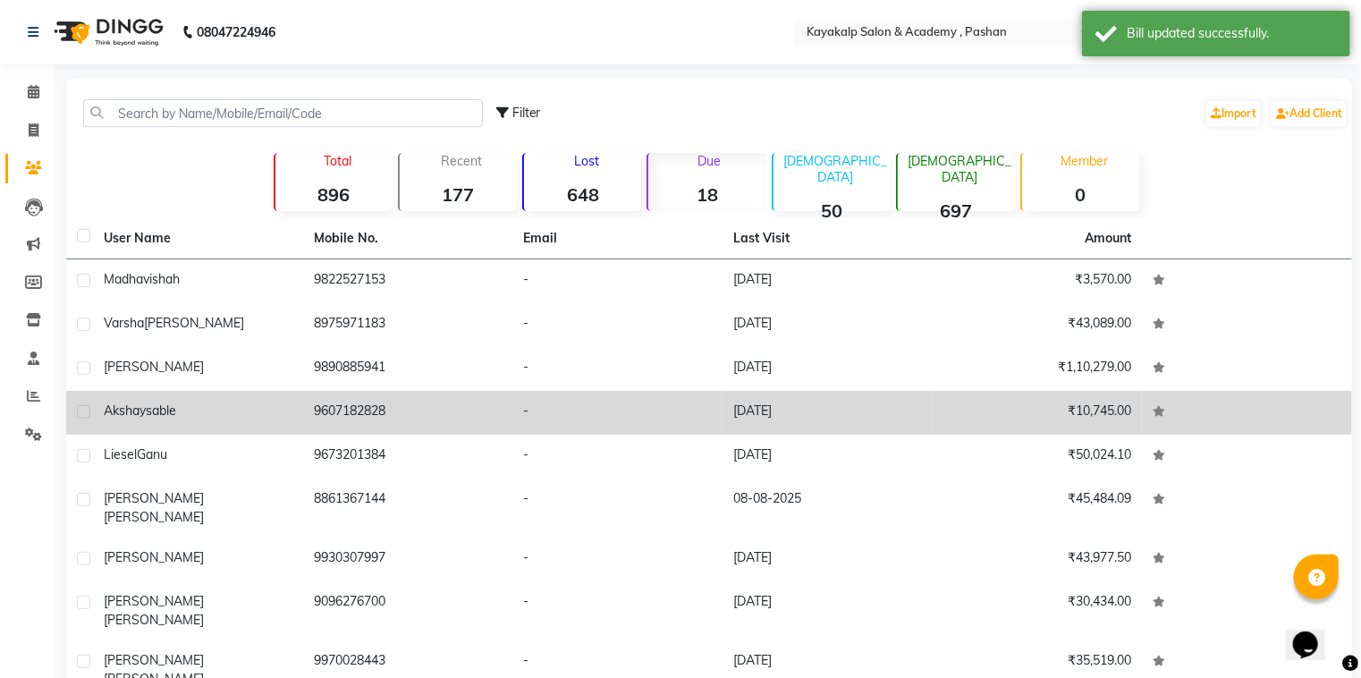
click at [368, 421] on td "9607182828" at bounding box center [408, 413] width 210 height 44
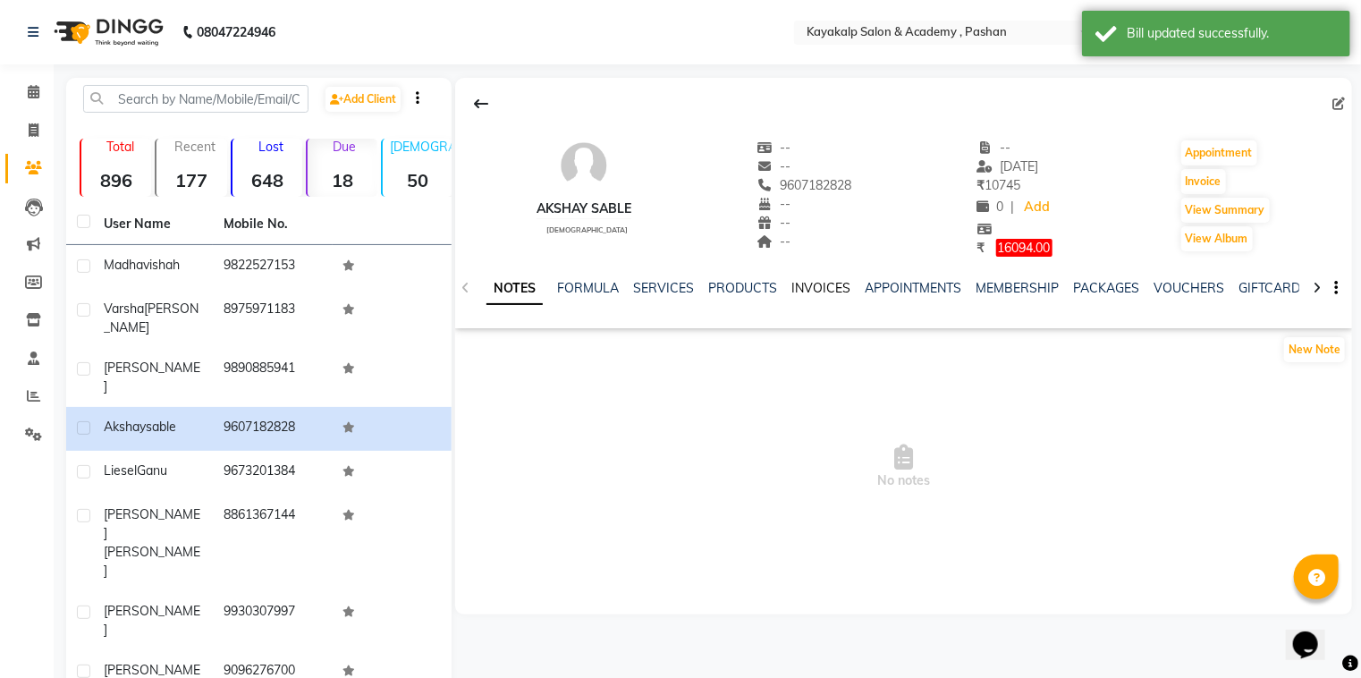
click at [797, 292] on link "INVOICES" at bounding box center [820, 288] width 59 height 16
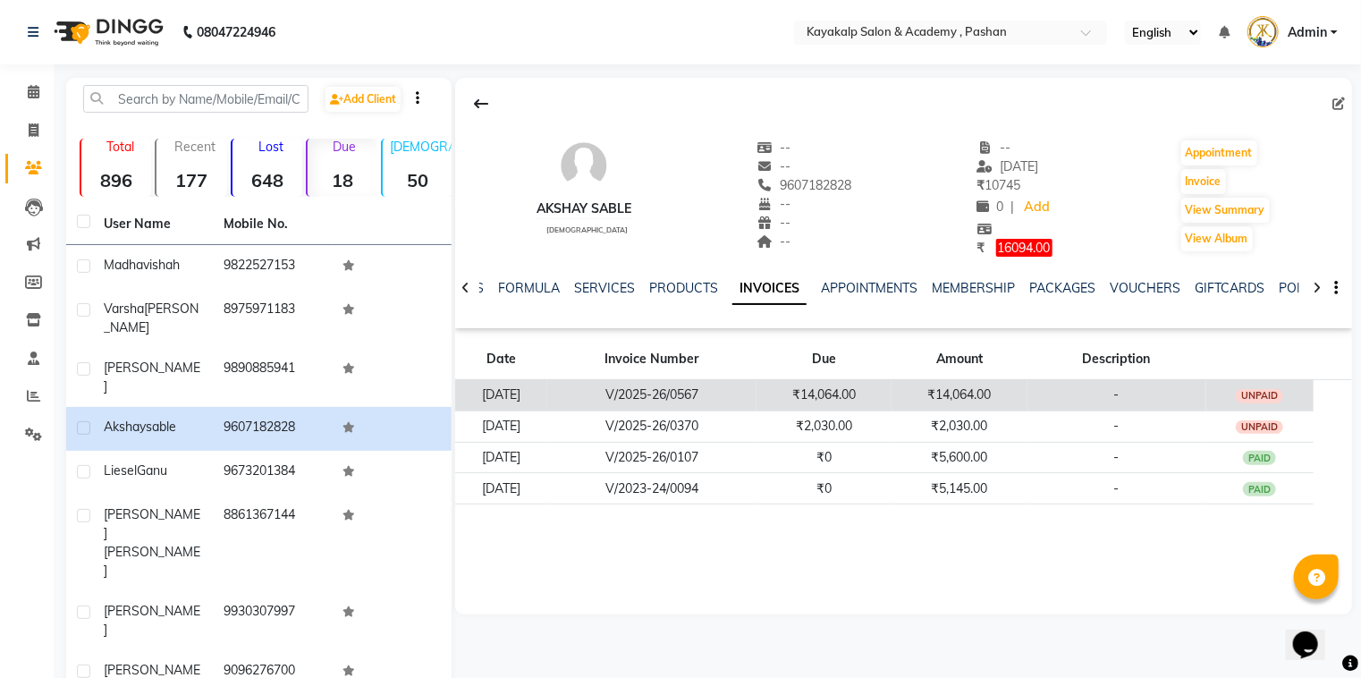
click at [1273, 397] on div "UNPAID" at bounding box center [1260, 396] width 48 height 14
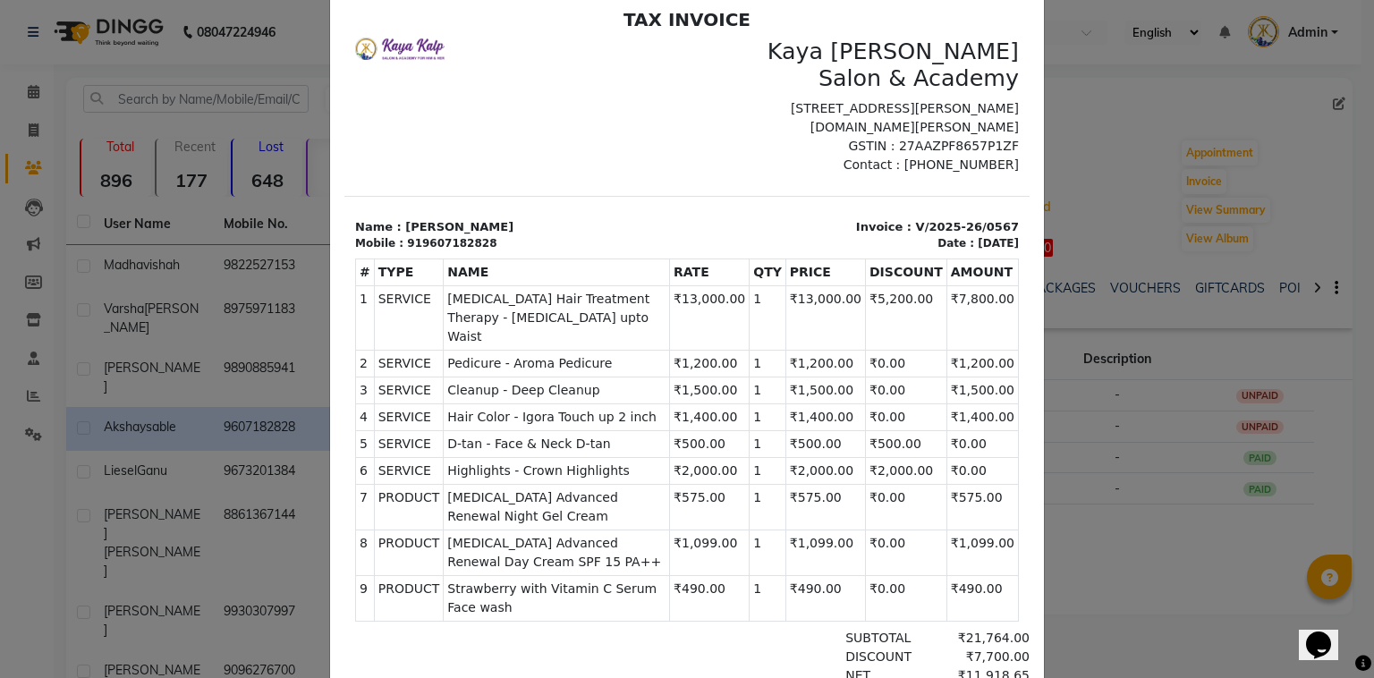
scroll to position [36, 0]
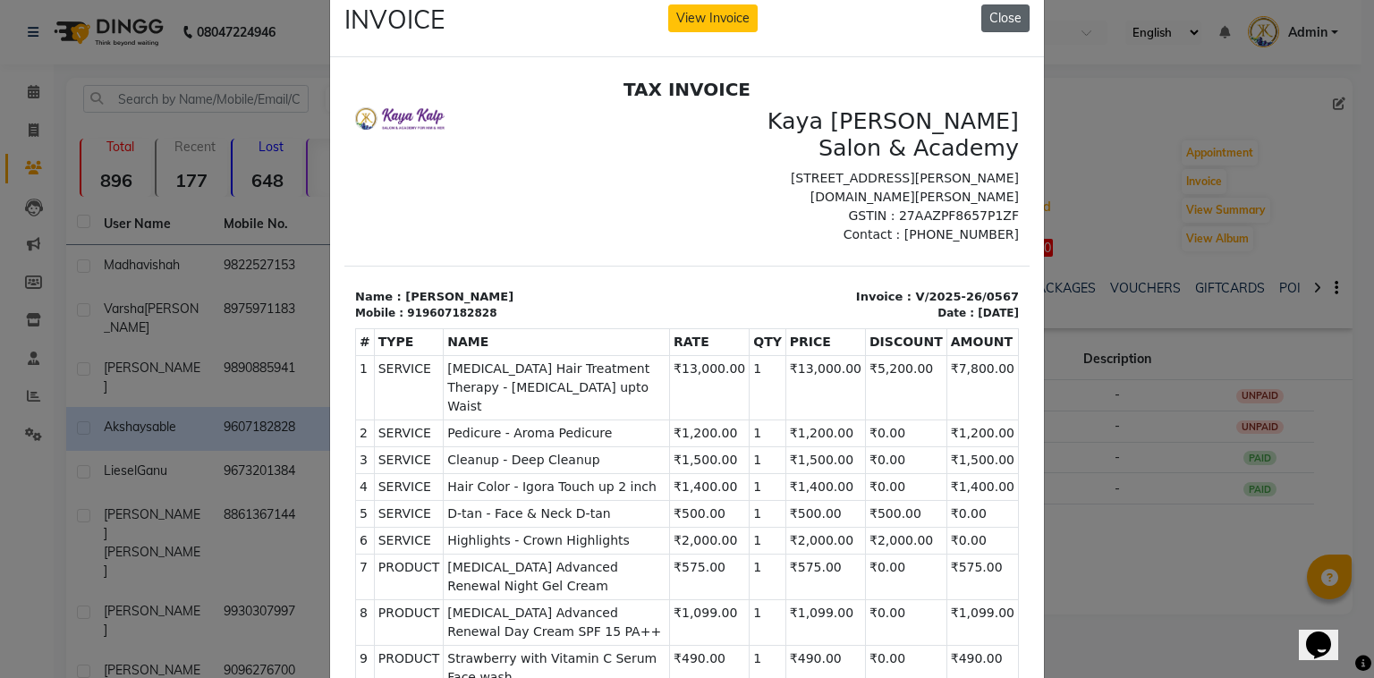
click at [1005, 20] on button "Close" at bounding box center [1005, 18] width 48 height 28
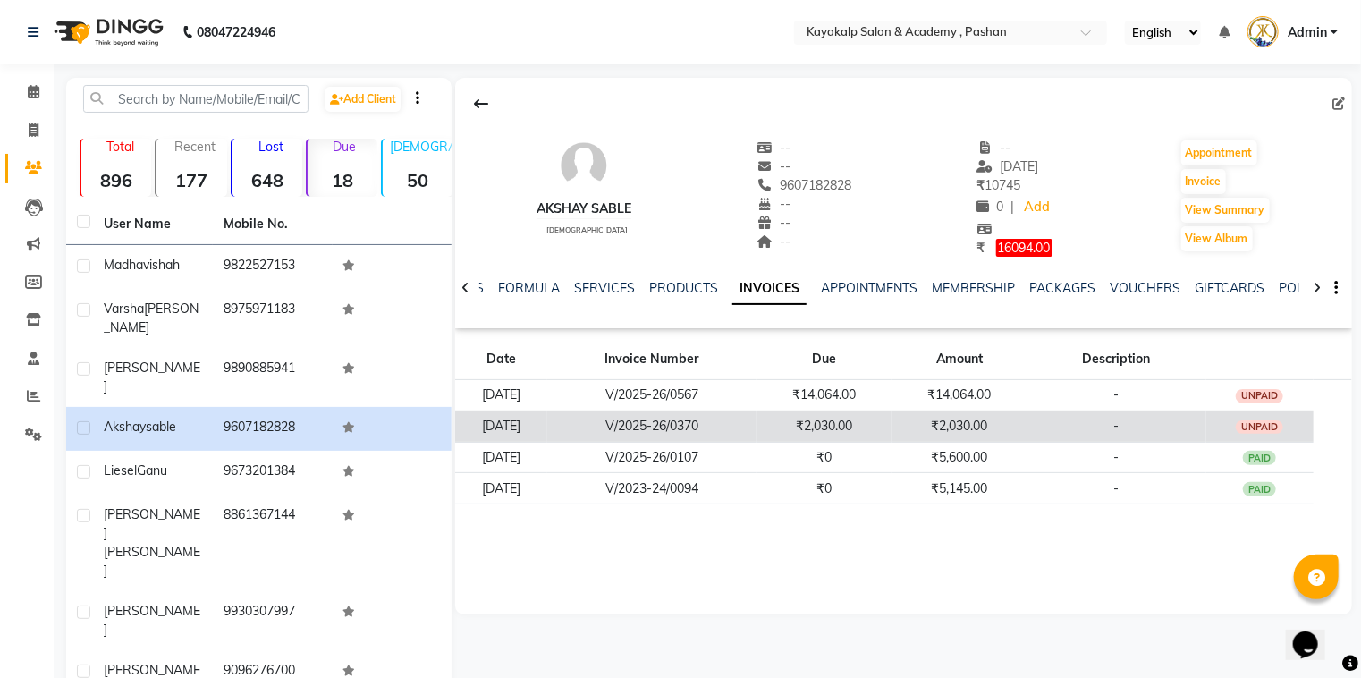
click at [1023, 433] on td "₹2,030.00" at bounding box center [959, 425] width 135 height 31
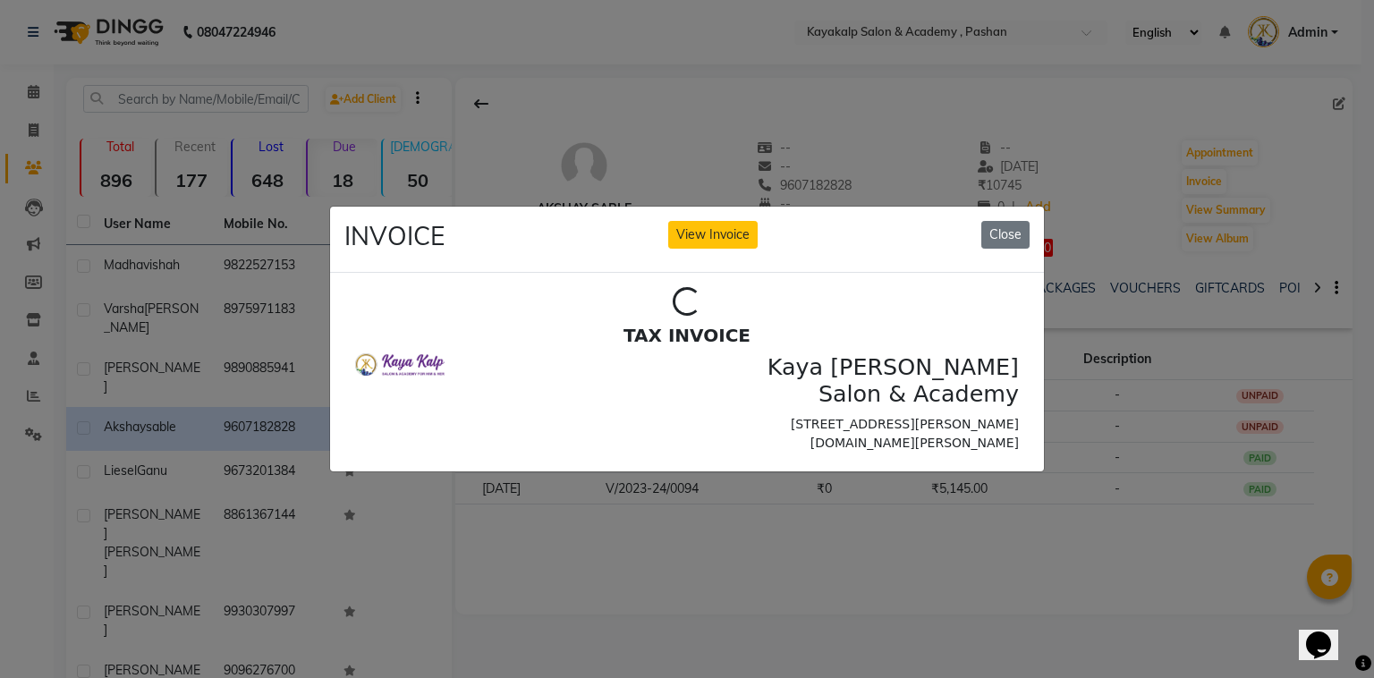
scroll to position [0, 0]
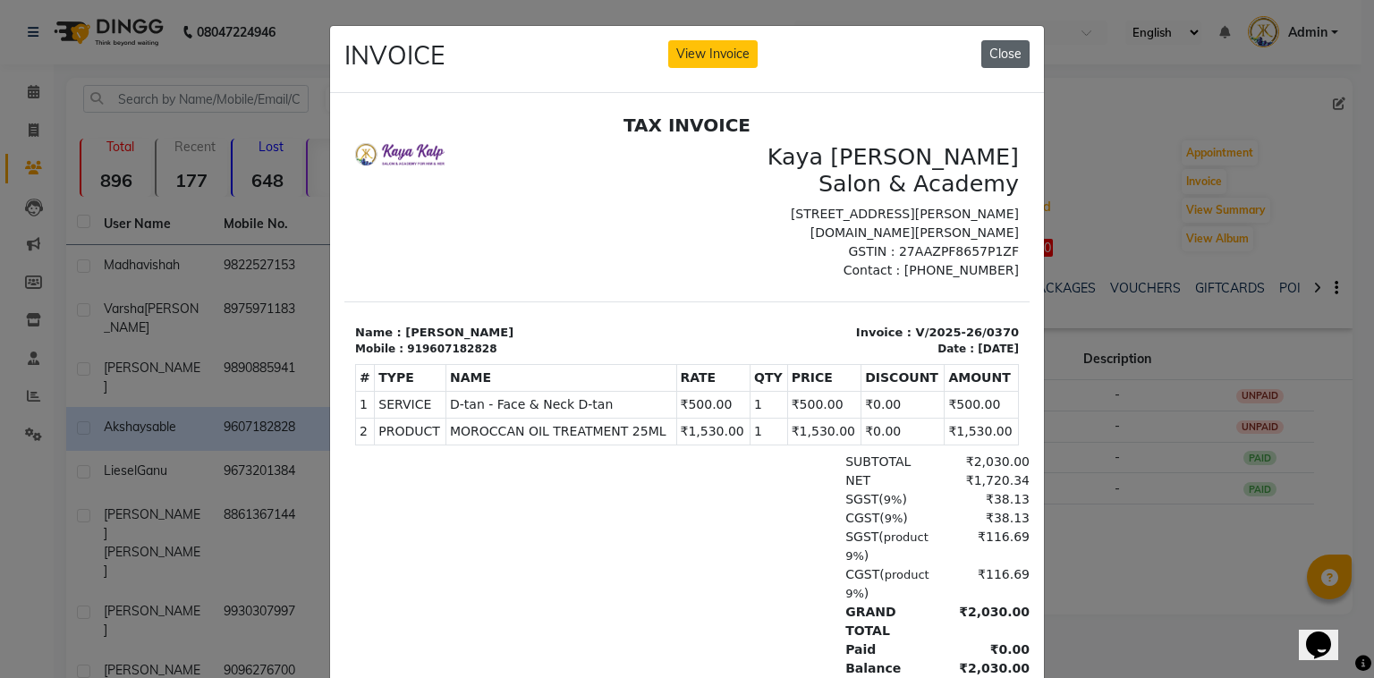
click at [1001, 49] on button "Close" at bounding box center [1005, 54] width 48 height 28
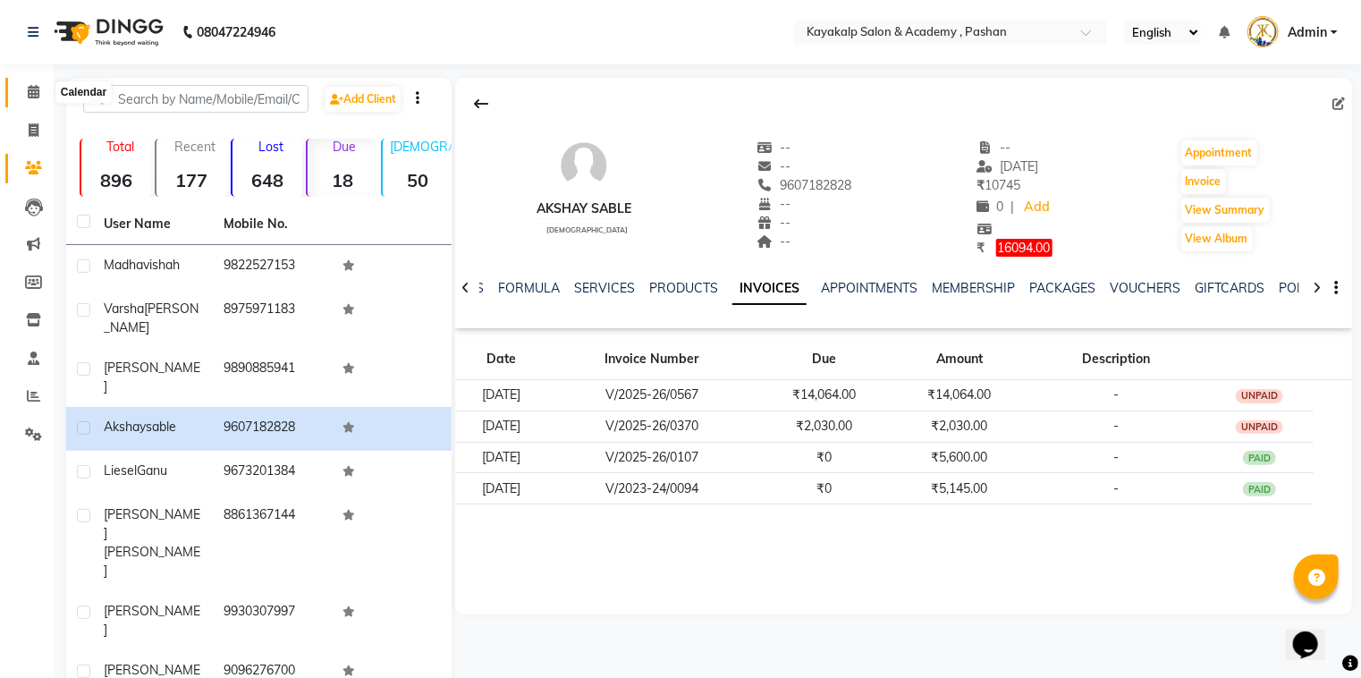
click at [31, 93] on icon at bounding box center [34, 91] width 12 height 13
